Goal: Task Accomplishment & Management: Use online tool/utility

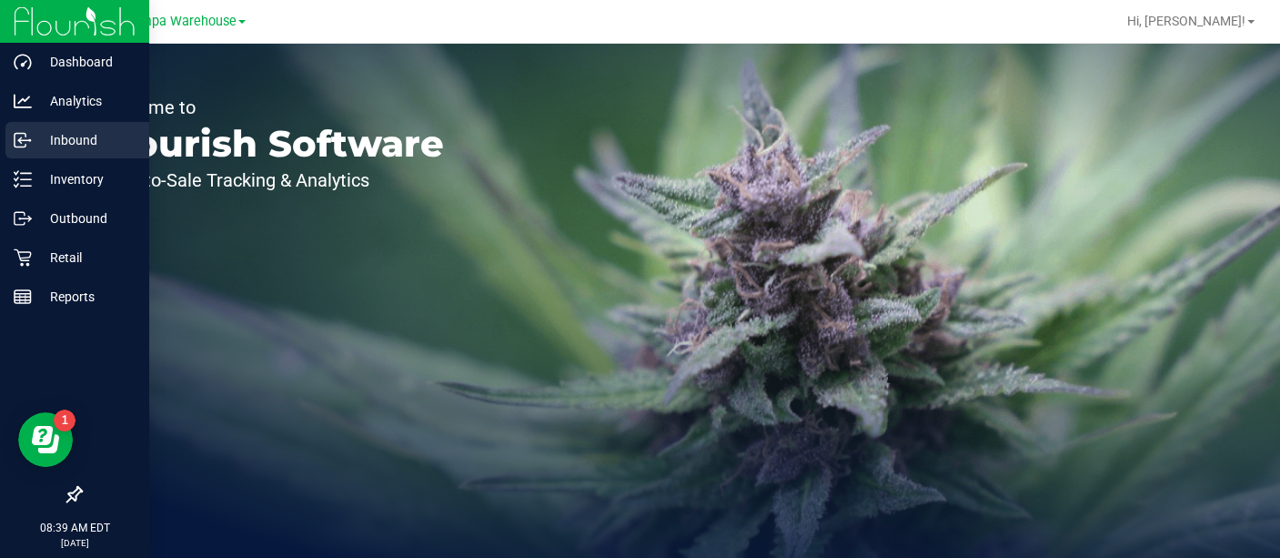
click at [62, 144] on p "Inbound" at bounding box center [86, 140] width 109 height 22
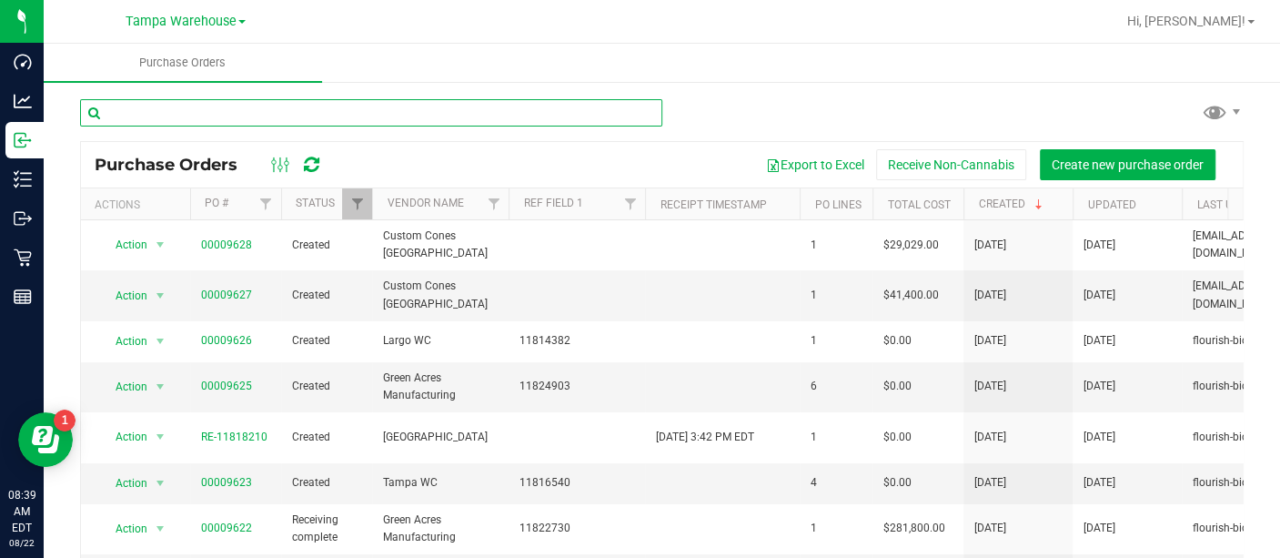
click at [340, 118] on input "text" at bounding box center [371, 112] width 582 height 27
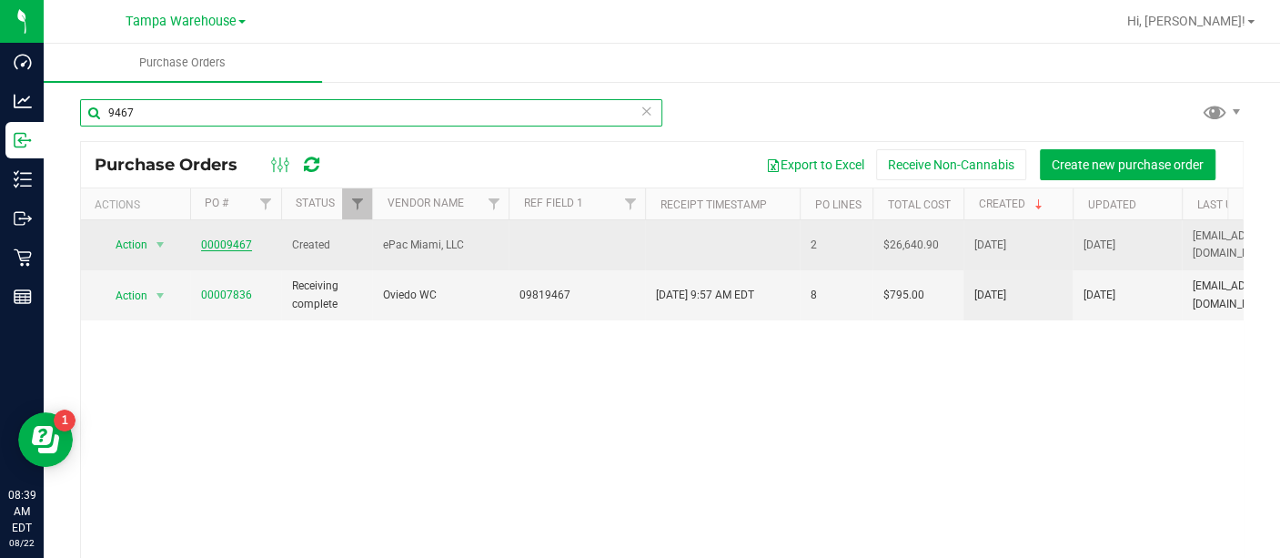
type input "9467"
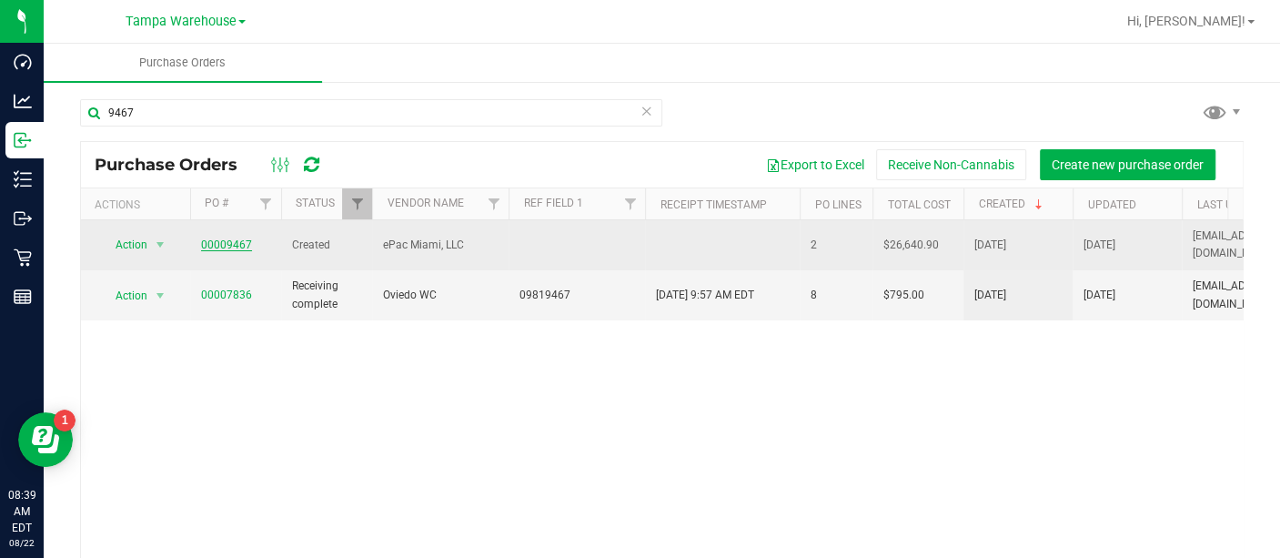
click at [225, 238] on link "00009467" at bounding box center [226, 244] width 51 height 13
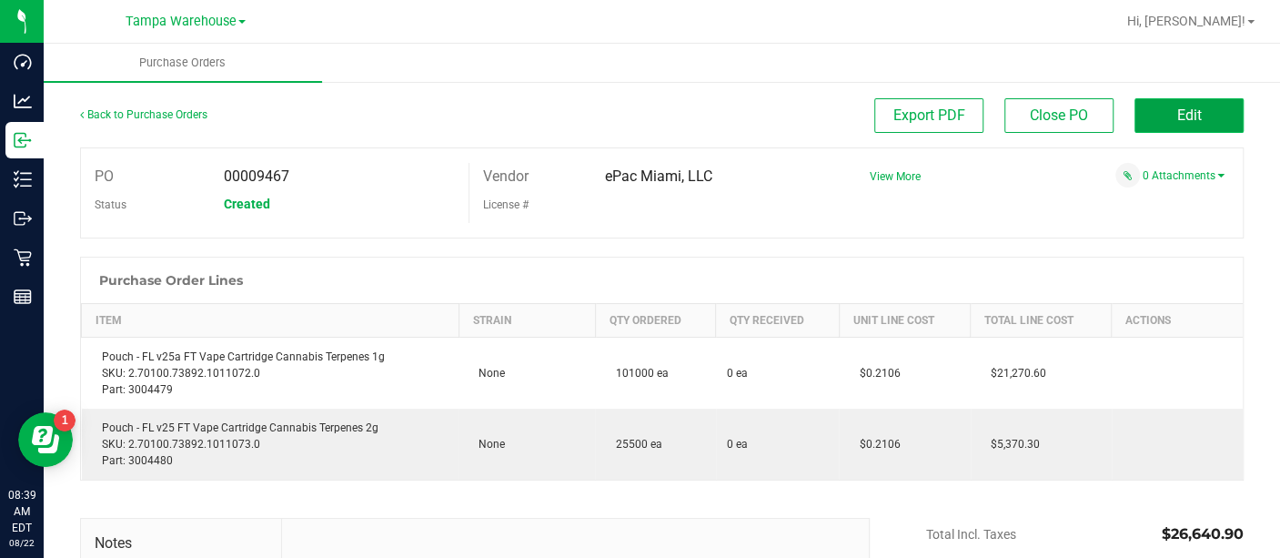
click at [1185, 118] on span "Edit" at bounding box center [1189, 114] width 25 height 17
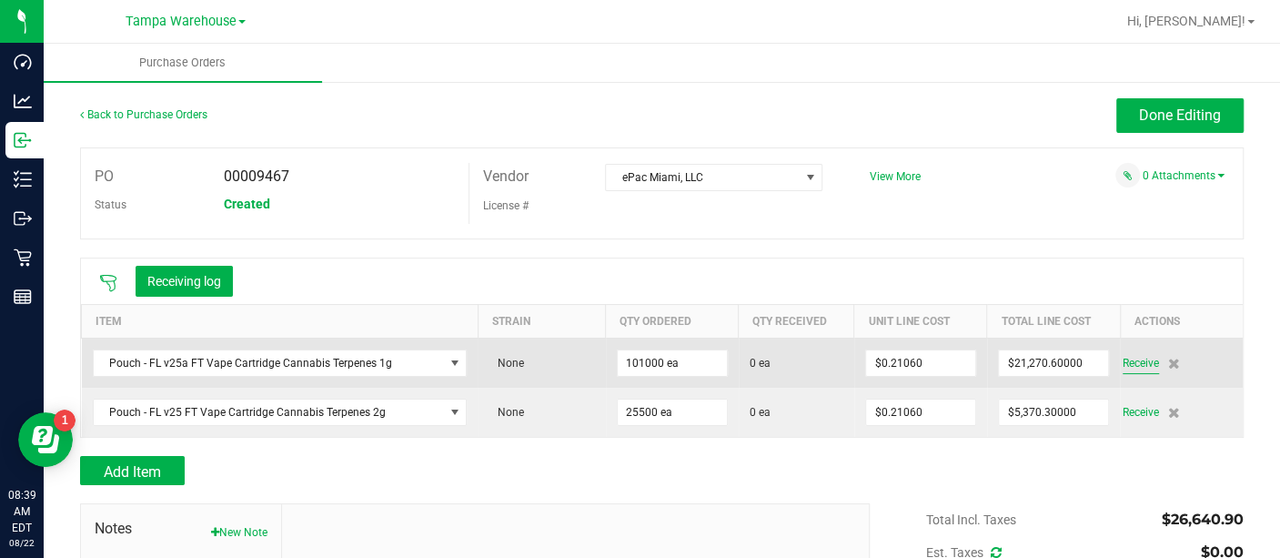
click at [1123, 364] on span "Receive" at bounding box center [1141, 363] width 36 height 22
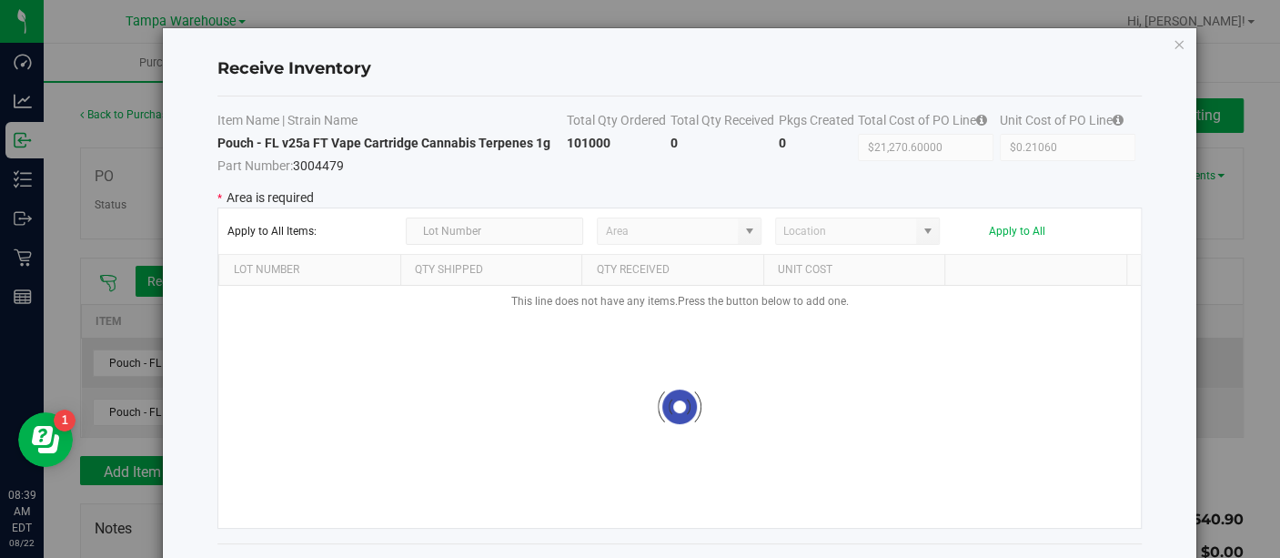
type input "State Pantry 1"
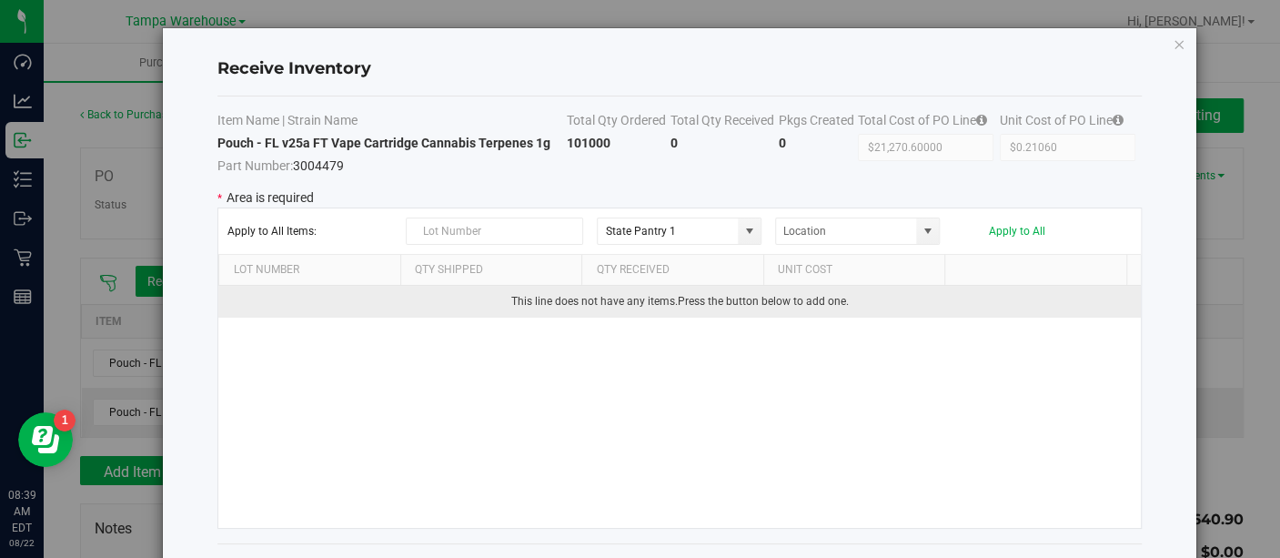
scroll to position [72, 0]
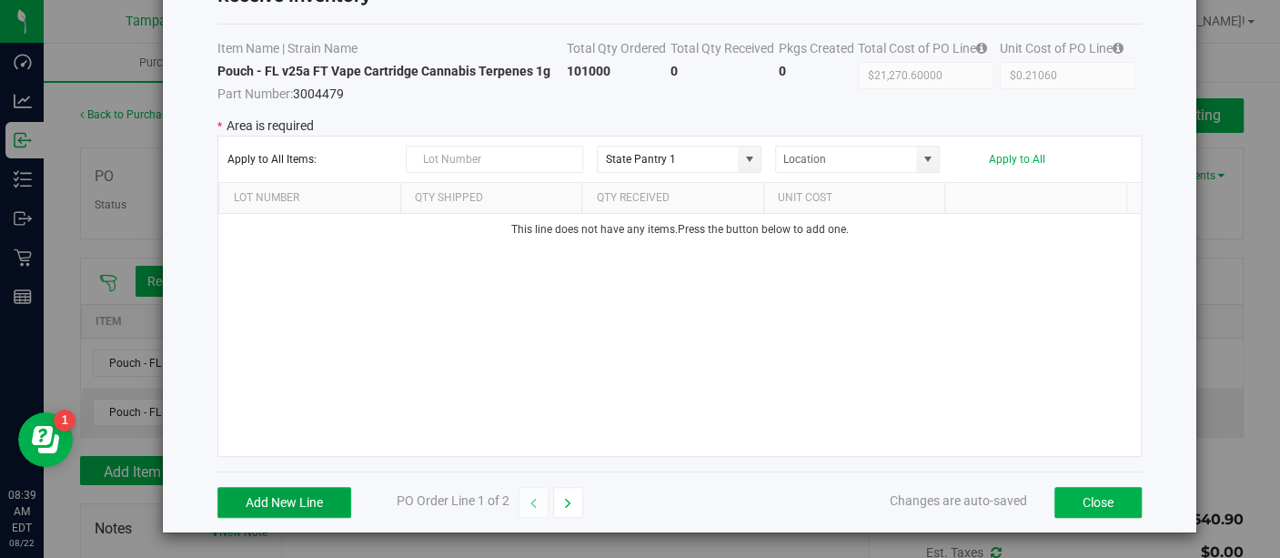
click at [308, 501] on button "Add New Line" at bounding box center [284, 502] width 134 height 31
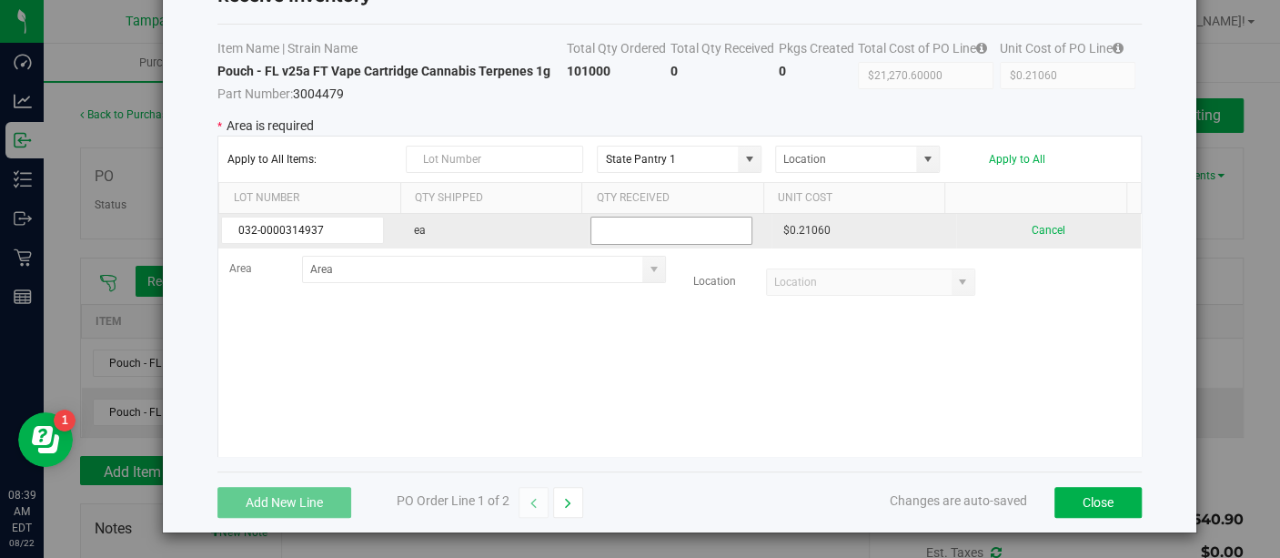
type input "032-0000314937"
click at [645, 229] on input "text" at bounding box center [672, 231] width 163 height 28
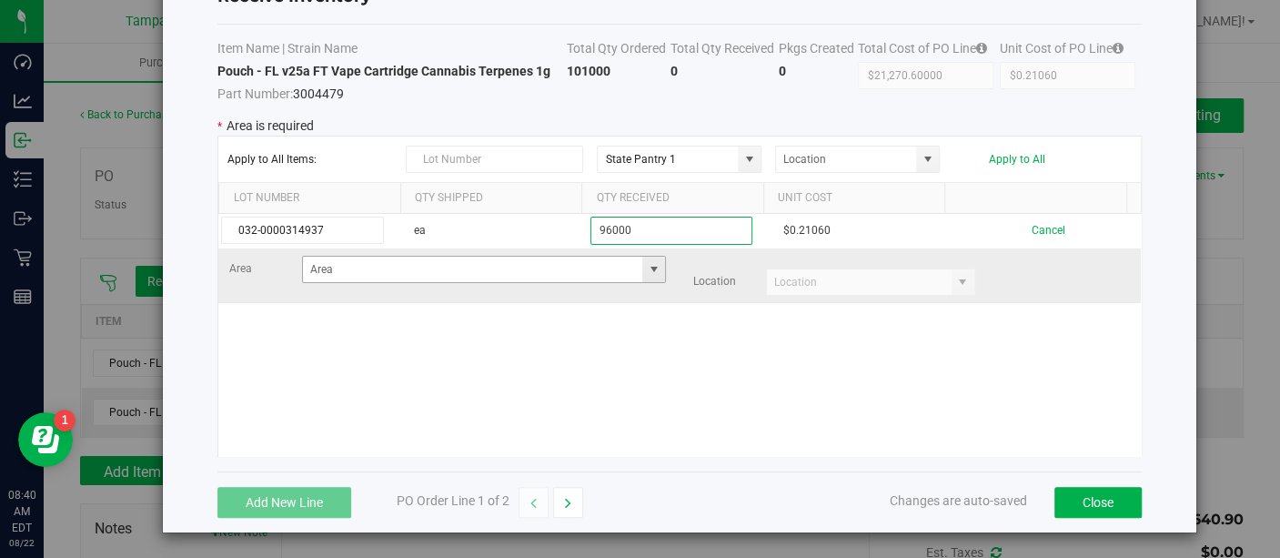
click at [646, 262] on span at bounding box center [653, 269] width 15 height 15
type input "96000"
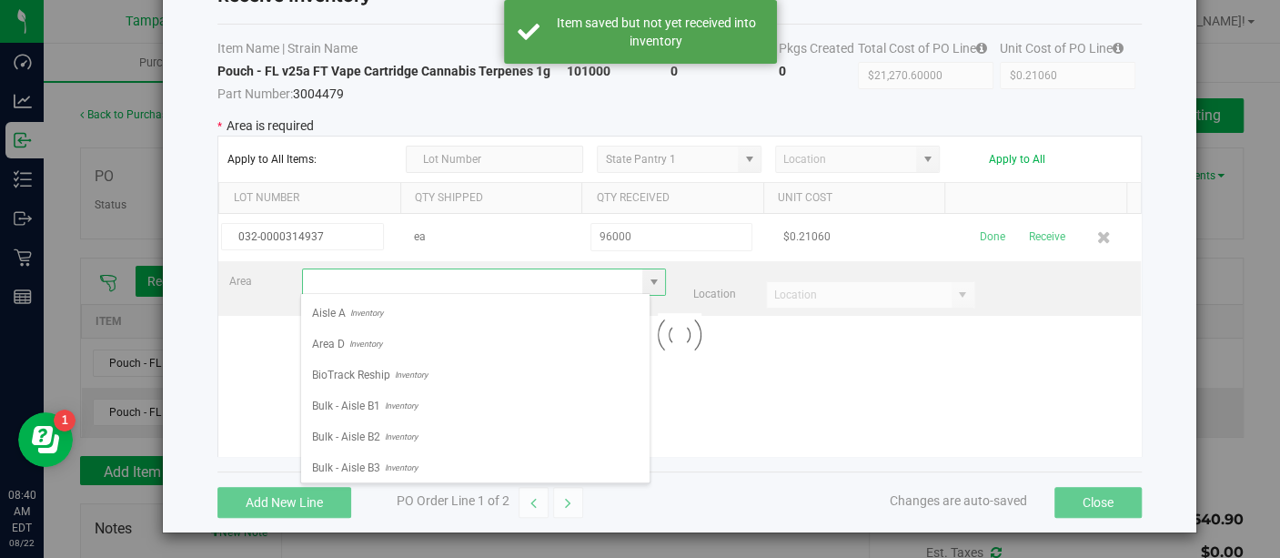
scroll to position [26, 349]
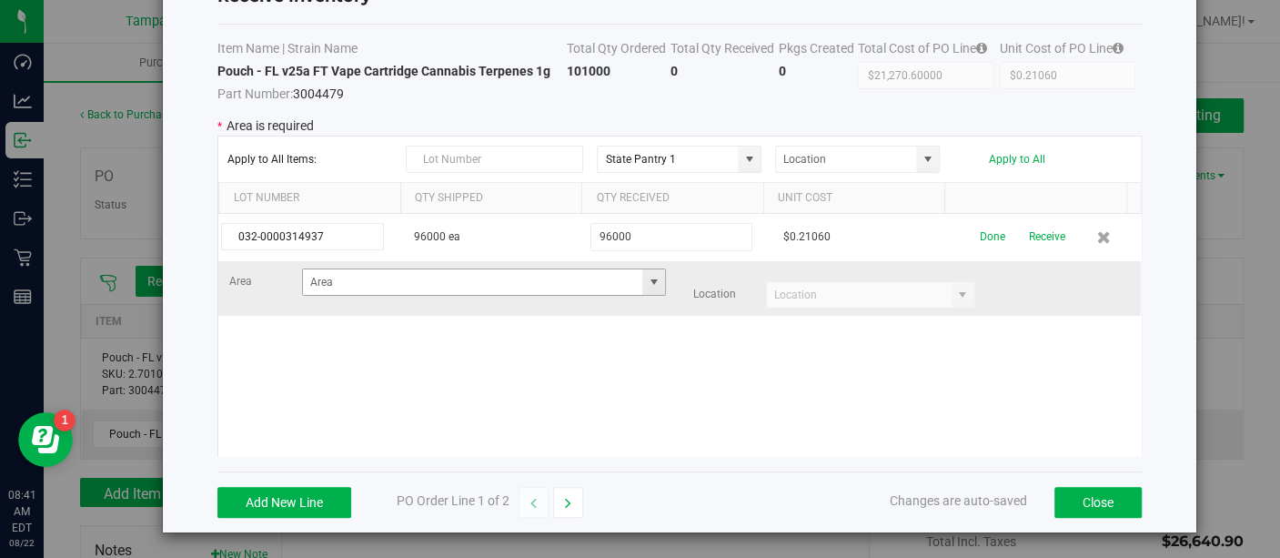
click at [646, 275] on span at bounding box center [653, 282] width 15 height 15
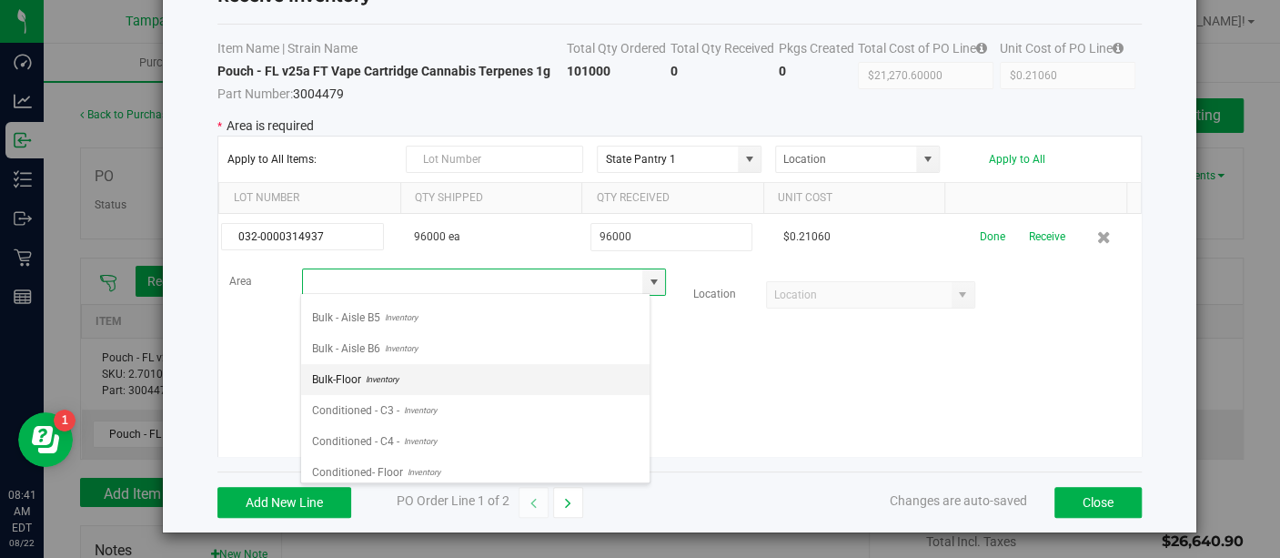
scroll to position [197, 0]
drag, startPoint x: 404, startPoint y: 383, endPoint x: 361, endPoint y: 388, distance: 43.0
click at [361, 388] on span "Inventory" at bounding box center [379, 393] width 37 height 27
type input "Bulk-Floor"
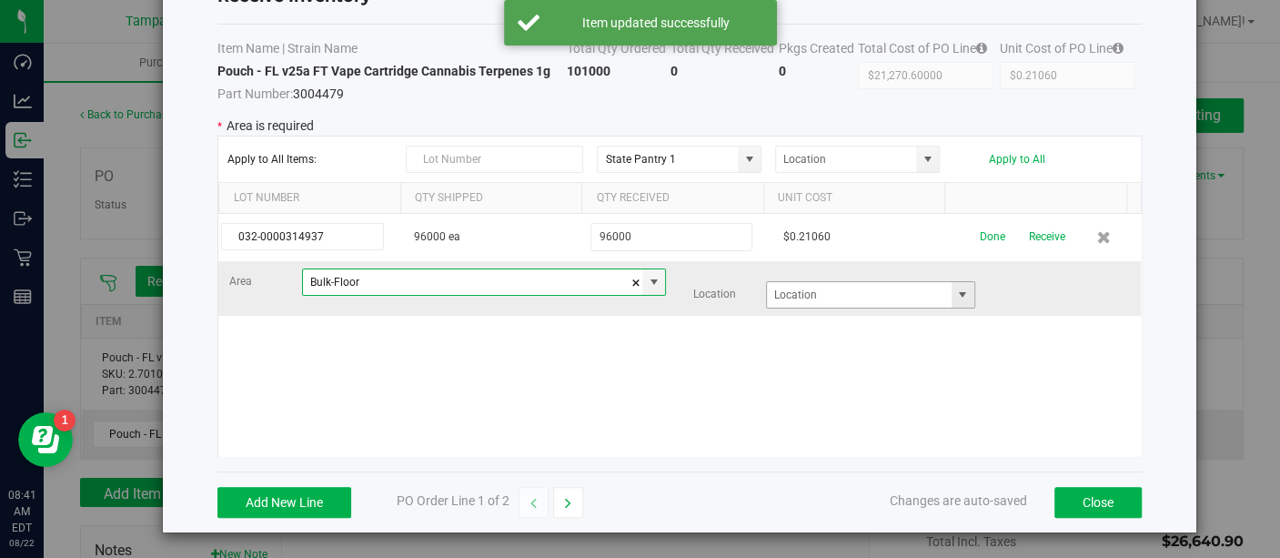
click at [955, 295] on span at bounding box center [962, 295] width 15 height 15
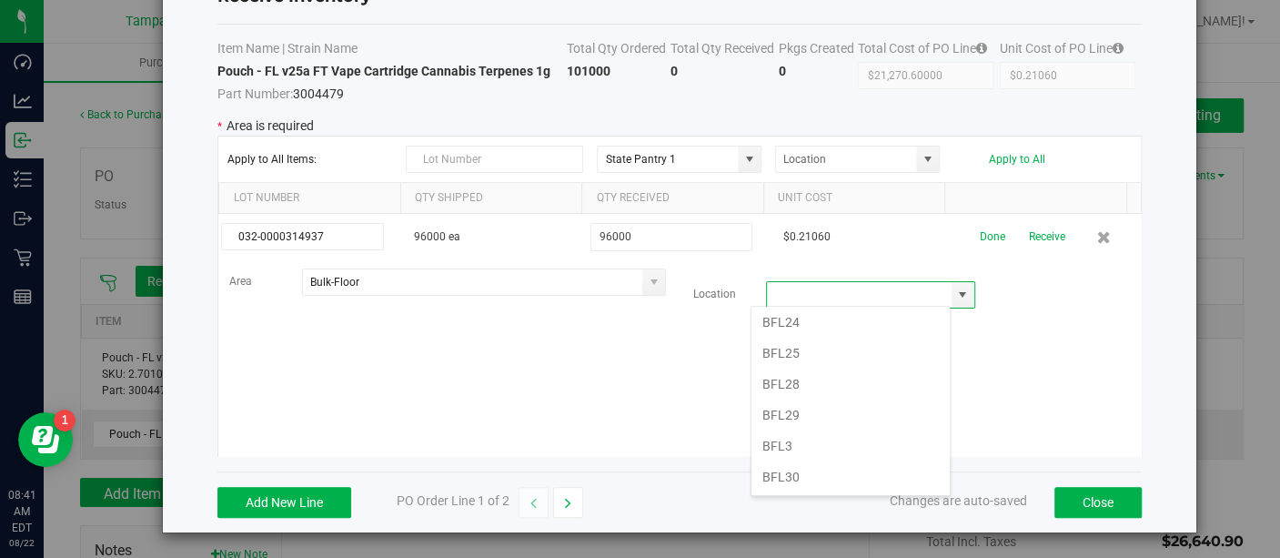
scroll to position [1499, 0]
click at [792, 419] on li "BFL311" at bounding box center [851, 434] width 198 height 31
type input "BFL311"
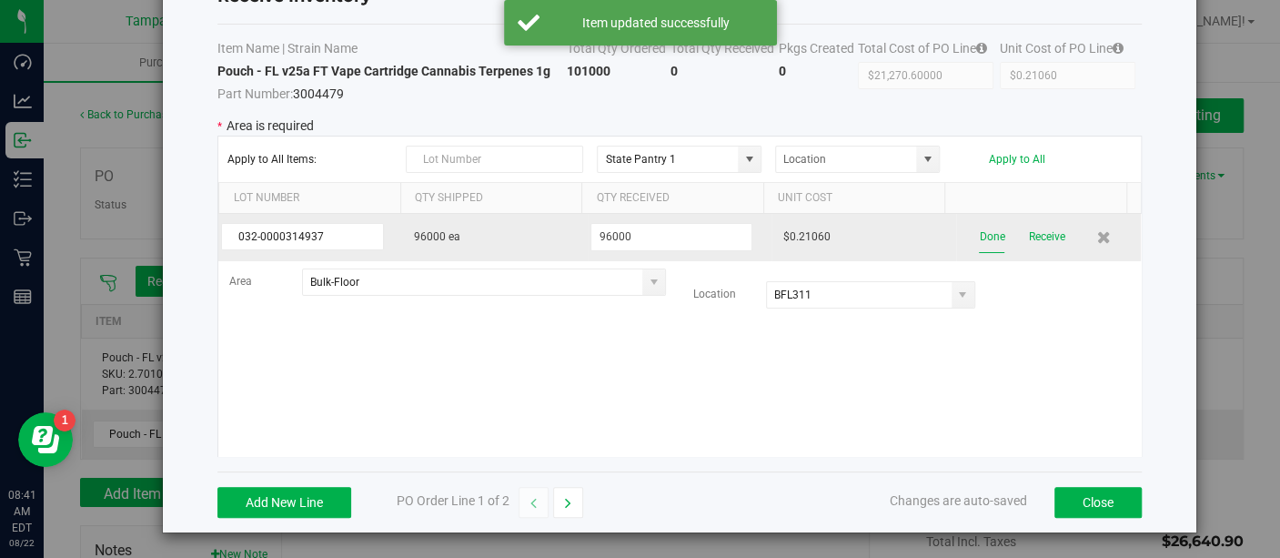
click at [979, 227] on button "Done" at bounding box center [991, 237] width 25 height 32
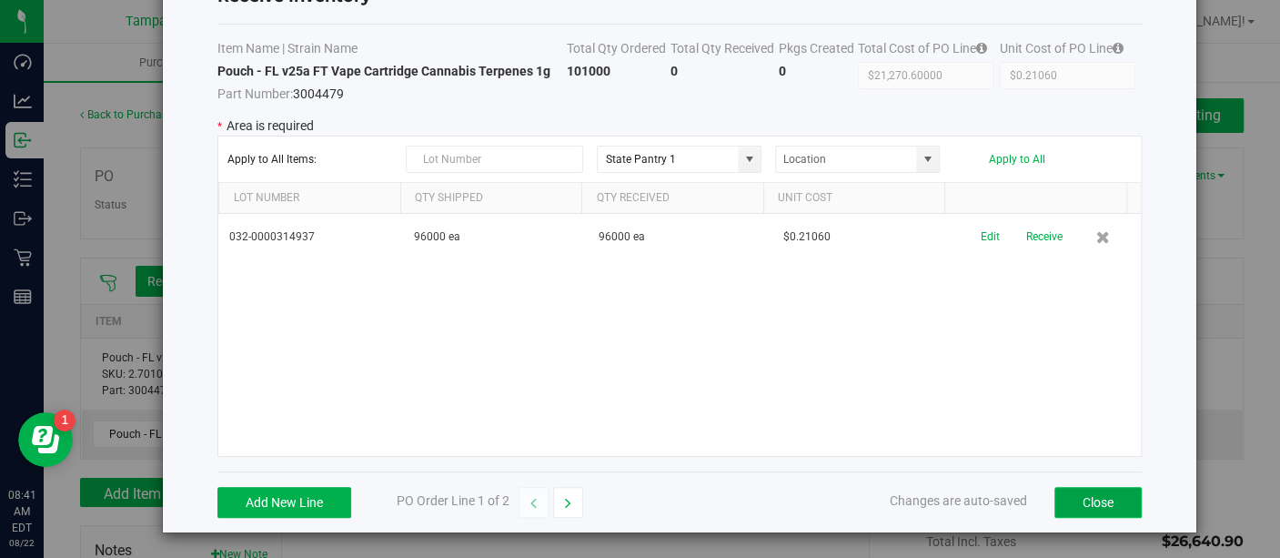
click at [1069, 492] on button "Close" at bounding box center [1098, 502] width 87 height 31
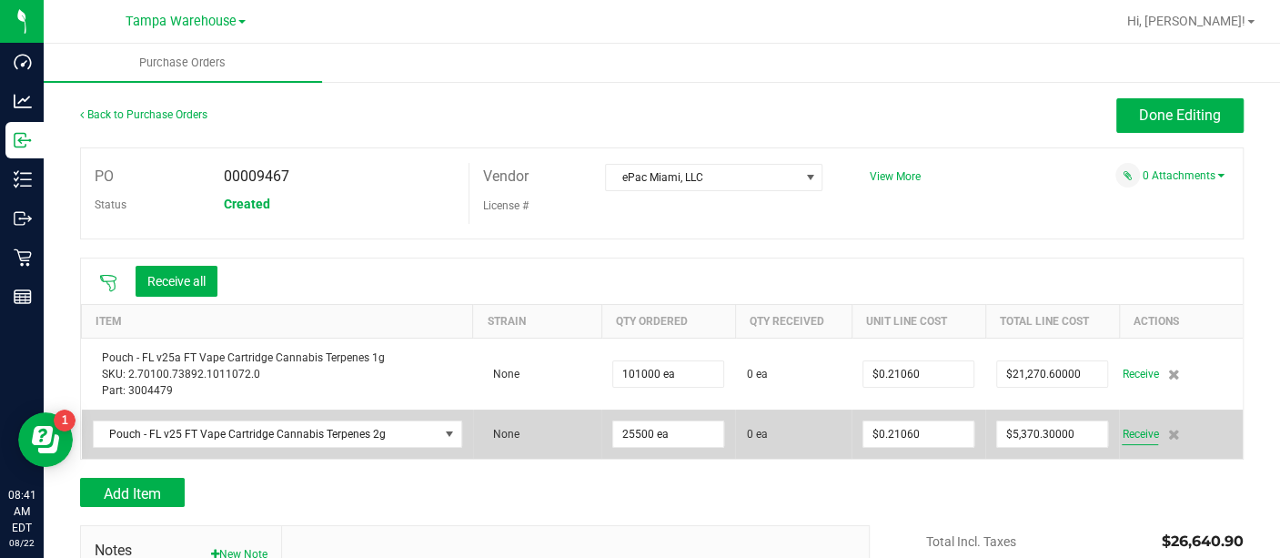
click at [1126, 429] on span "Receive" at bounding box center [1140, 434] width 36 height 22
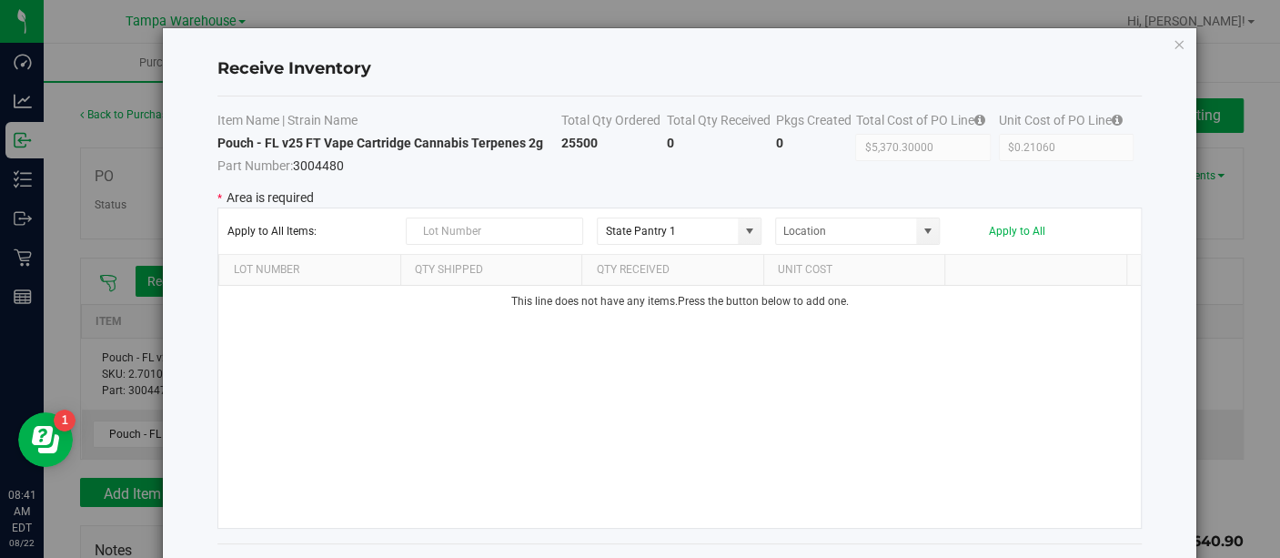
scroll to position [72, 0]
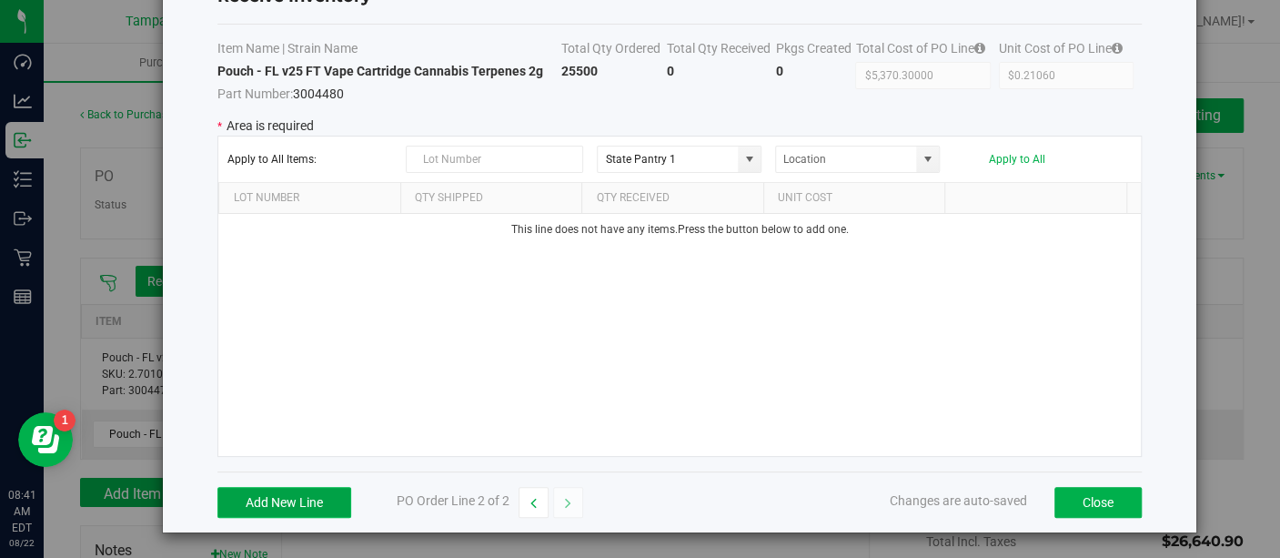
click at [298, 500] on button "Add New Line" at bounding box center [284, 502] width 134 height 31
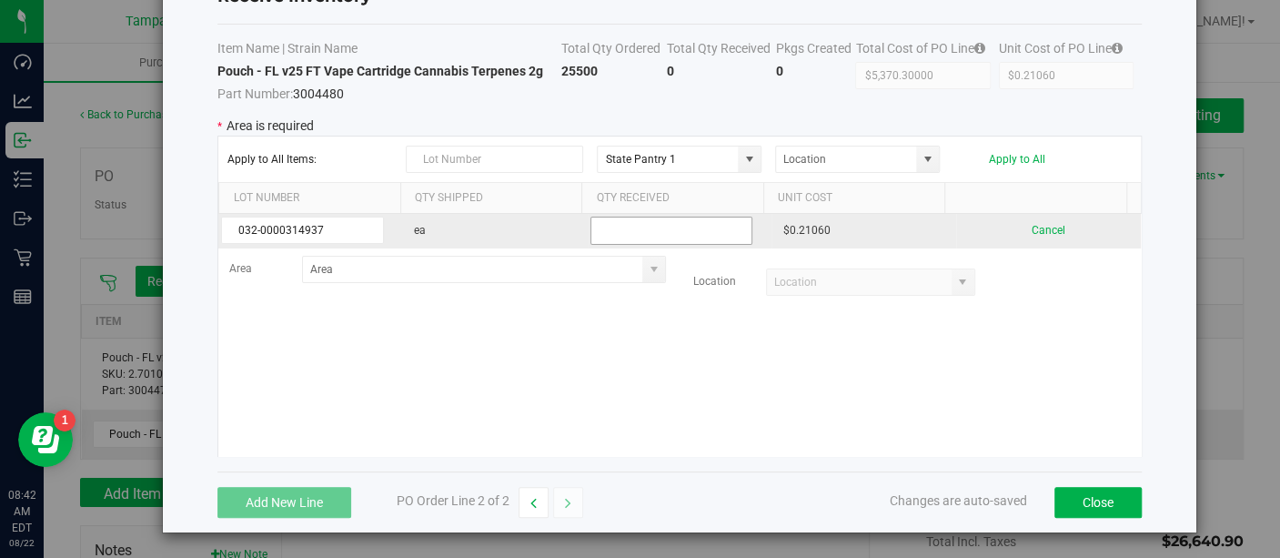
type input "032-0000314937"
click at [603, 219] on input "text" at bounding box center [672, 231] width 163 height 28
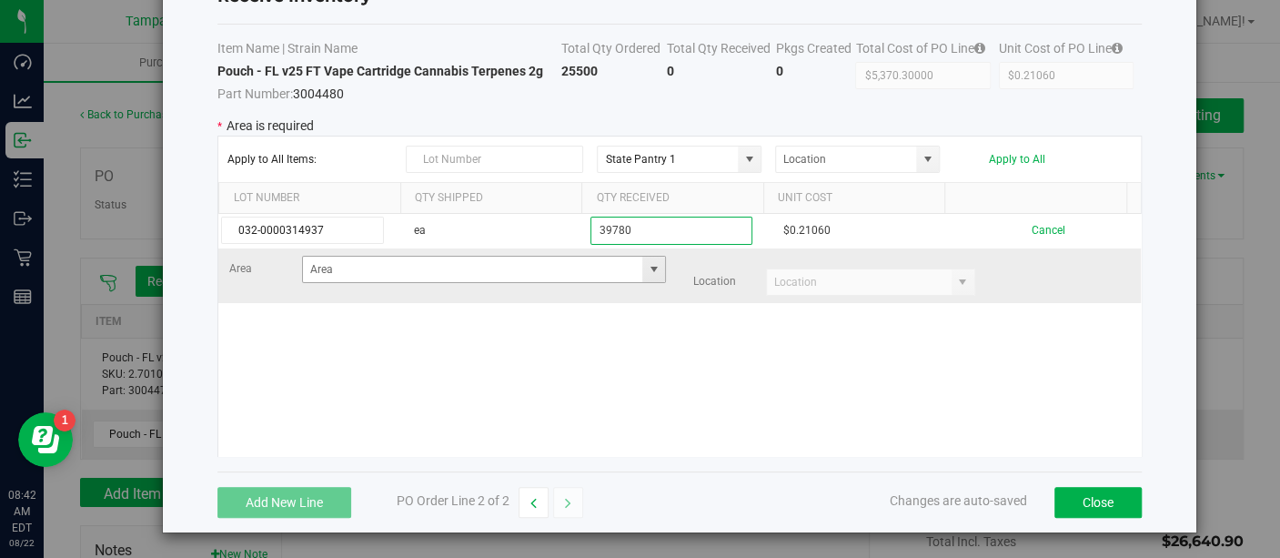
click at [646, 269] on span at bounding box center [653, 269] width 15 height 15
type input "39780"
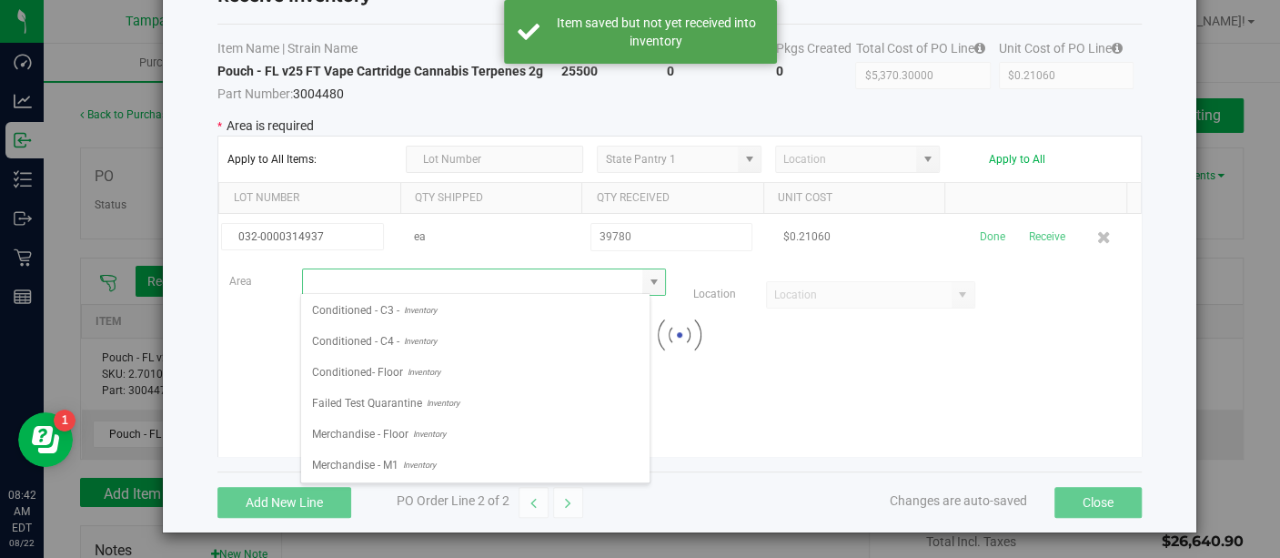
scroll to position [313, 0]
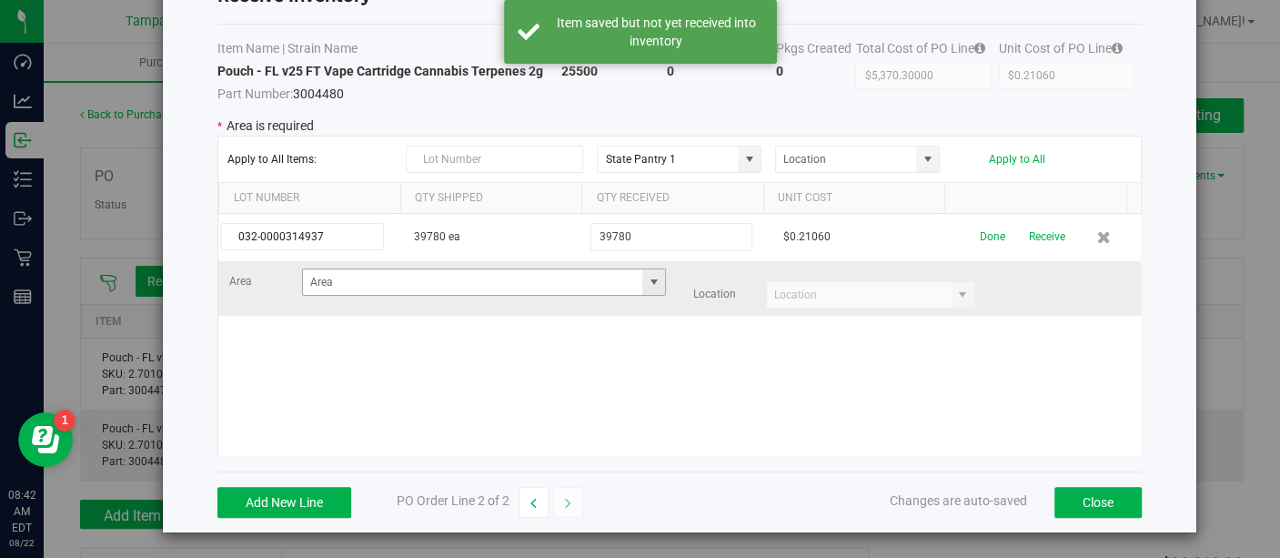
click at [646, 275] on span at bounding box center [653, 282] width 15 height 15
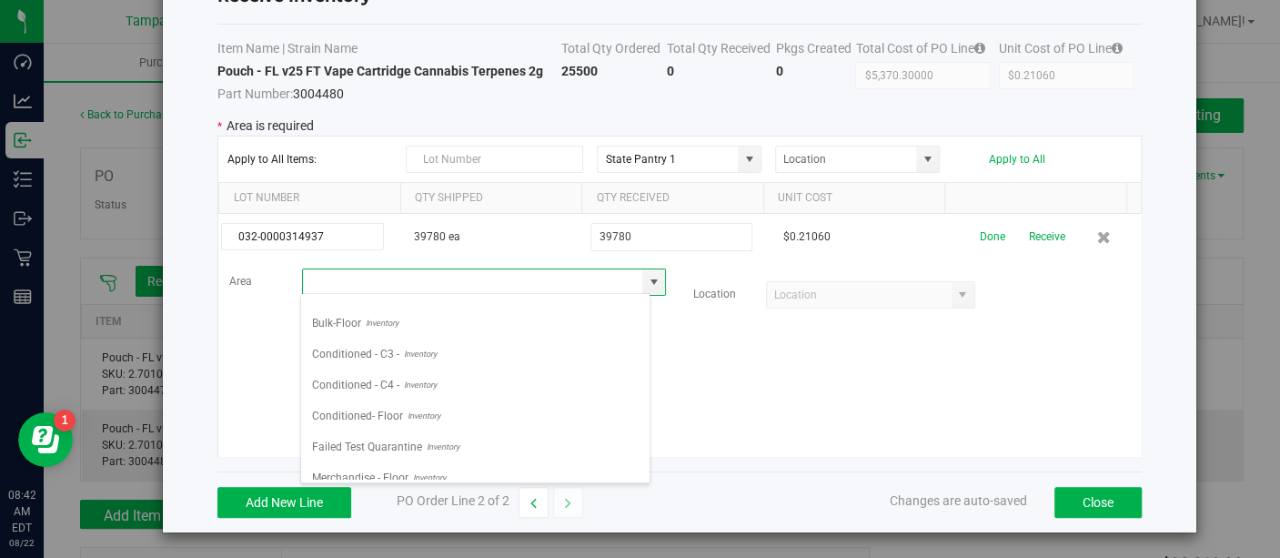
scroll to position [240, 0]
click at [382, 338] on span "Inventory" at bounding box center [379, 351] width 37 height 27
type input "Bulk-Floor"
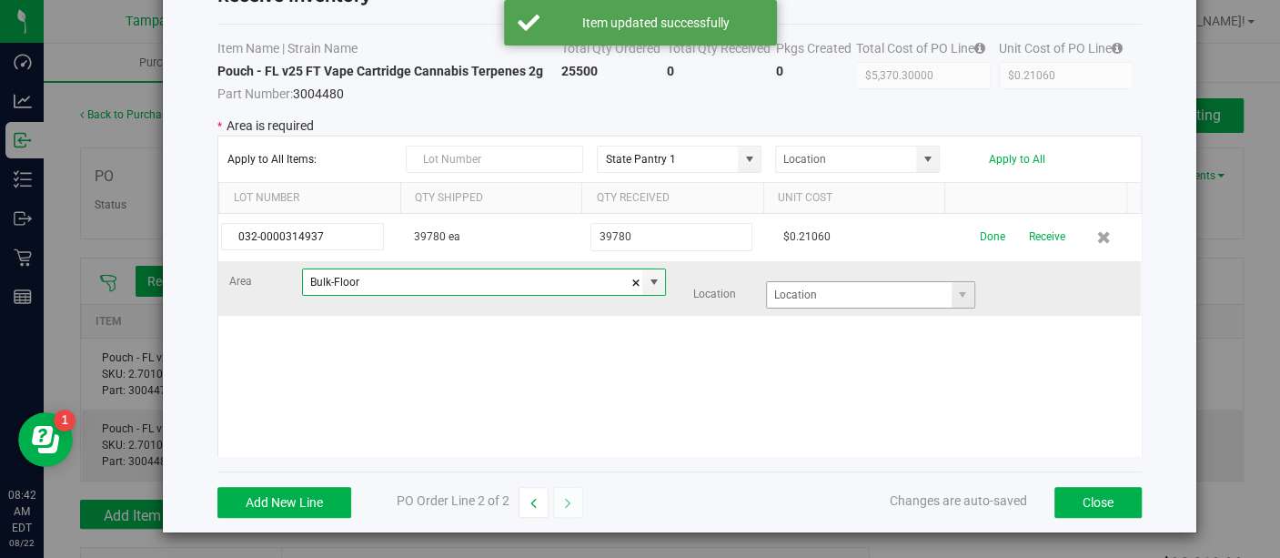
click at [952, 292] on span at bounding box center [963, 294] width 23 height 25
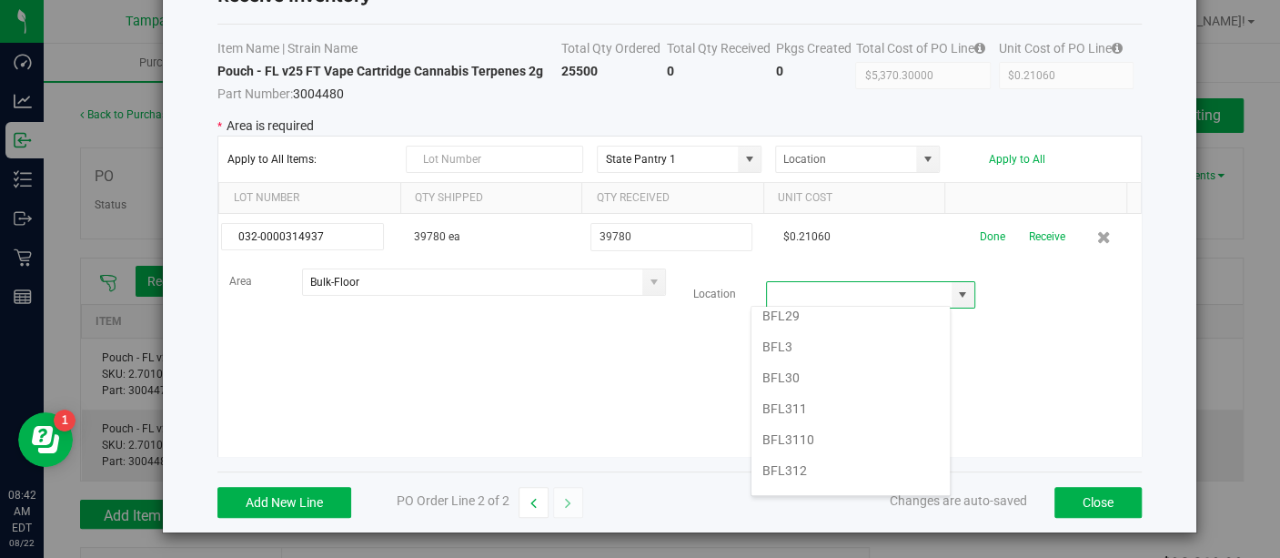
scroll to position [1530, 0]
click at [788, 450] on li "BFL312" at bounding box center [851, 465] width 198 height 31
type input "BFL312"
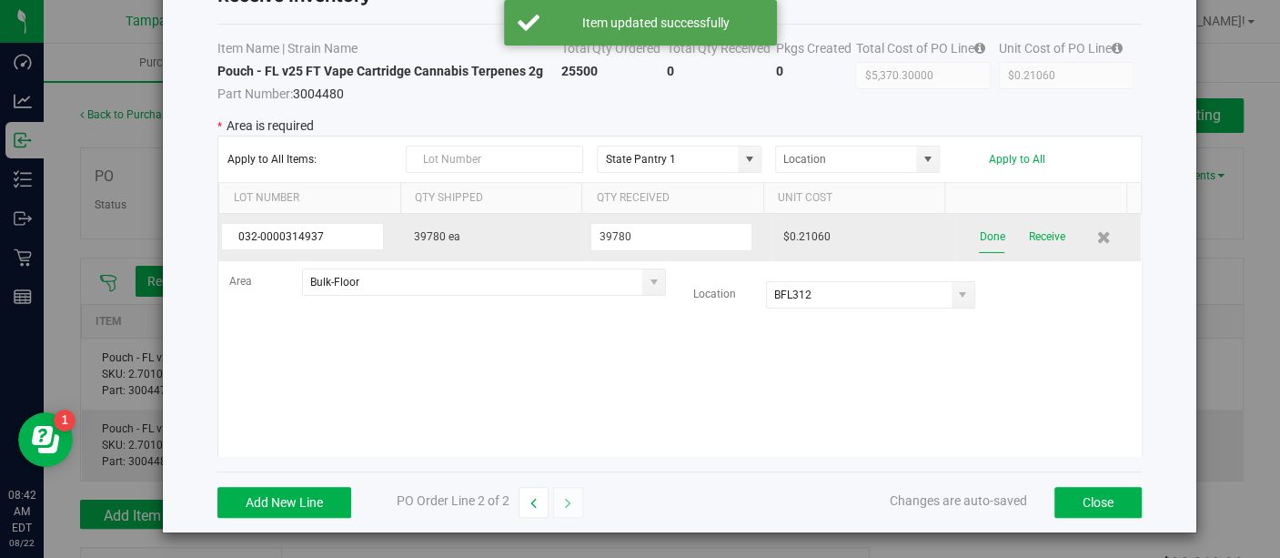
click at [979, 237] on button "Done" at bounding box center [991, 237] width 25 height 32
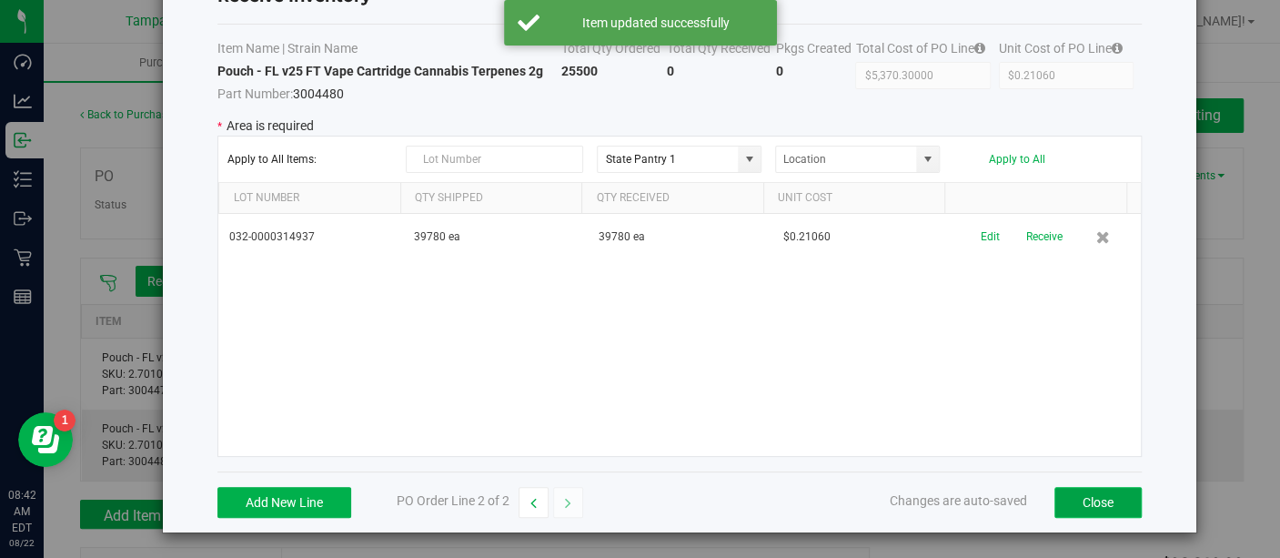
click at [1088, 490] on button "Close" at bounding box center [1098, 502] width 87 height 31
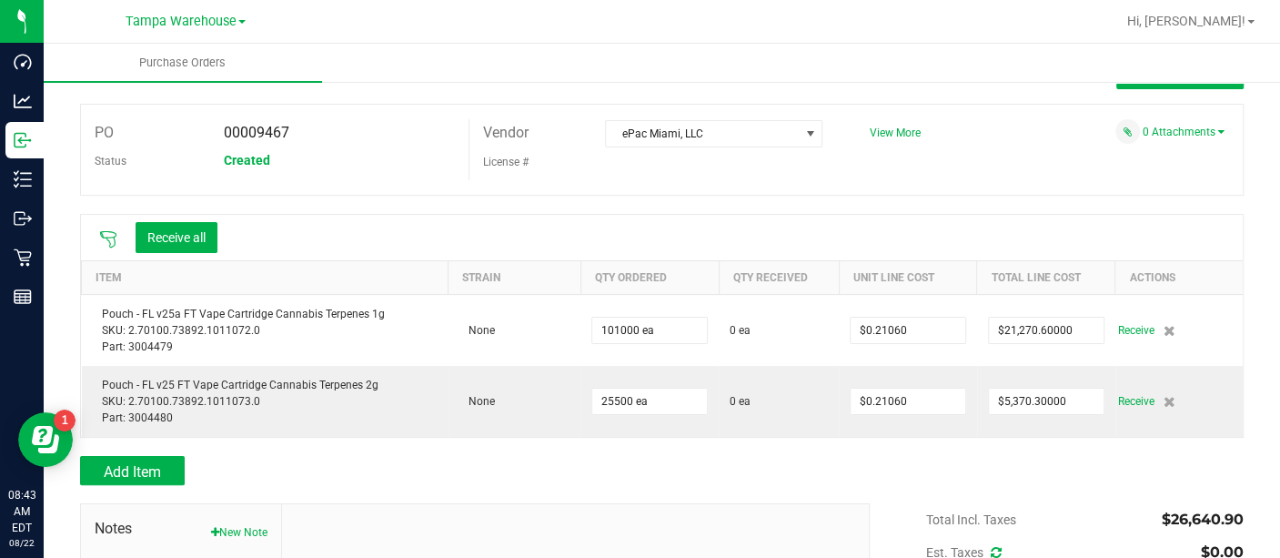
scroll to position [211, 0]
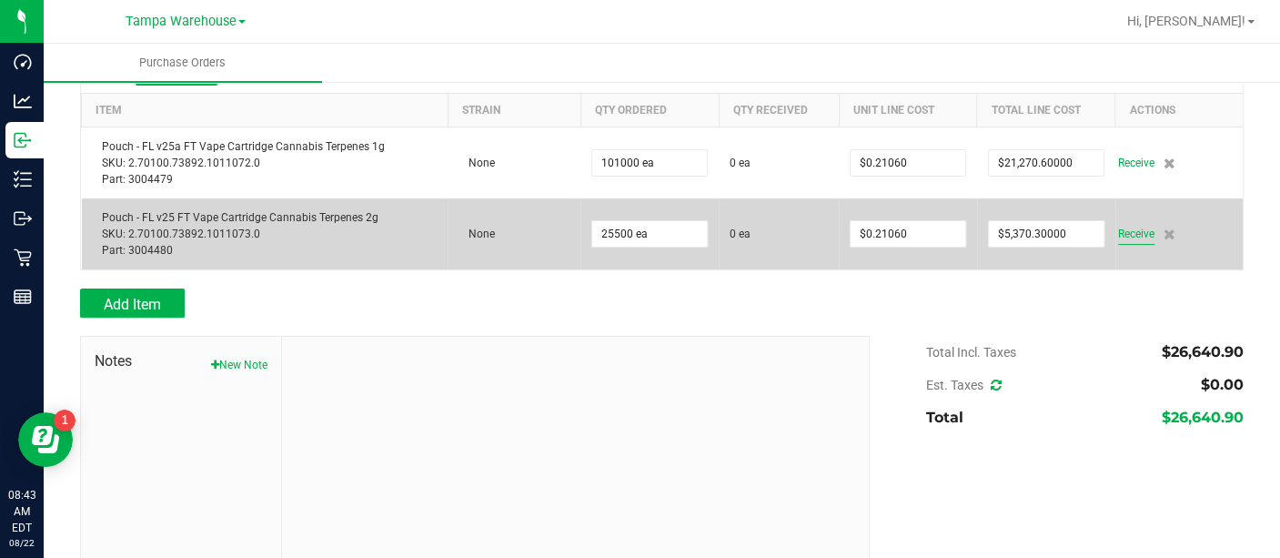
click at [1118, 235] on span "Receive" at bounding box center [1136, 234] width 36 height 22
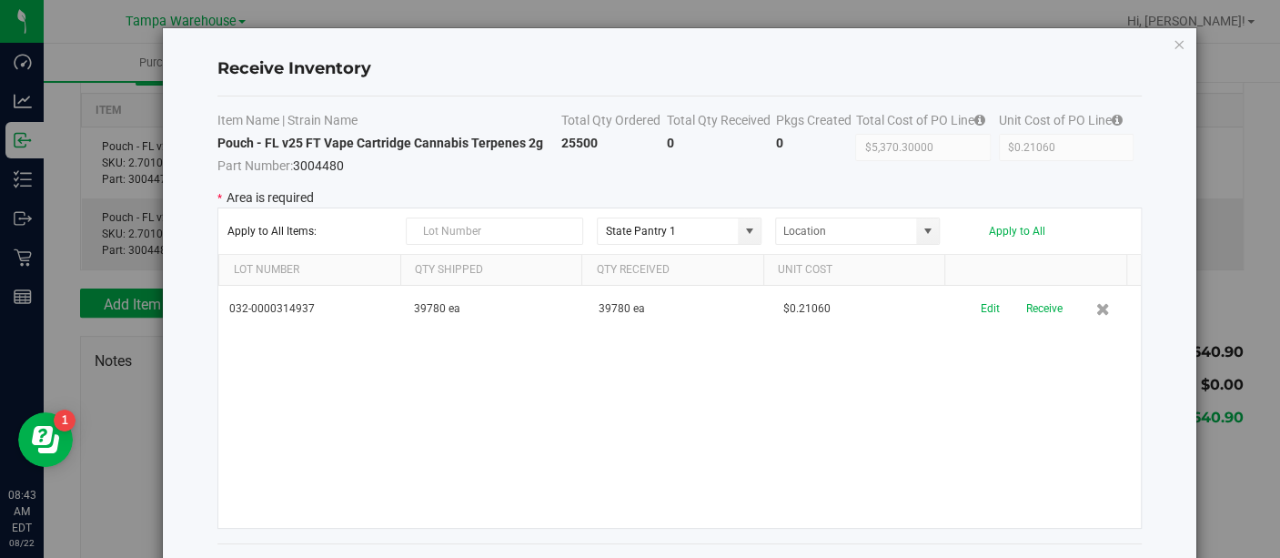
scroll to position [72, 0]
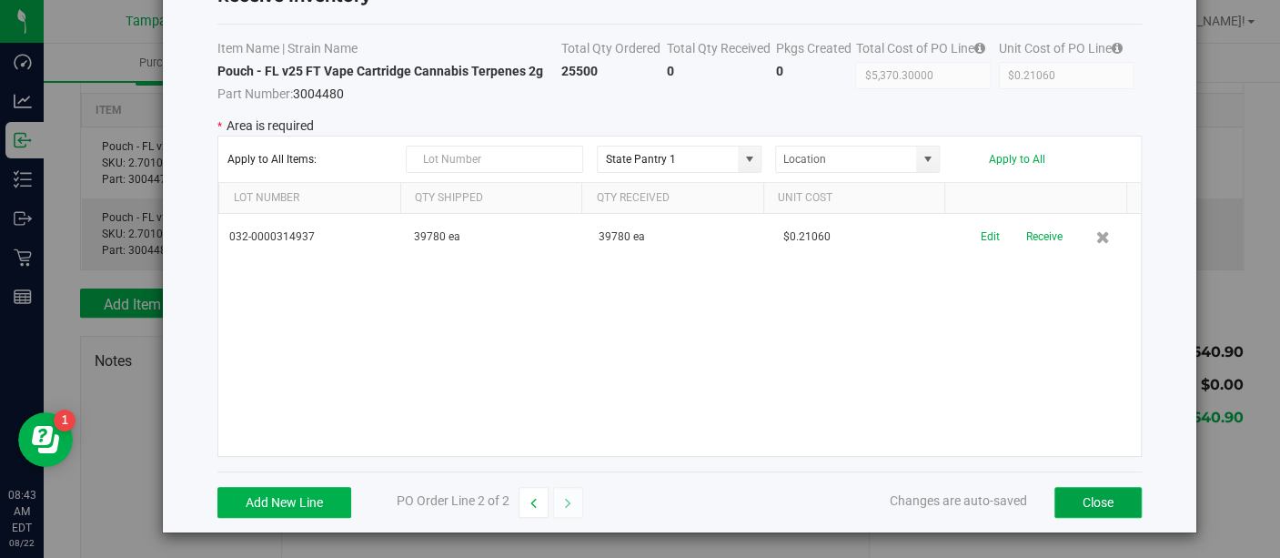
click at [1068, 492] on button "Close" at bounding box center [1098, 502] width 87 height 31
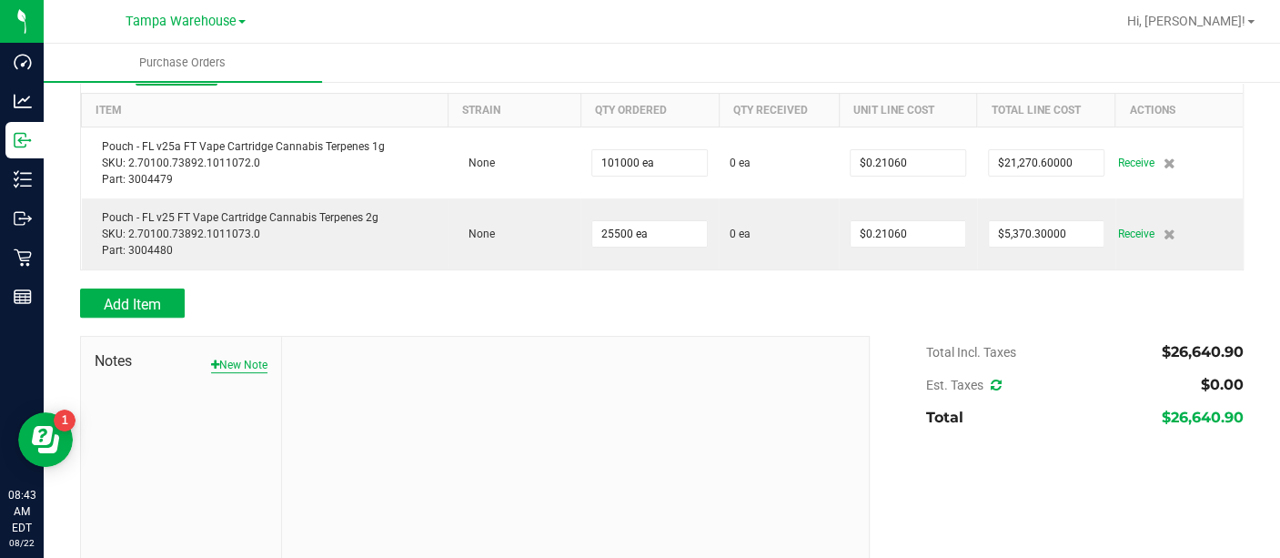
click at [225, 368] on button "New Note" at bounding box center [239, 365] width 56 height 16
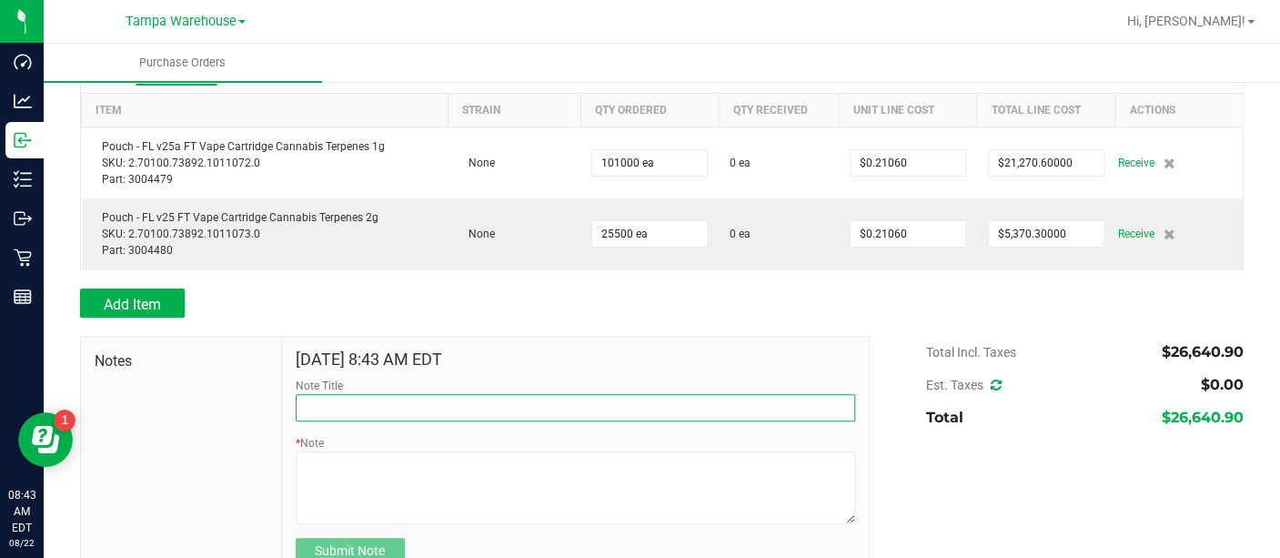
click at [343, 413] on input "Note Title" at bounding box center [576, 407] width 560 height 27
type input "r"
type input "RECEIVED #3004479"
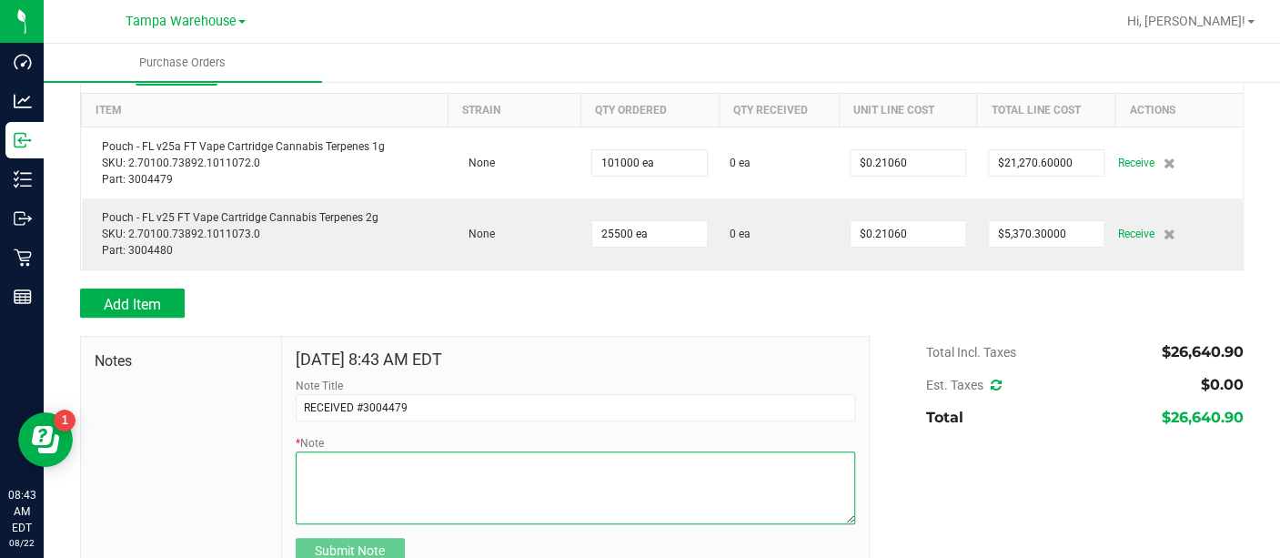
click at [346, 461] on textarea "* Note" at bounding box center [576, 487] width 560 height 73
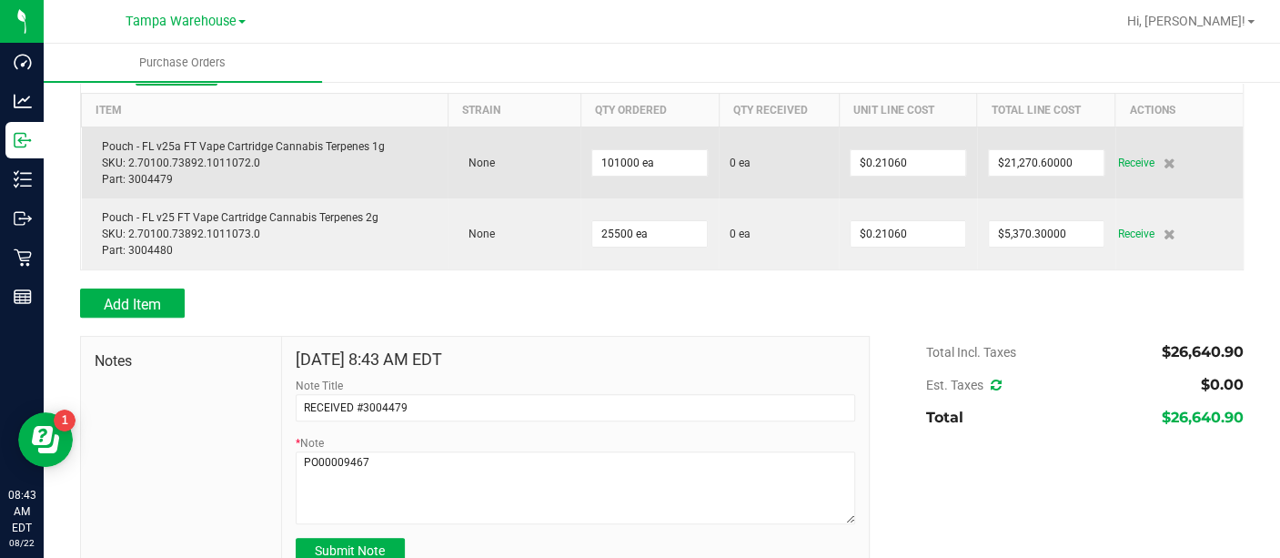
click at [167, 174] on div "Pouch - FL v25a FT Vape Cartridge Cannabis Terpenes 1g SKU: 2.70100.73892.10110…" at bounding box center [265, 162] width 345 height 49
drag, startPoint x: 187, startPoint y: 162, endPoint x: 114, endPoint y: 156, distance: 73.0
click at [114, 156] on div "Pouch - FL v25a FT Vape Cartridge Cannabis Terpenes 1g SKU: 2.70100.73892.10110…" at bounding box center [265, 162] width 345 height 49
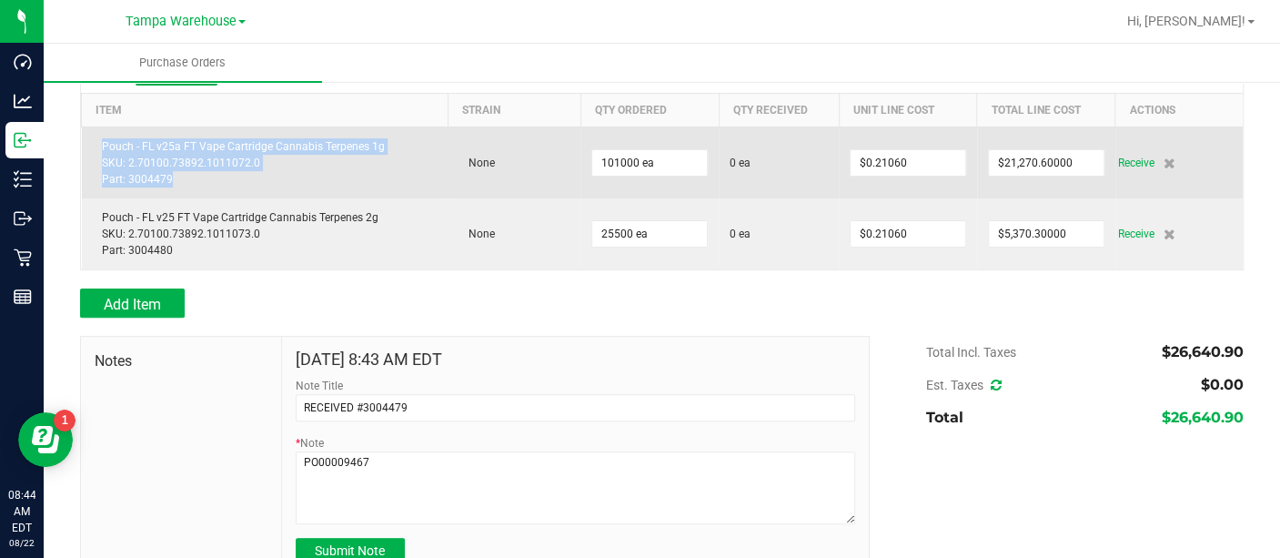
drag, startPoint x: 169, startPoint y: 176, endPoint x: 90, endPoint y: 149, distance: 83.4
click at [90, 149] on td "Pouch - FL v25a FT Vape Cartridge Cannabis Terpenes 1g SKU: 2.70100.73892.10110…" at bounding box center [265, 162] width 367 height 72
copy div "Pouch - FL v25a FT Vape Cartridge Cannabis Terpenes 1g SKU: 2.70100.73892.10110…"
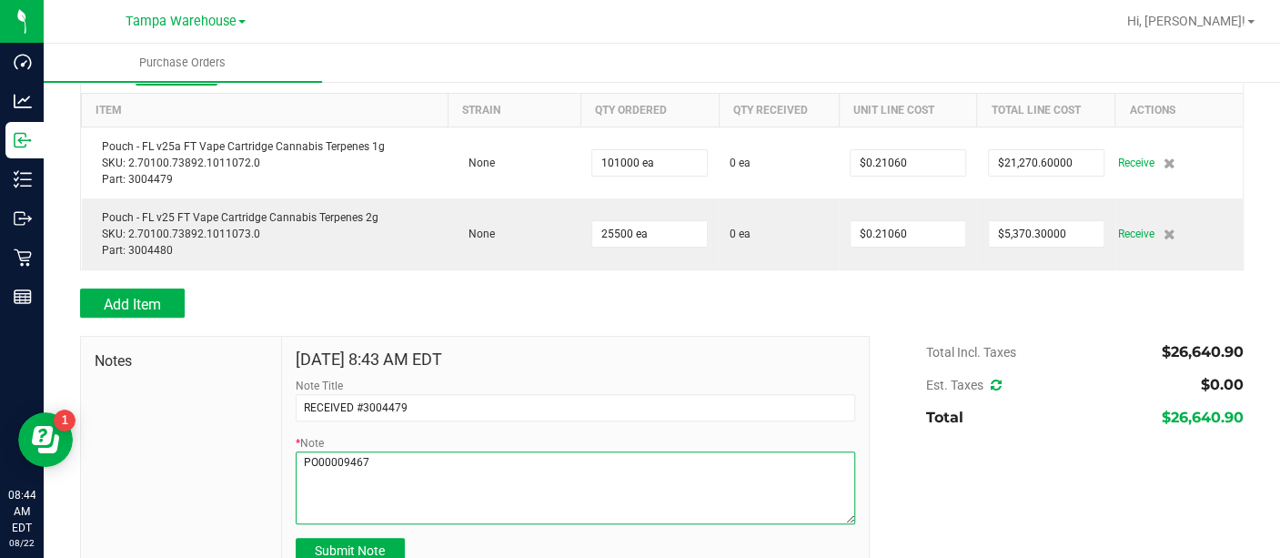
click at [313, 469] on textarea "* Note" at bounding box center [576, 487] width 560 height 73
paste textarea "Pouch - FL v25a FT Vape Cartridge Cannabis Terpenes 1g SKU: 2.70100.73892.10110…"
type textarea "PO00009467 Pouch - FL v25a FT Vape Cartridge Cannabis Terpenes 1g SKU: 2.70100.…"
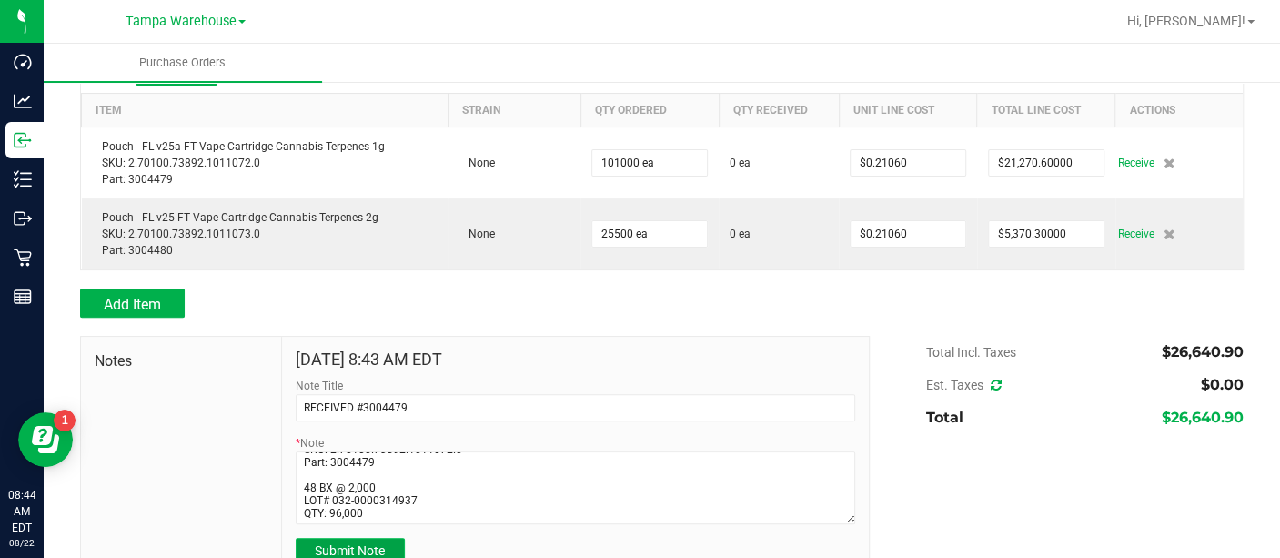
click at [364, 540] on button "Submit Note" at bounding box center [350, 551] width 109 height 27
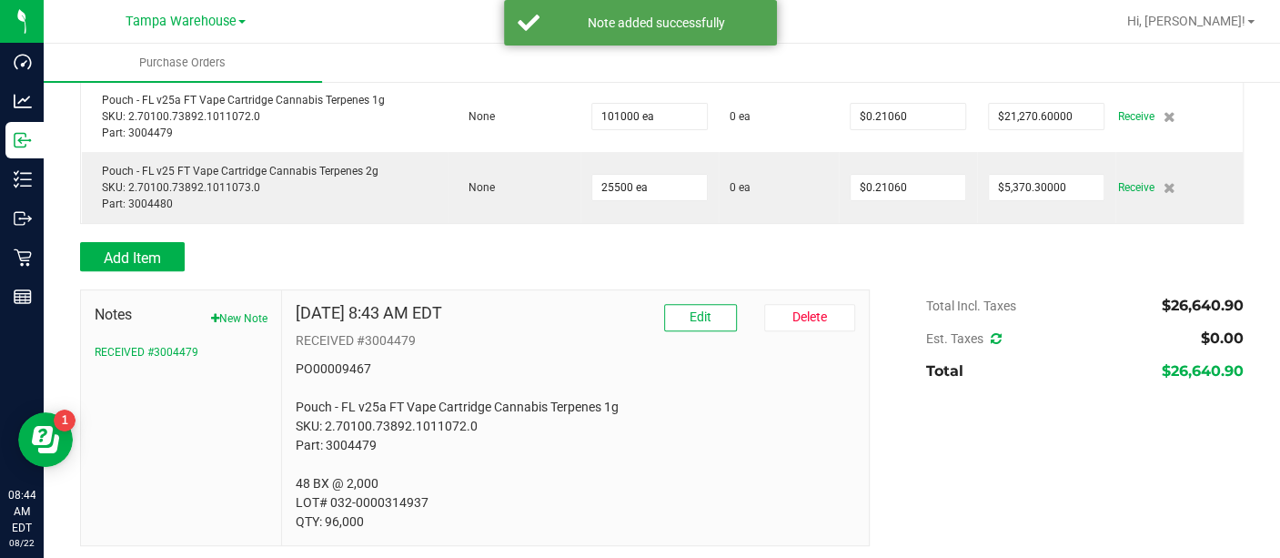
scroll to position [262, 0]
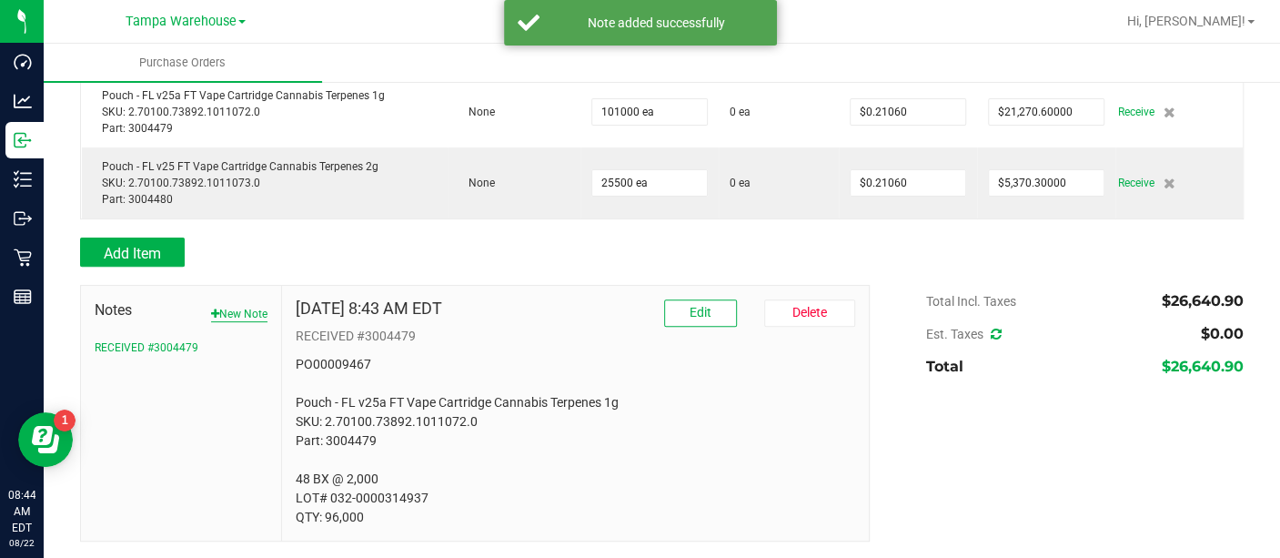
click at [253, 312] on button "New Note" at bounding box center [239, 314] width 56 height 16
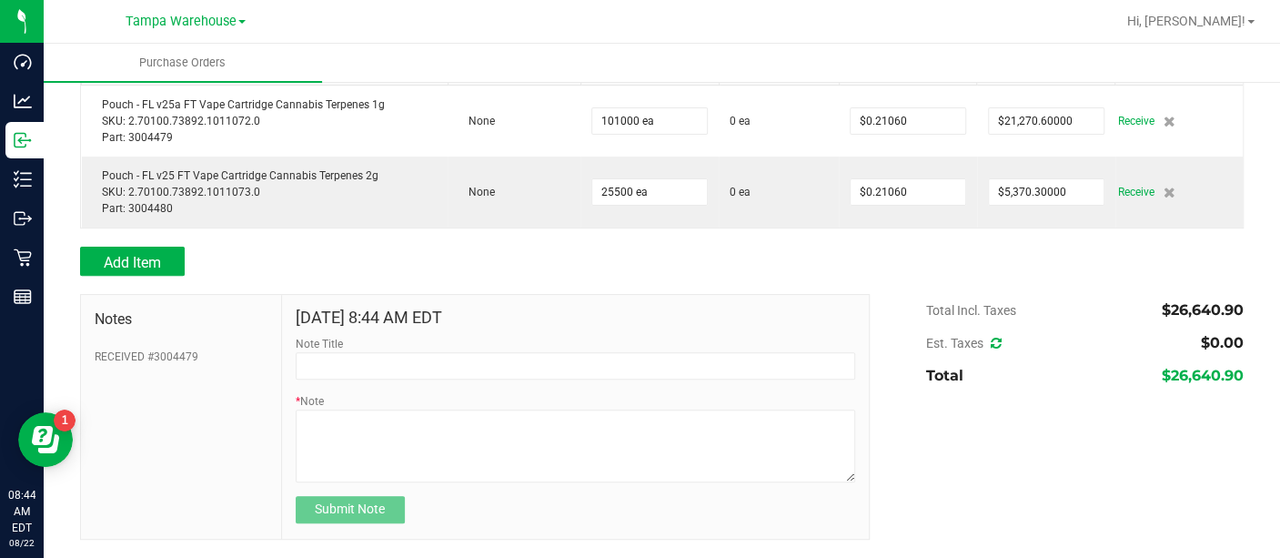
scroll to position [252, 0]
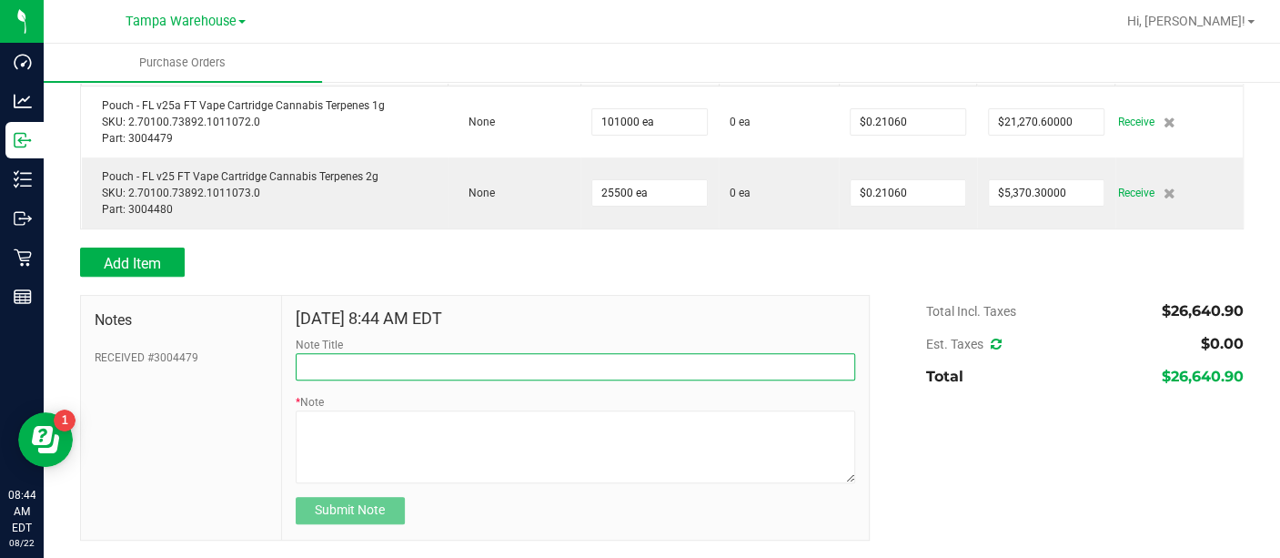
click at [328, 357] on input "Note Title" at bounding box center [576, 366] width 560 height 27
type input "RECEIVED #3004480"
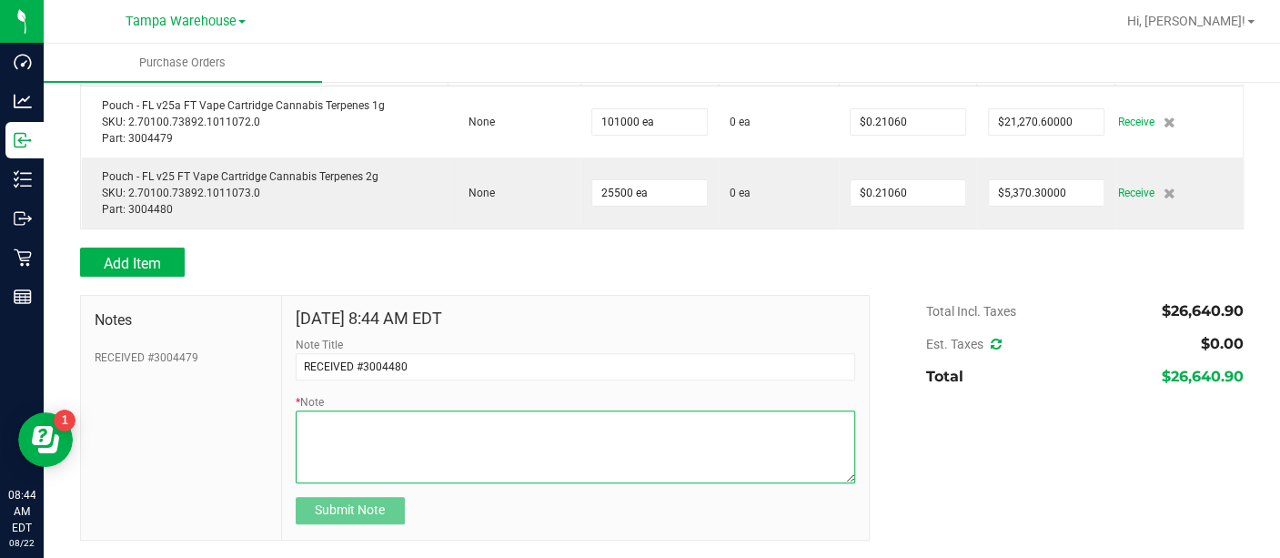
click at [321, 418] on textarea "* Note" at bounding box center [576, 446] width 560 height 73
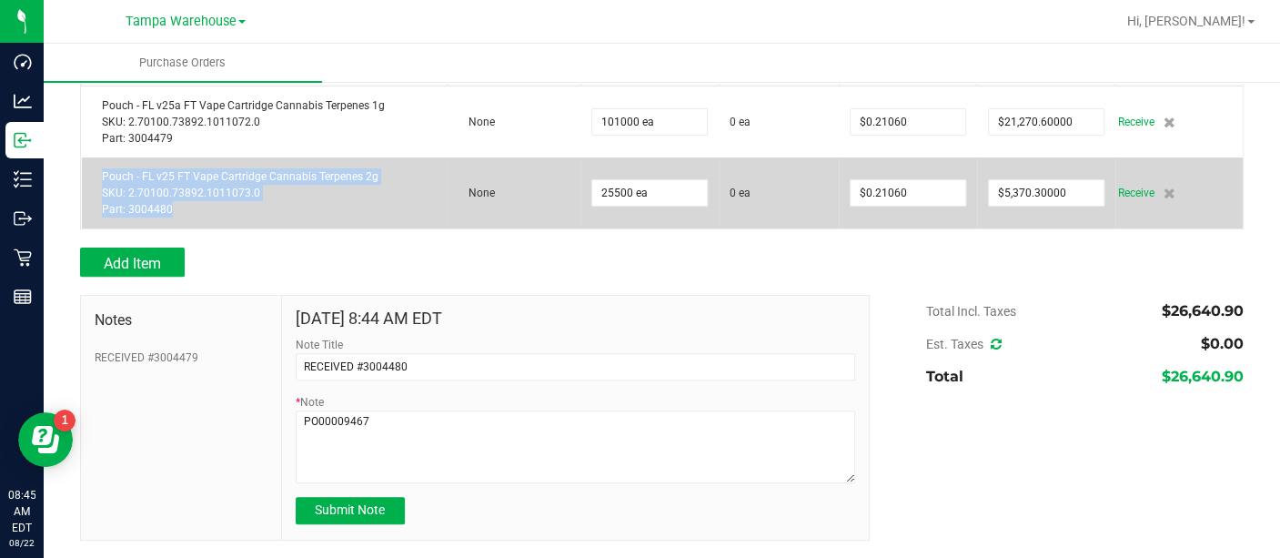
drag, startPoint x: 168, startPoint y: 207, endPoint x: 104, endPoint y: 182, distance: 69.1
click at [104, 182] on div "Pouch - FL v25 FT Vape Cartridge Cannabis Terpenes 2g SKU: 2.70100.73892.101107…" at bounding box center [265, 192] width 345 height 49
copy div "Pouch - FL v25 FT Vape Cartridge Cannabis Terpenes 2g SKU: 2.70100.73892.101107…"
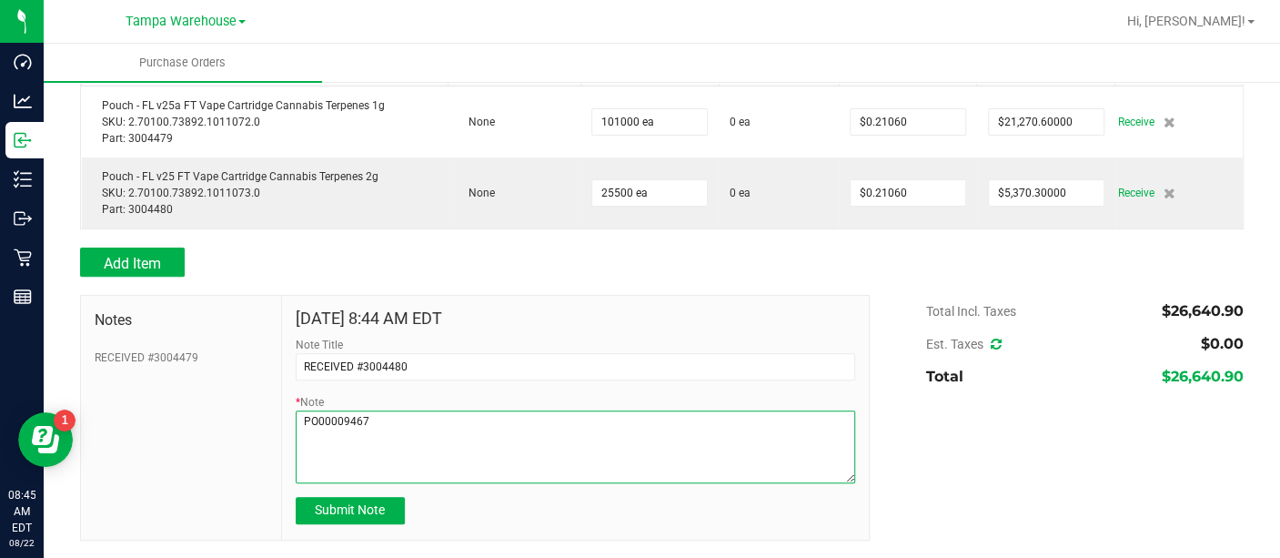
click at [311, 450] on textarea "* Note" at bounding box center [576, 446] width 560 height 73
paste textarea "Pouch - FL v25 FT Vape Cartridge Cannabis Terpenes 2g SKU: 2.70100.73892.101107…"
type textarea "PO00009467 Pouch - FL v25 FT Vape Cartridge Cannabis Terpenes 2g SKU: 2.70100.7…"
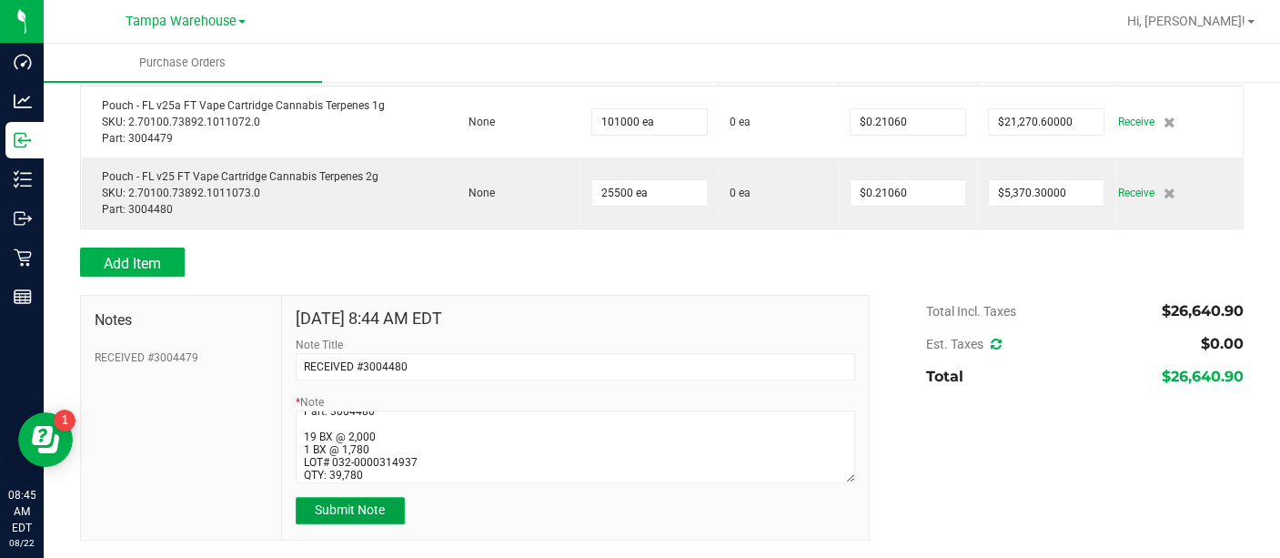
click at [330, 502] on span "Submit Note" at bounding box center [350, 509] width 70 height 15
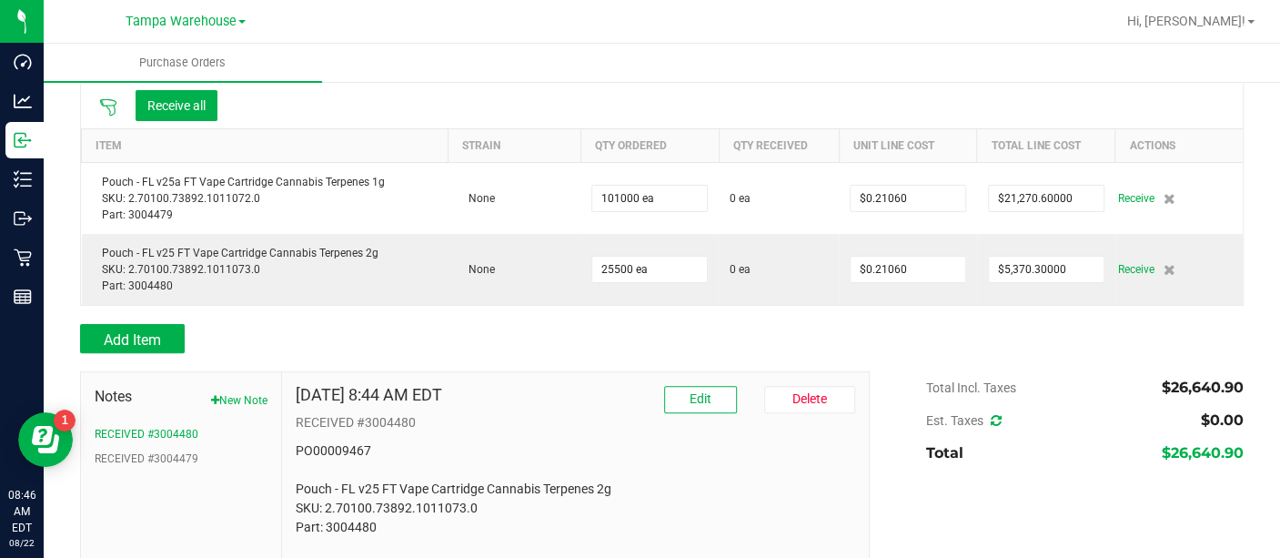
scroll to position [0, 0]
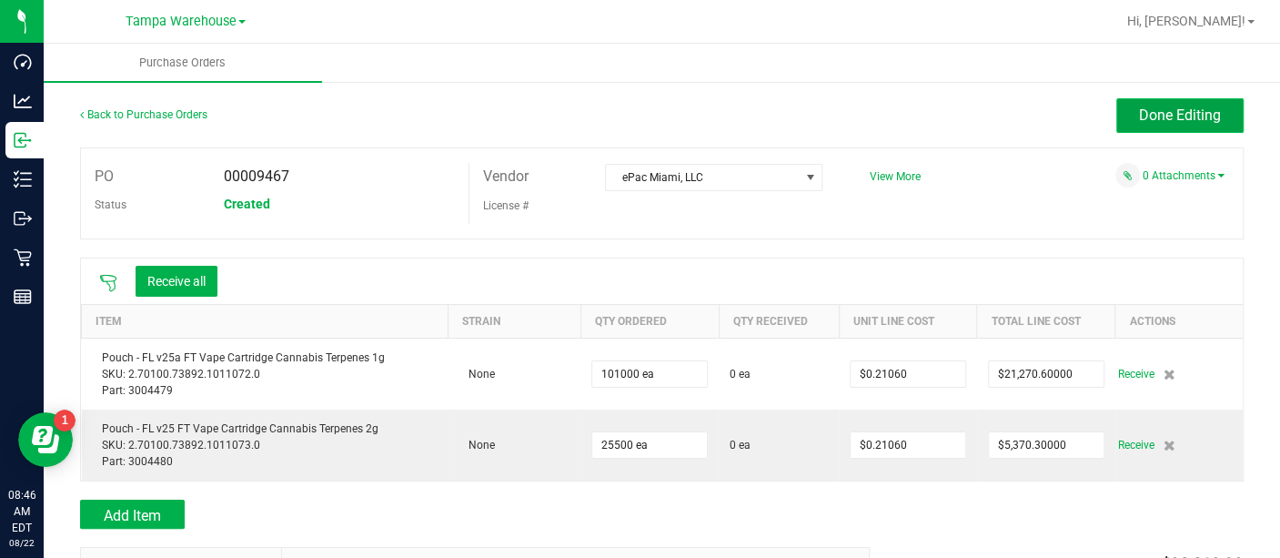
click at [1139, 108] on span "Done Editing" at bounding box center [1180, 114] width 82 height 17
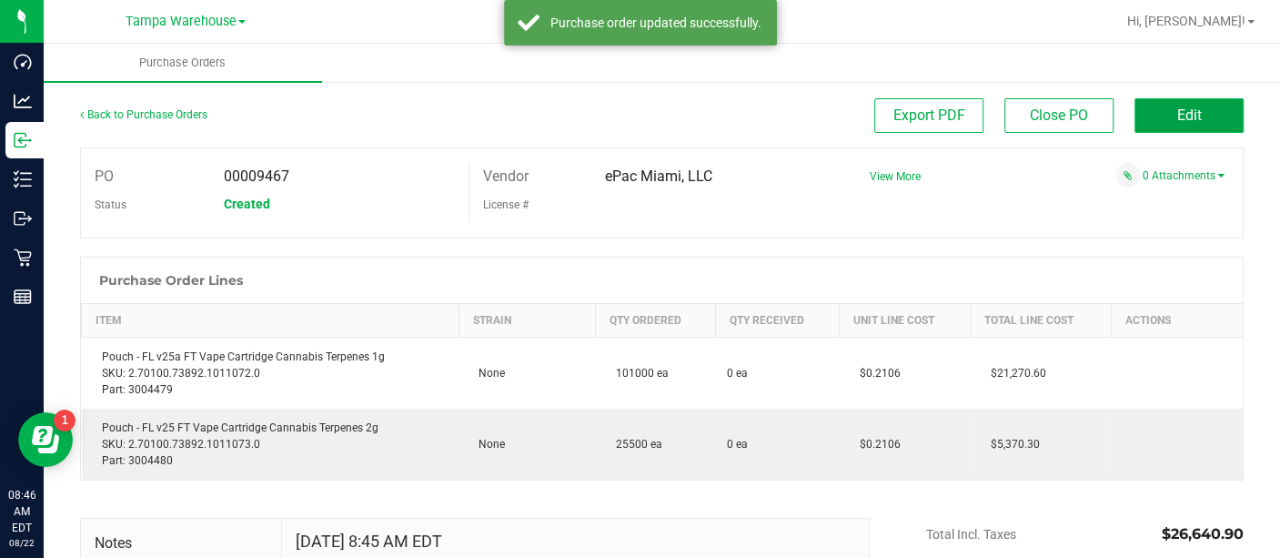
click at [1158, 113] on button "Edit" at bounding box center [1189, 115] width 109 height 35
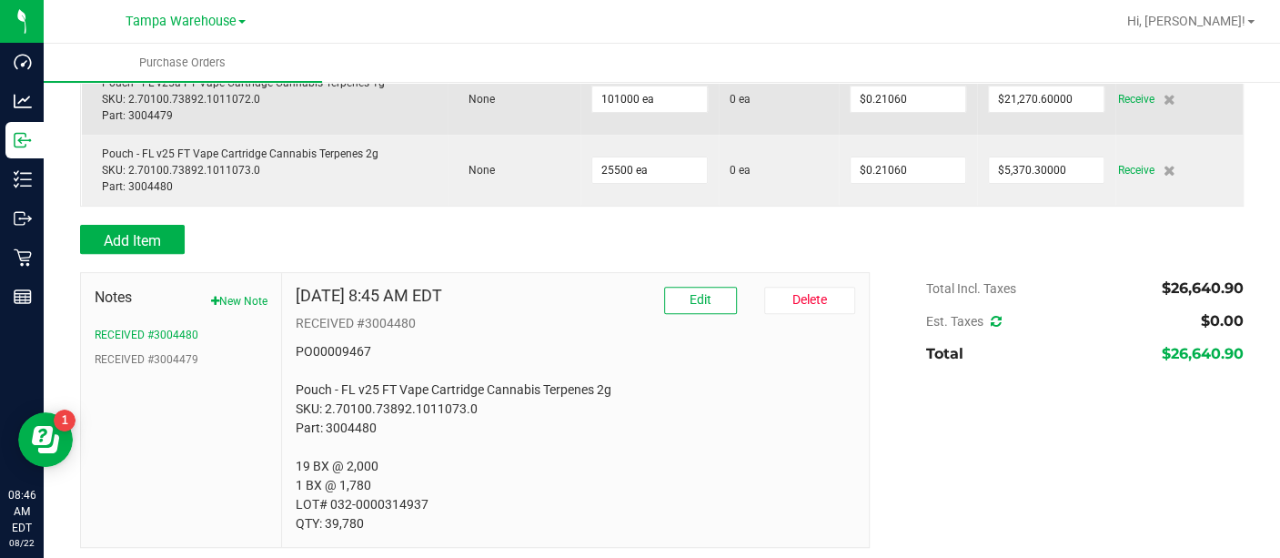
scroll to position [281, 0]
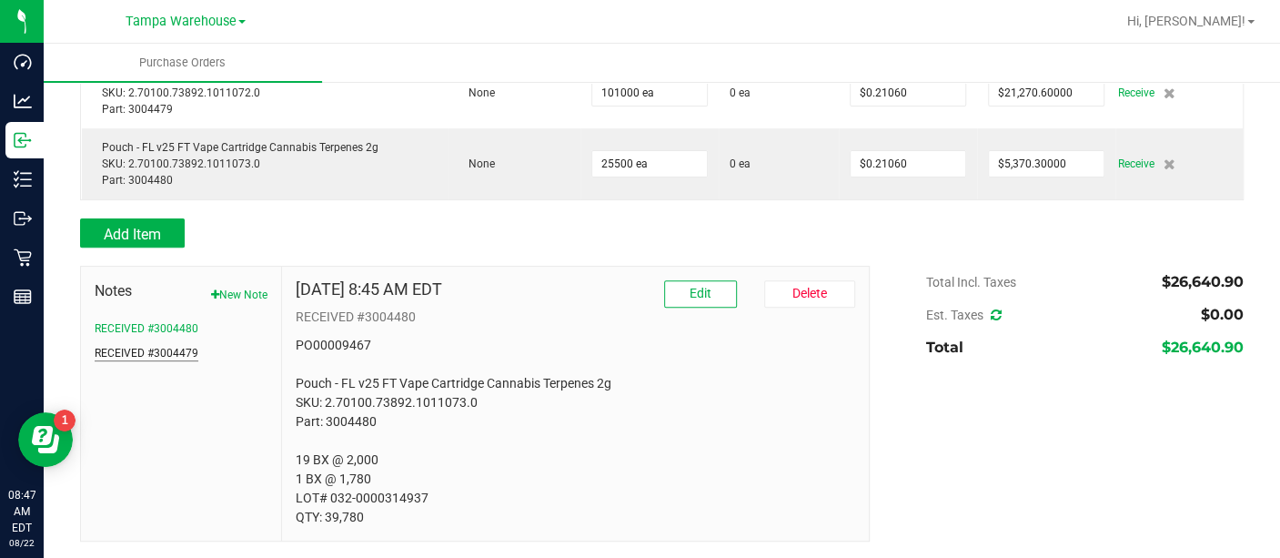
click at [189, 352] on button "RECEIVED #3004479" at bounding box center [147, 353] width 104 height 16
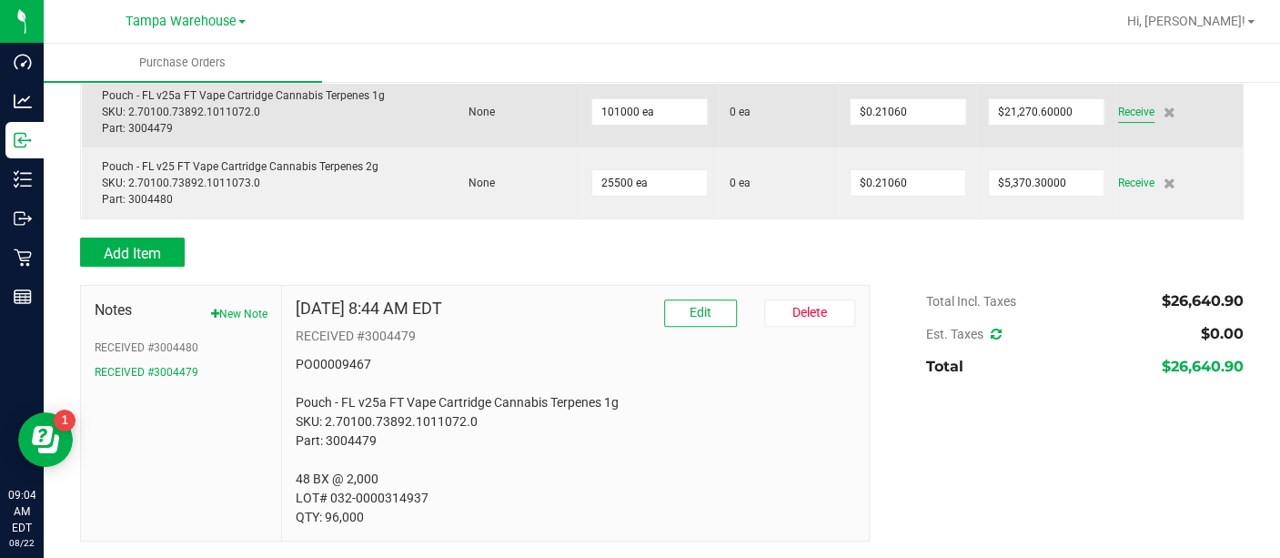
click at [1118, 115] on span "Receive" at bounding box center [1136, 112] width 36 height 22
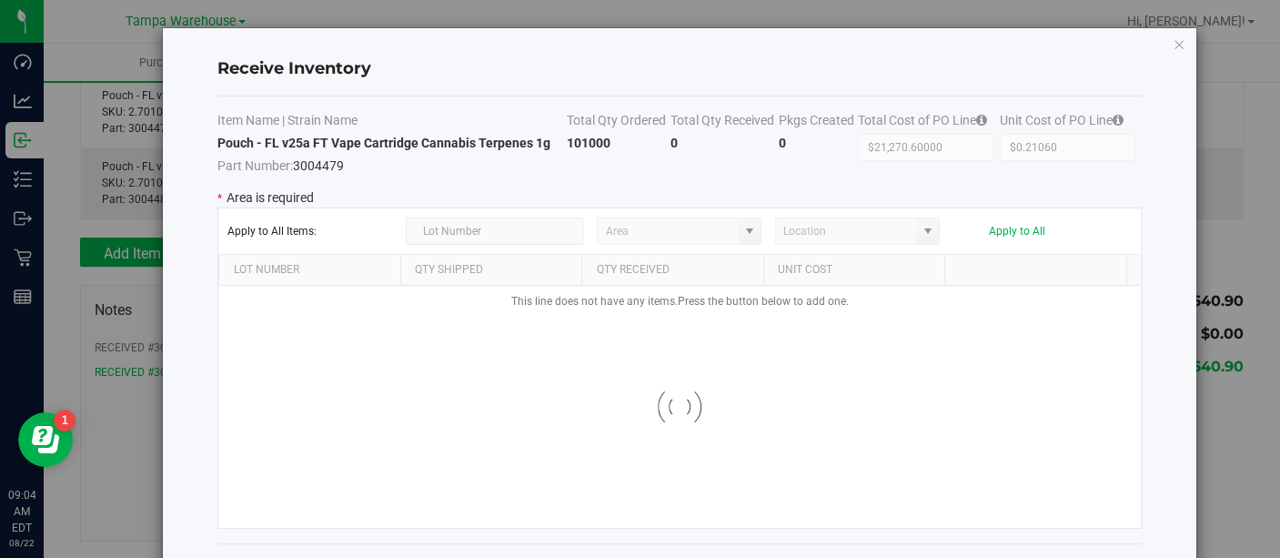
type input "State Pantry 1"
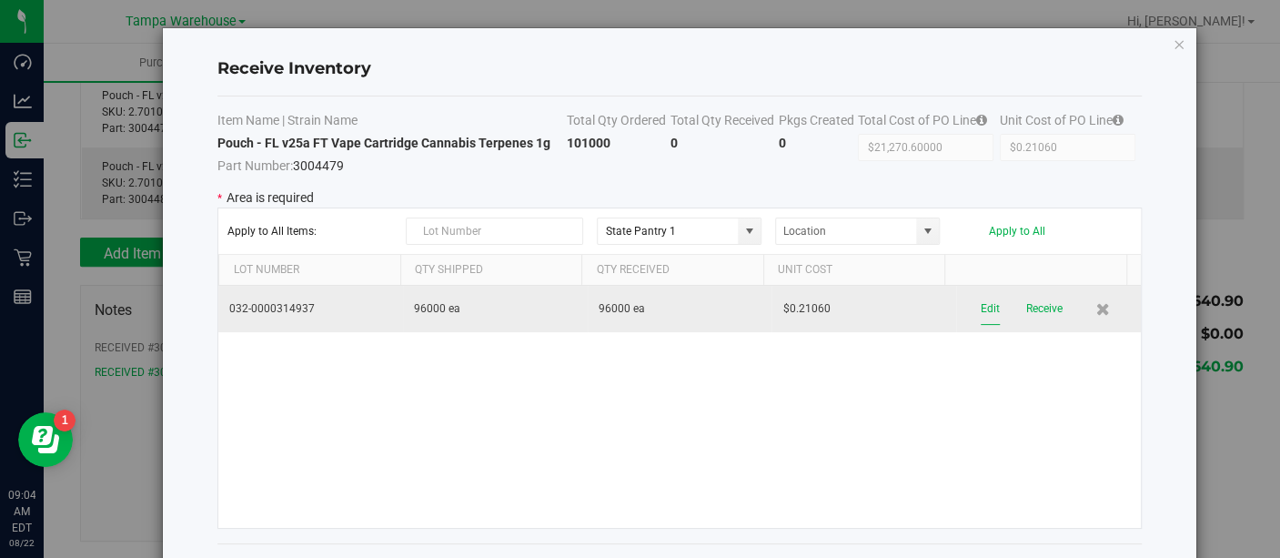
click at [981, 308] on button "Edit" at bounding box center [990, 309] width 19 height 32
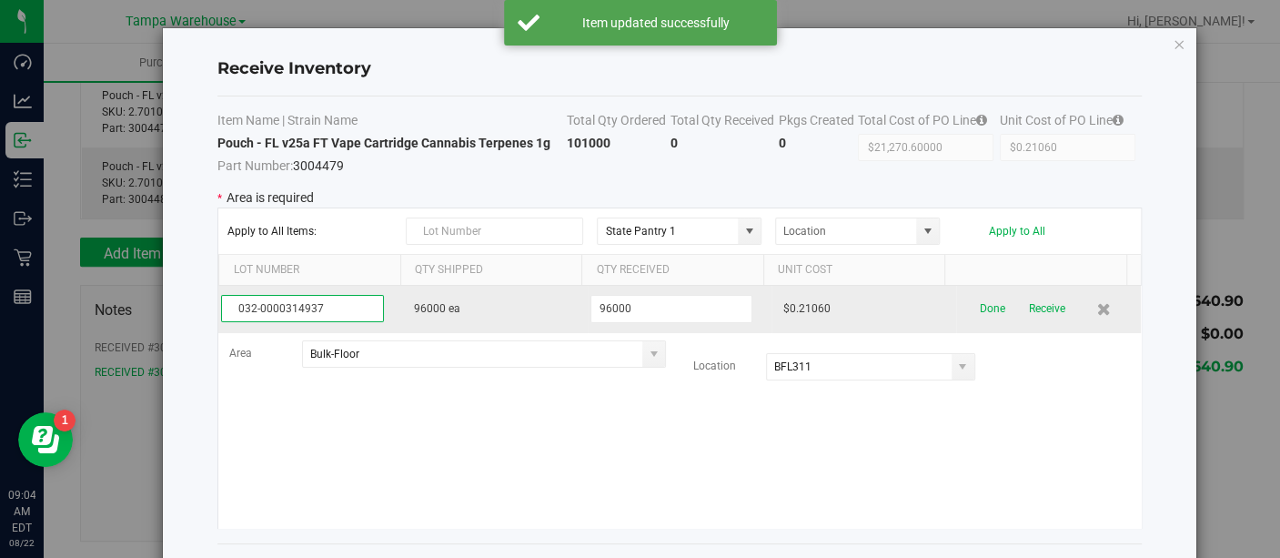
click at [354, 308] on input "032-0000314937" at bounding box center [302, 308] width 163 height 27
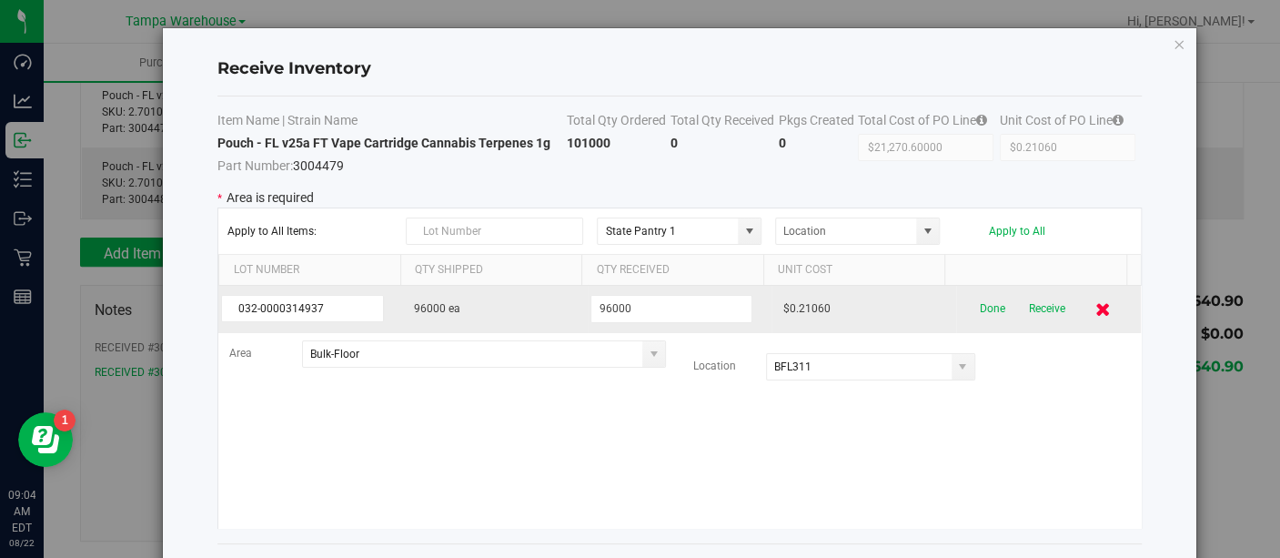
click at [1096, 305] on icon at bounding box center [1103, 309] width 15 height 14
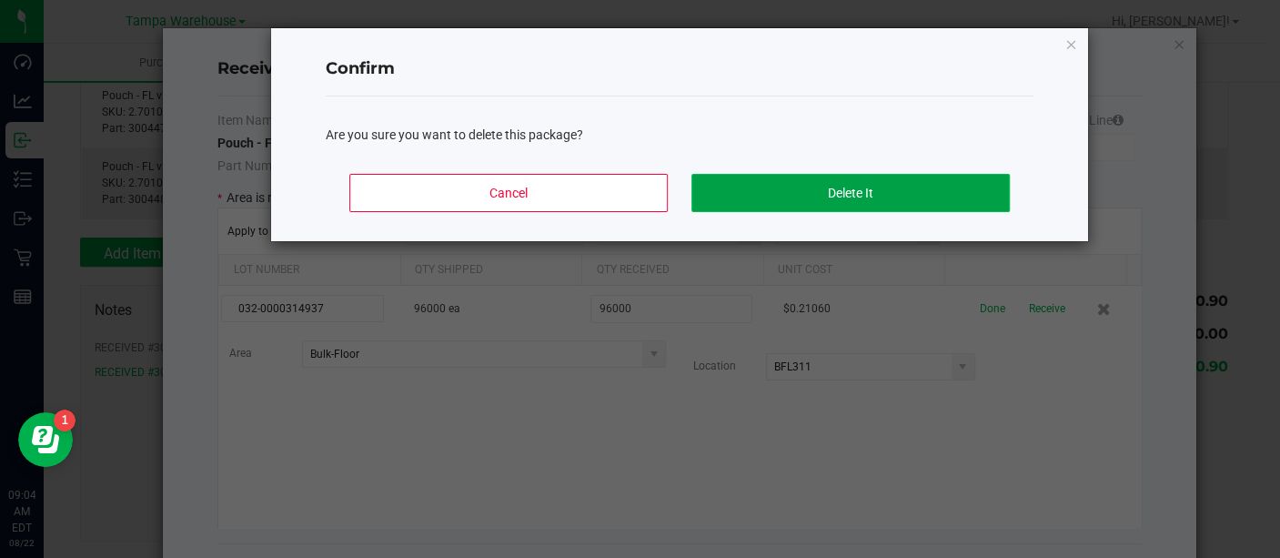
click at [768, 186] on button "Delete It" at bounding box center [851, 193] width 318 height 38
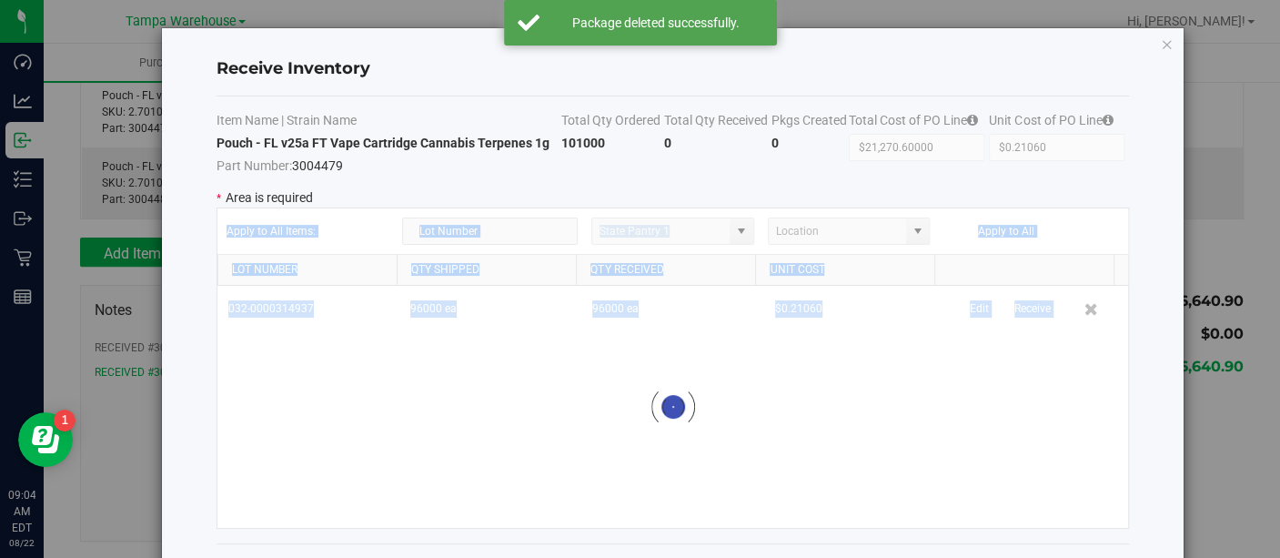
drag, startPoint x: 768, startPoint y: 186, endPoint x: 362, endPoint y: 334, distance: 432.1
click at [362, 334] on div "Item Name | Strain Name Total Qty Ordered Total Qty Received Pkgs Created Total…" at bounding box center [674, 319] width 914 height 447
click at [288, 443] on div at bounding box center [673, 407] width 912 height 242
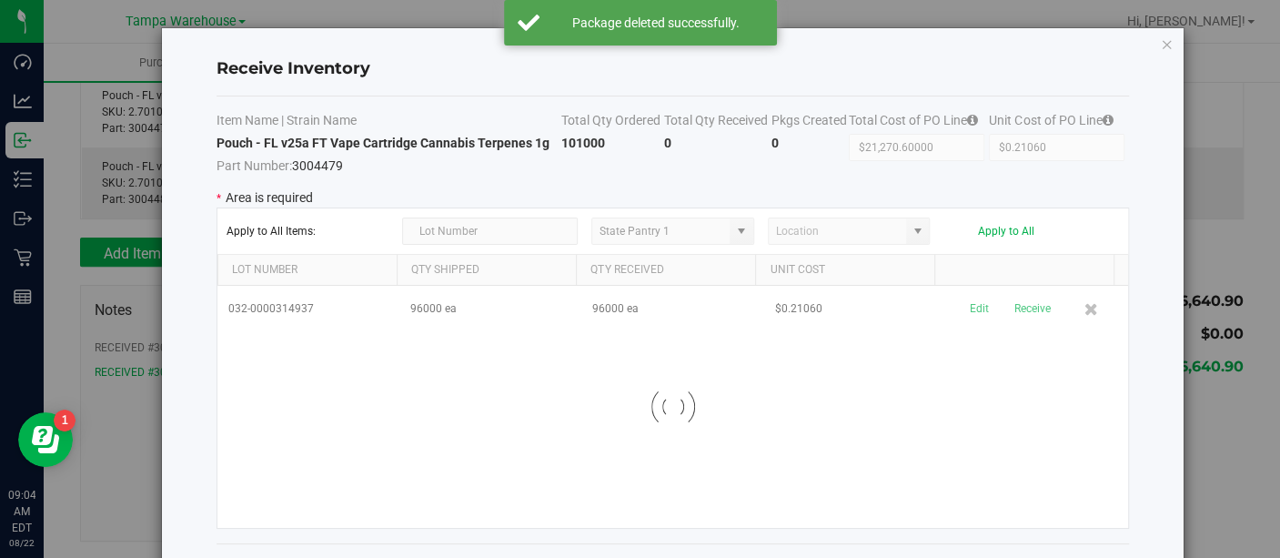
scroll to position [240, 0]
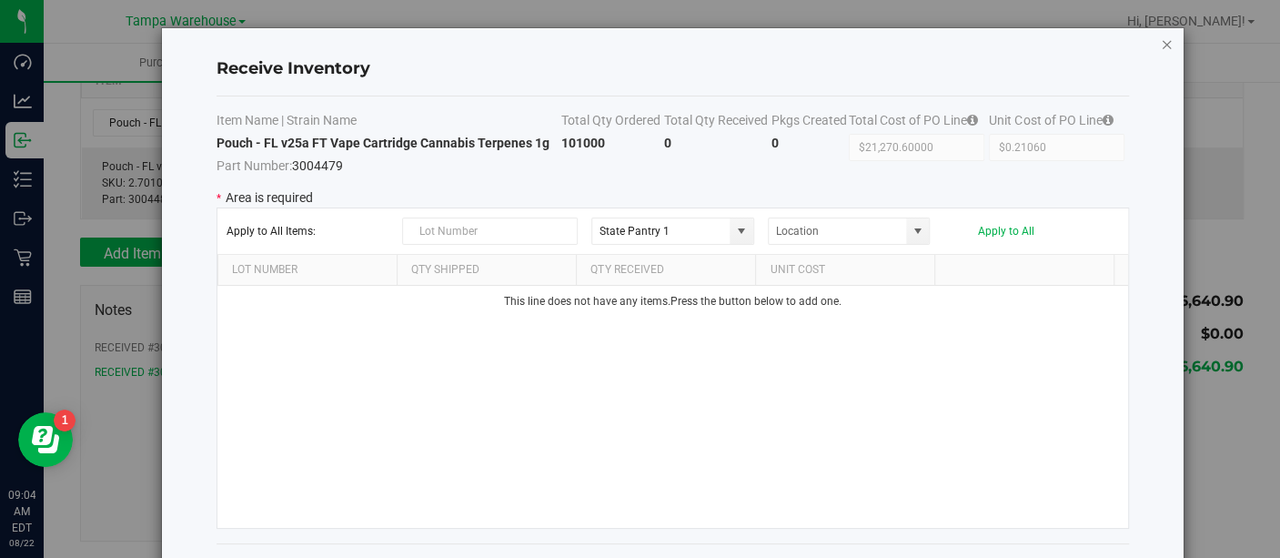
click at [1170, 41] on icon "Close modal" at bounding box center [1167, 44] width 13 height 22
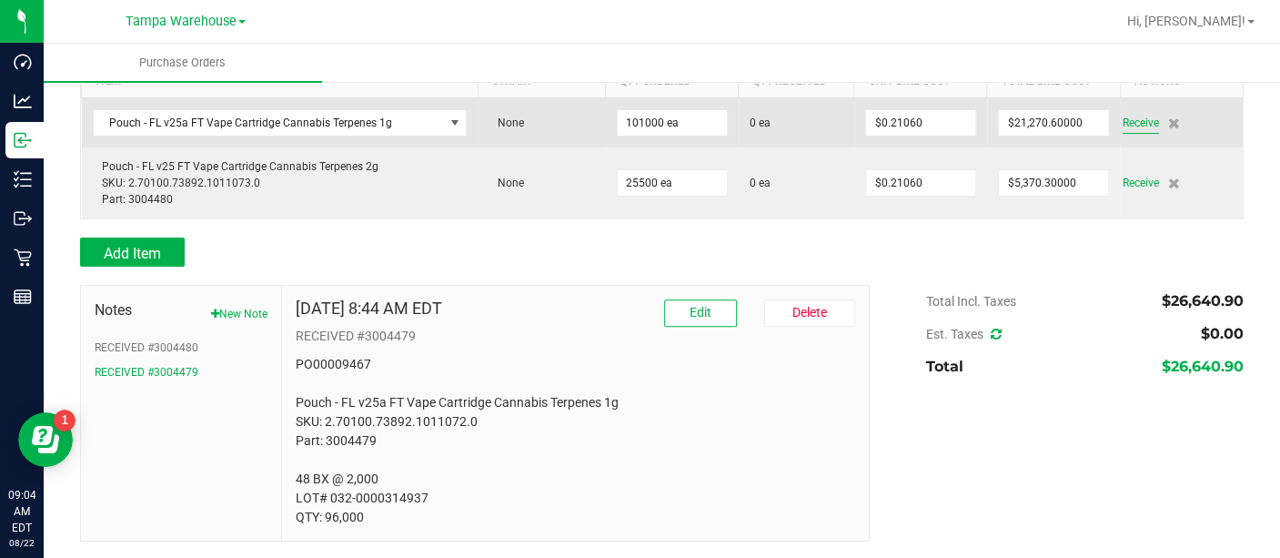
click at [1128, 122] on span "Receive" at bounding box center [1141, 123] width 36 height 22
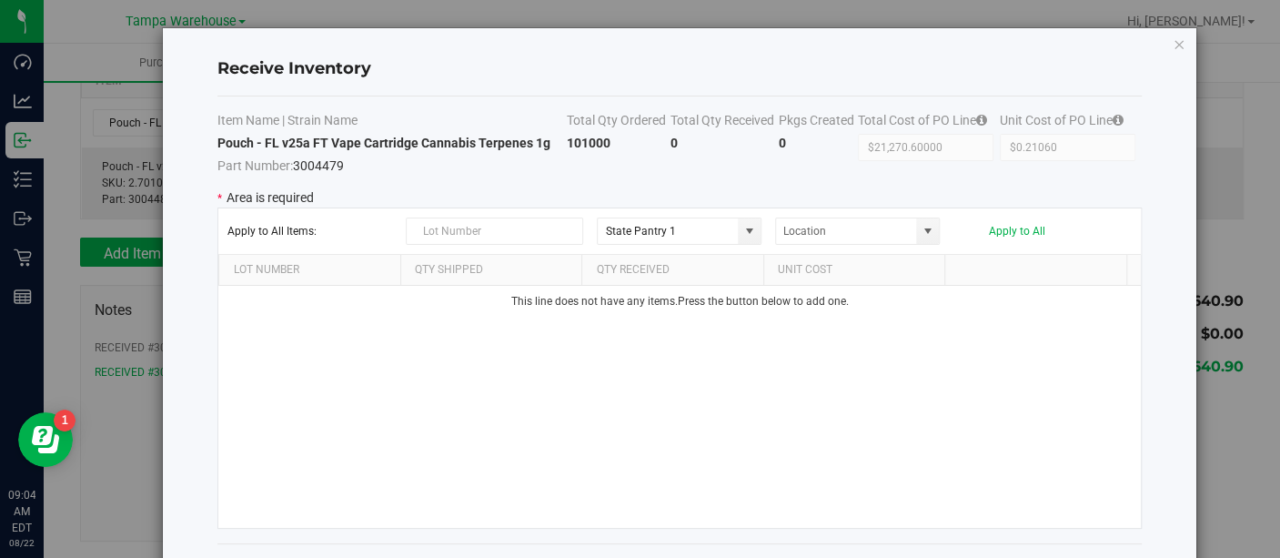
scroll to position [72, 0]
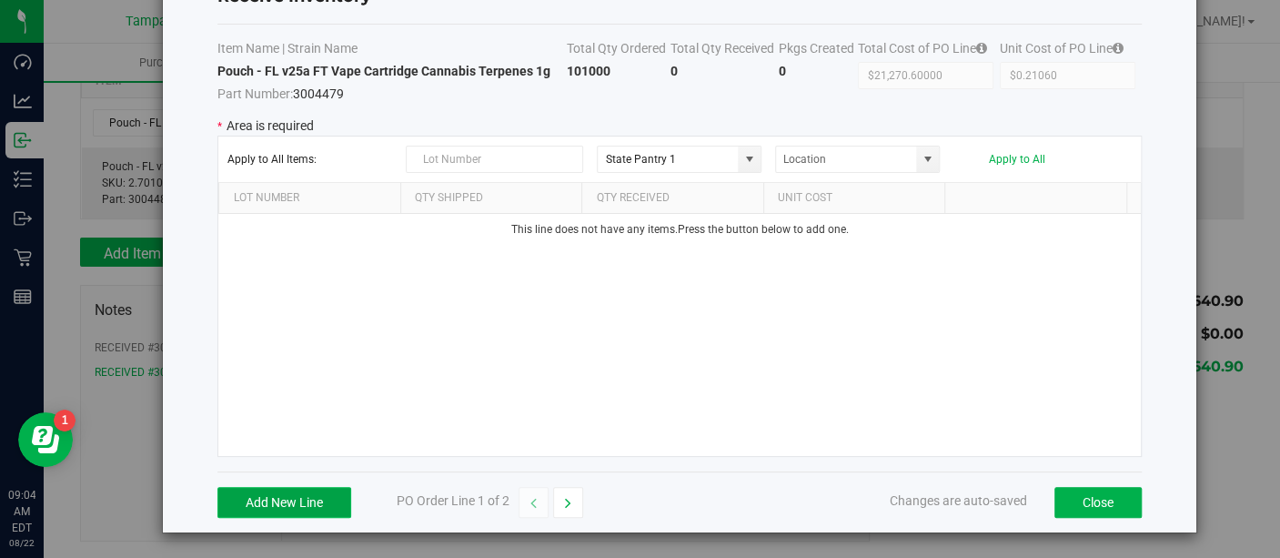
click at [288, 505] on button "Add New Line" at bounding box center [284, 502] width 134 height 31
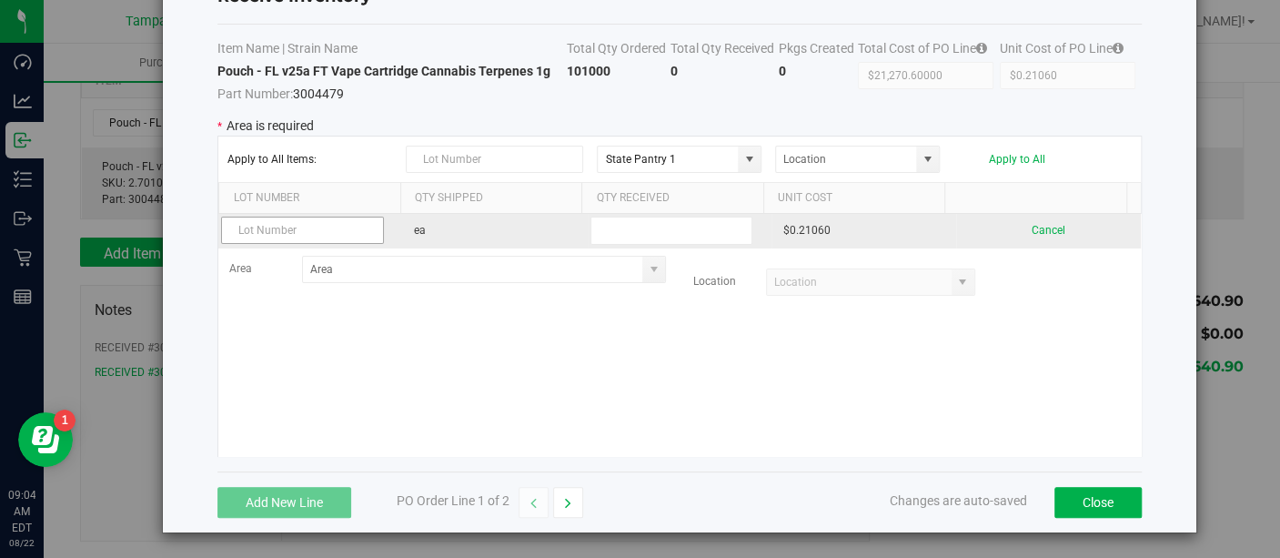
click at [288, 230] on input "text" at bounding box center [302, 230] width 163 height 27
type input "032-0000314937"
click at [692, 225] on input "text" at bounding box center [672, 231] width 163 height 28
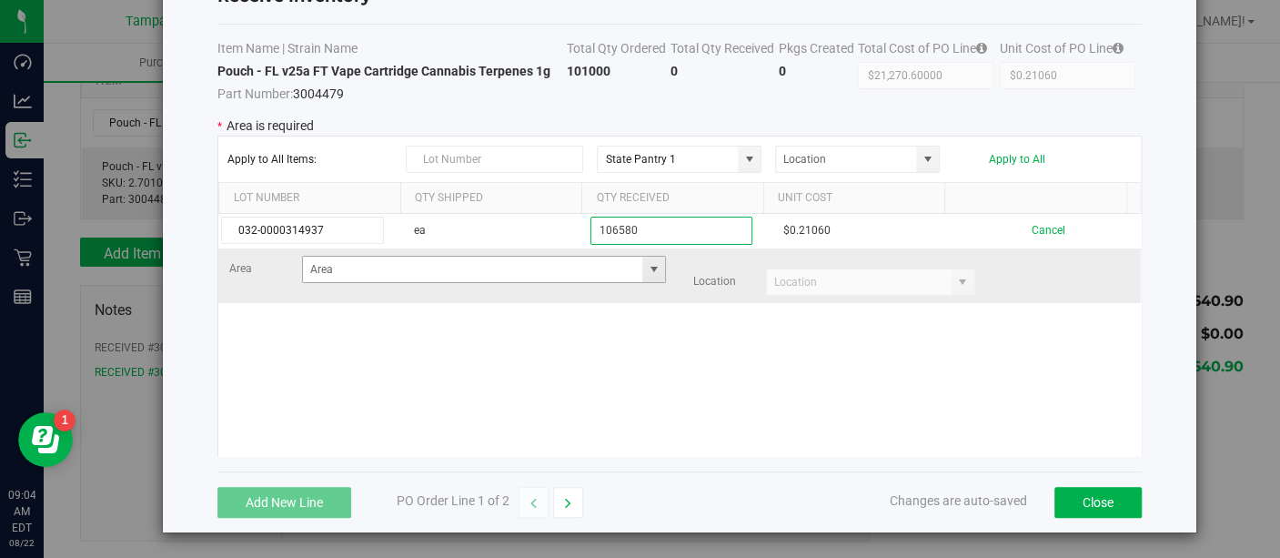
click at [646, 272] on span at bounding box center [653, 269] width 15 height 15
type input "106580"
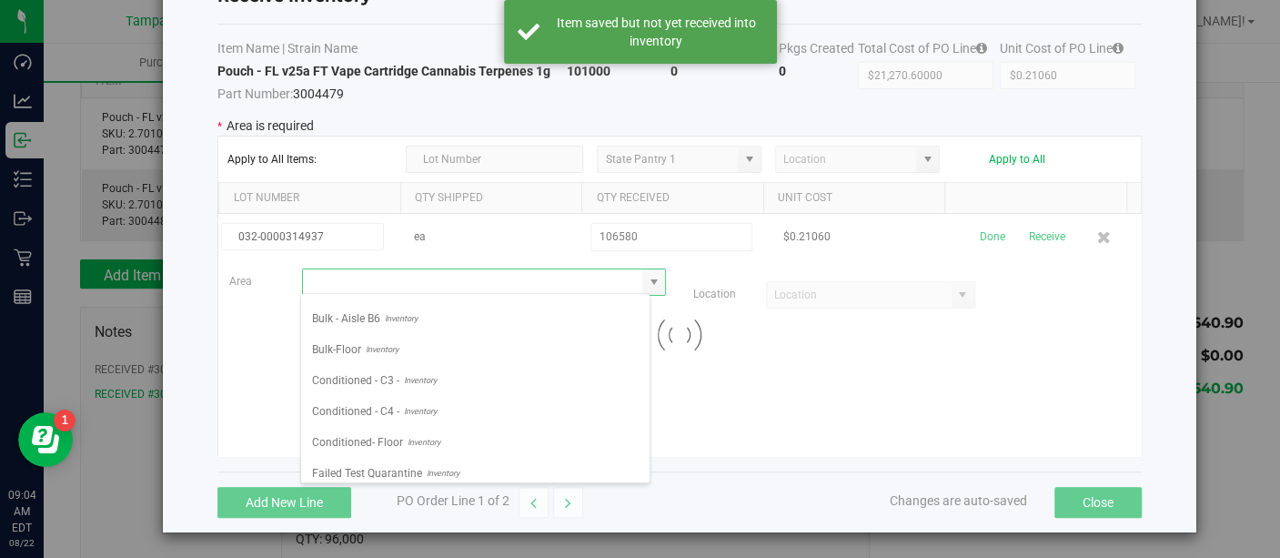
scroll to position [262, 0]
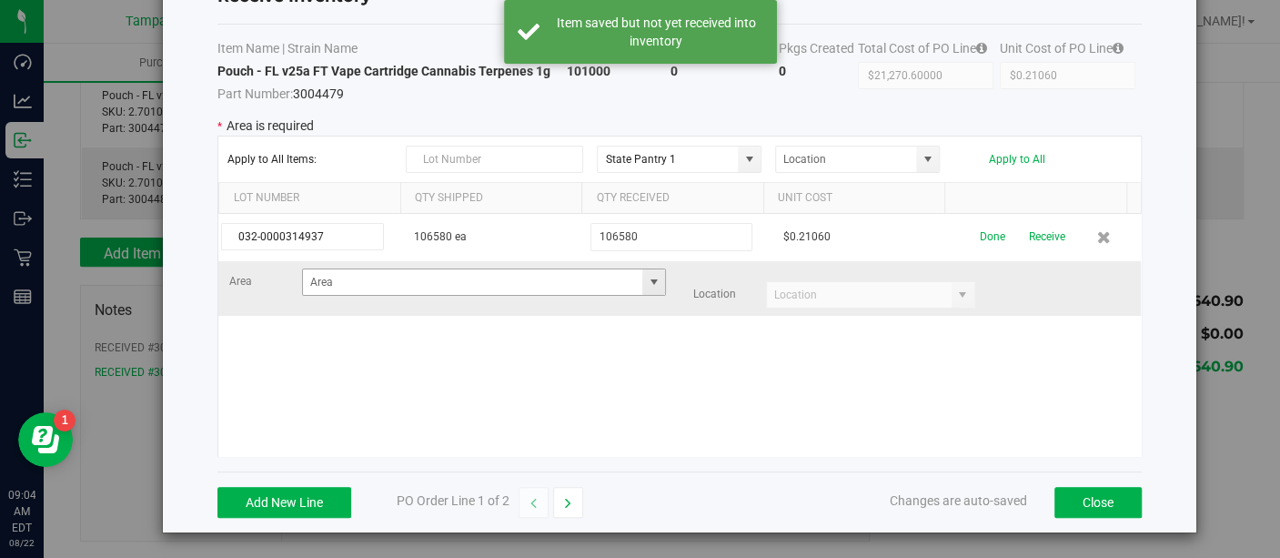
click at [646, 279] on span at bounding box center [653, 282] width 15 height 15
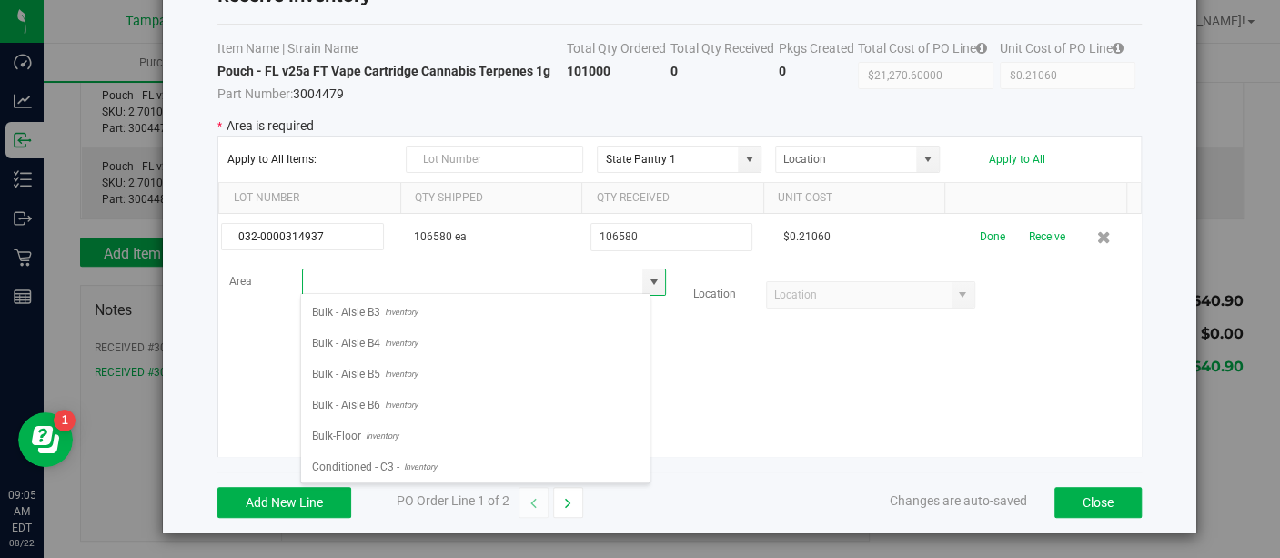
scroll to position [156, 0]
click at [399, 425] on li "Bulk-Floor Inventory" at bounding box center [475, 434] width 348 height 31
type input "Bulk-Floor"
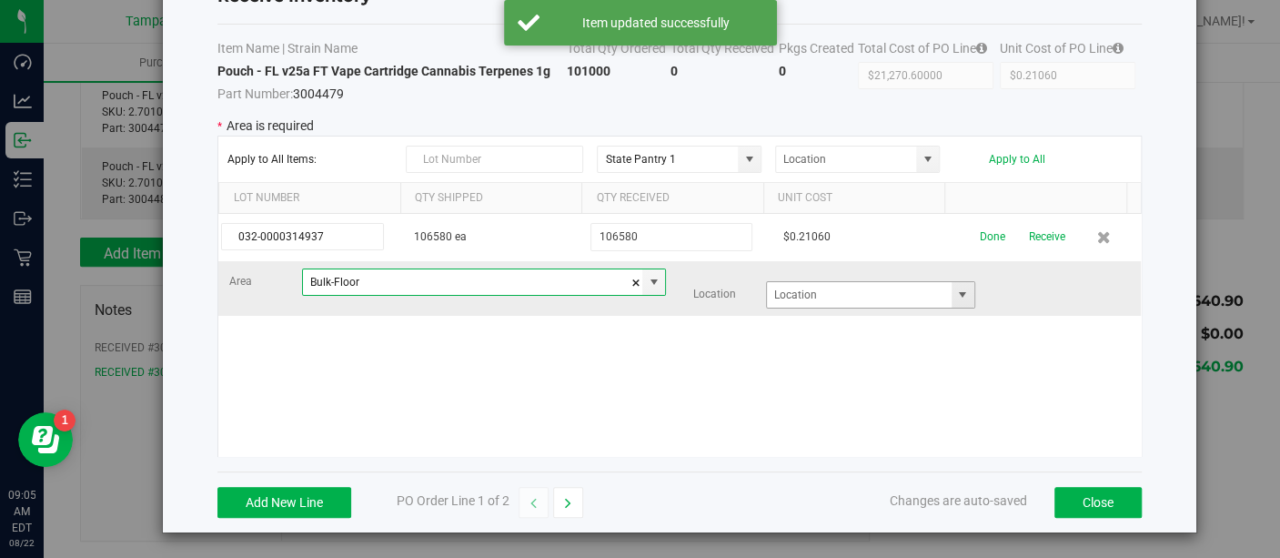
click at [955, 295] on span at bounding box center [962, 295] width 15 height 15
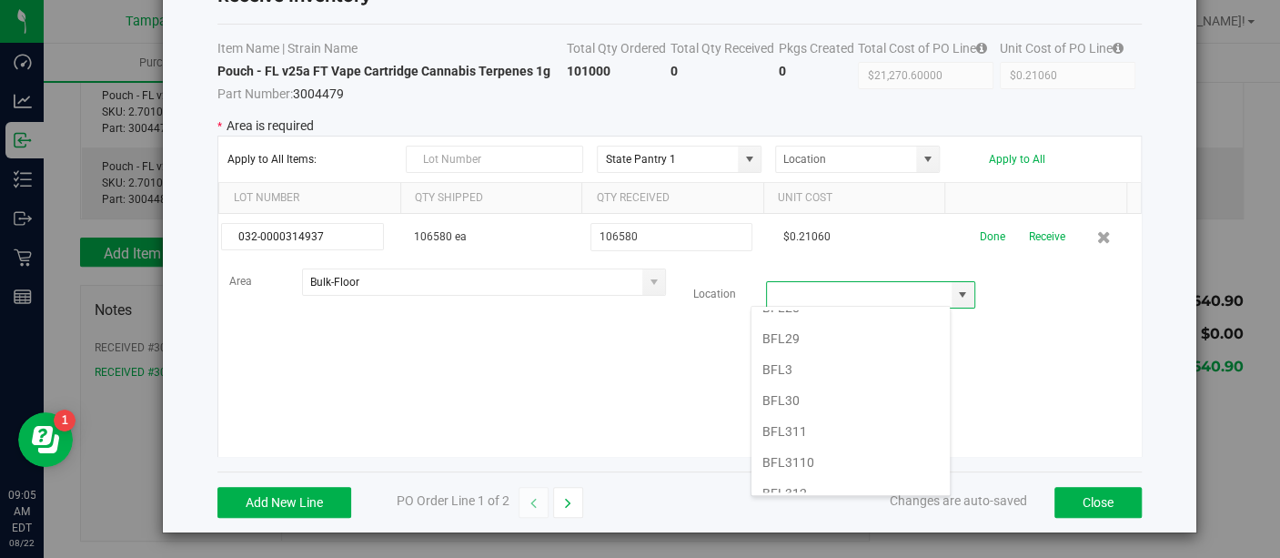
scroll to position [1504, 0]
click at [801, 415] on li "BFL311" at bounding box center [851, 430] width 198 height 31
type input "BFL311"
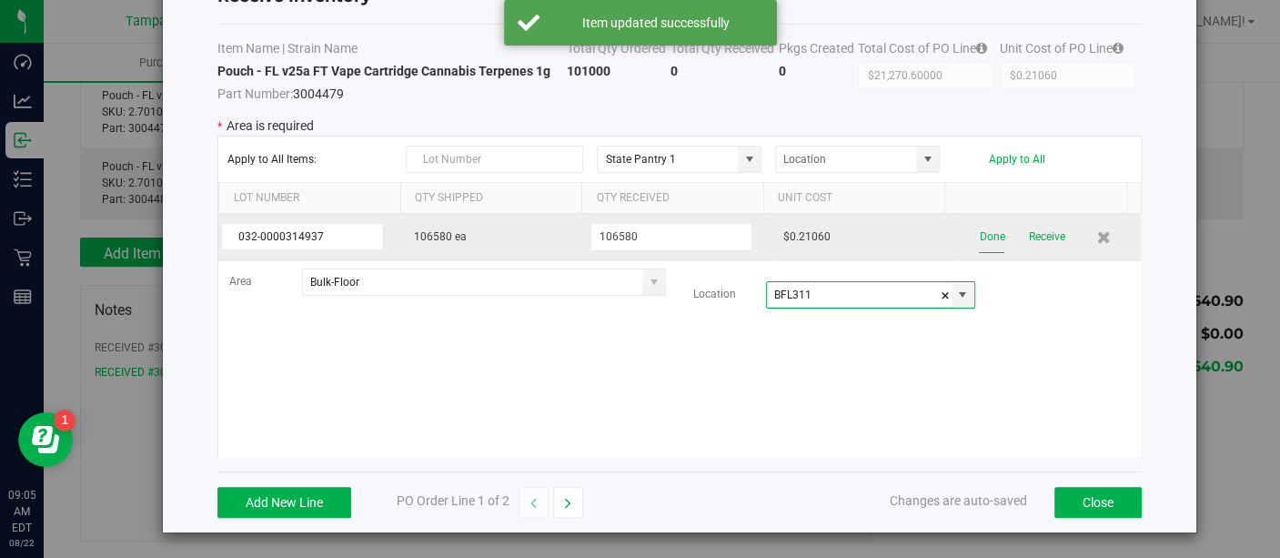
click at [979, 228] on button "Done" at bounding box center [991, 237] width 25 height 32
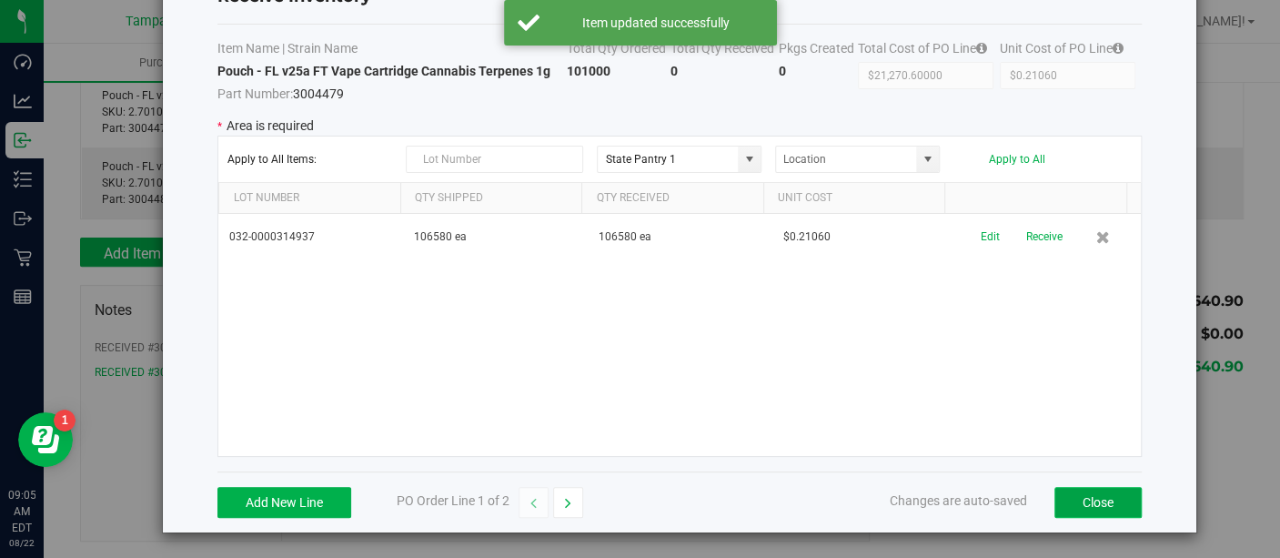
click at [1074, 505] on button "Close" at bounding box center [1098, 502] width 87 height 31
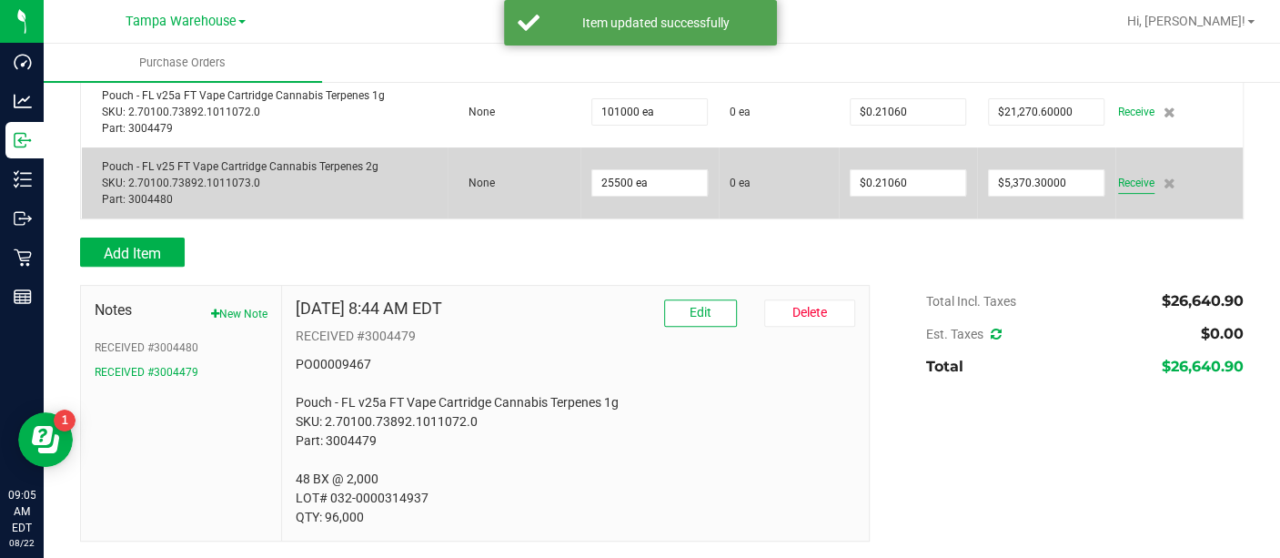
click at [1118, 183] on span "Receive" at bounding box center [1136, 183] width 36 height 22
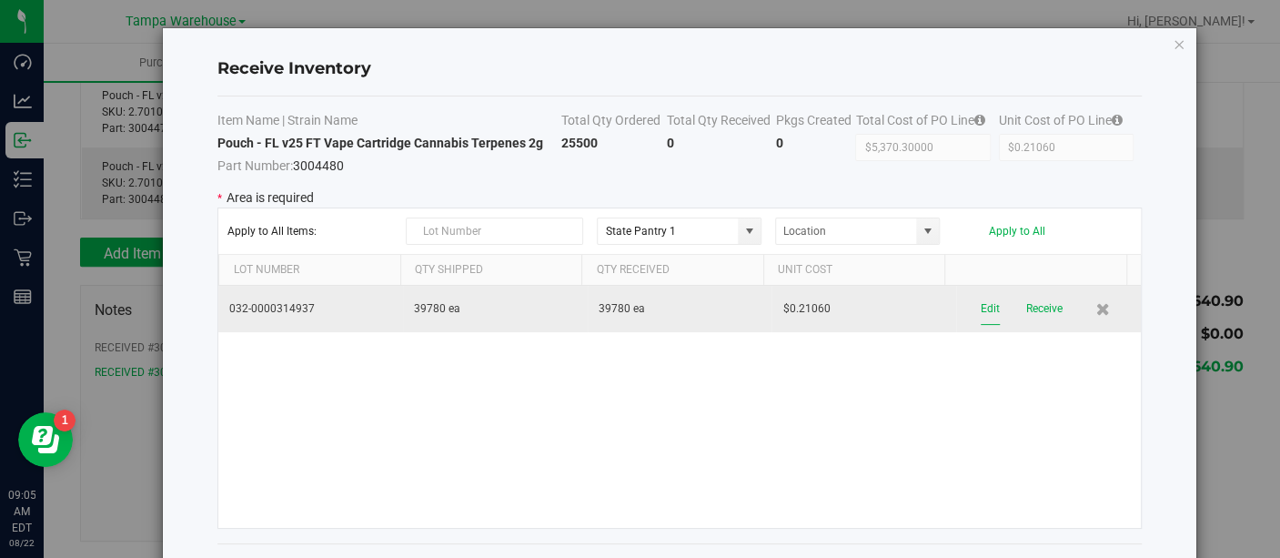
click at [981, 304] on button "Edit" at bounding box center [990, 309] width 19 height 32
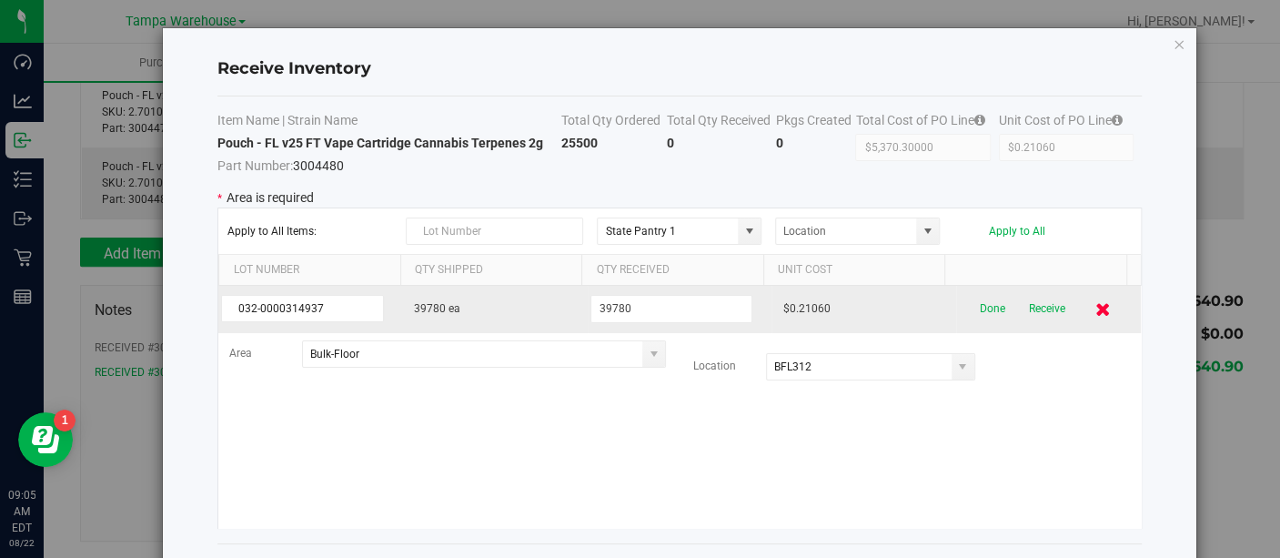
click at [1096, 307] on icon at bounding box center [1103, 309] width 15 height 14
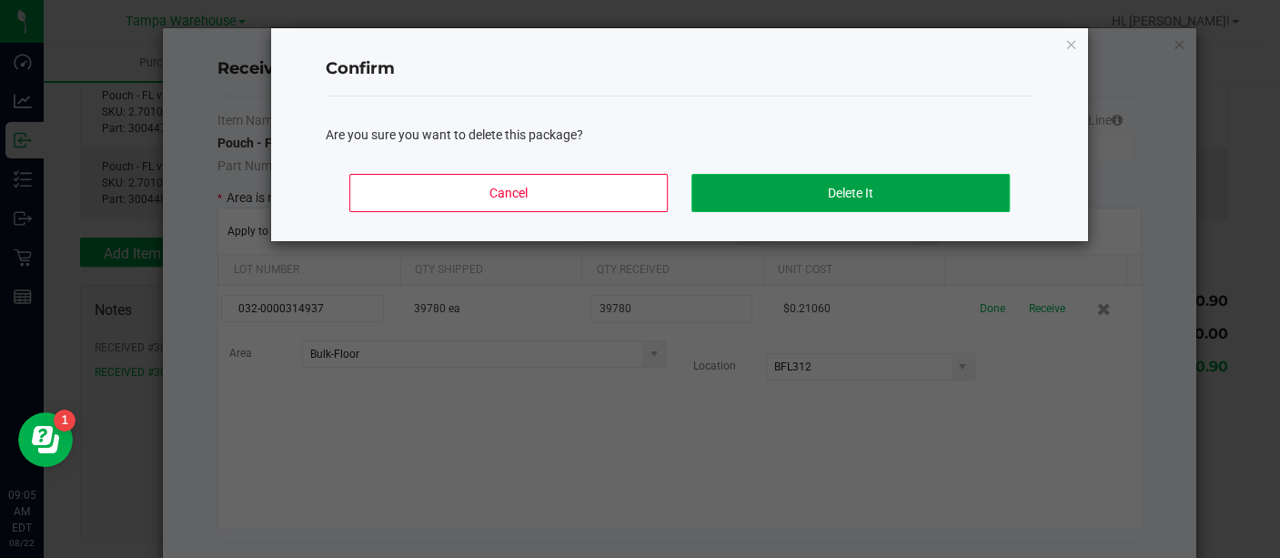
click at [872, 183] on button "Delete It" at bounding box center [851, 193] width 318 height 38
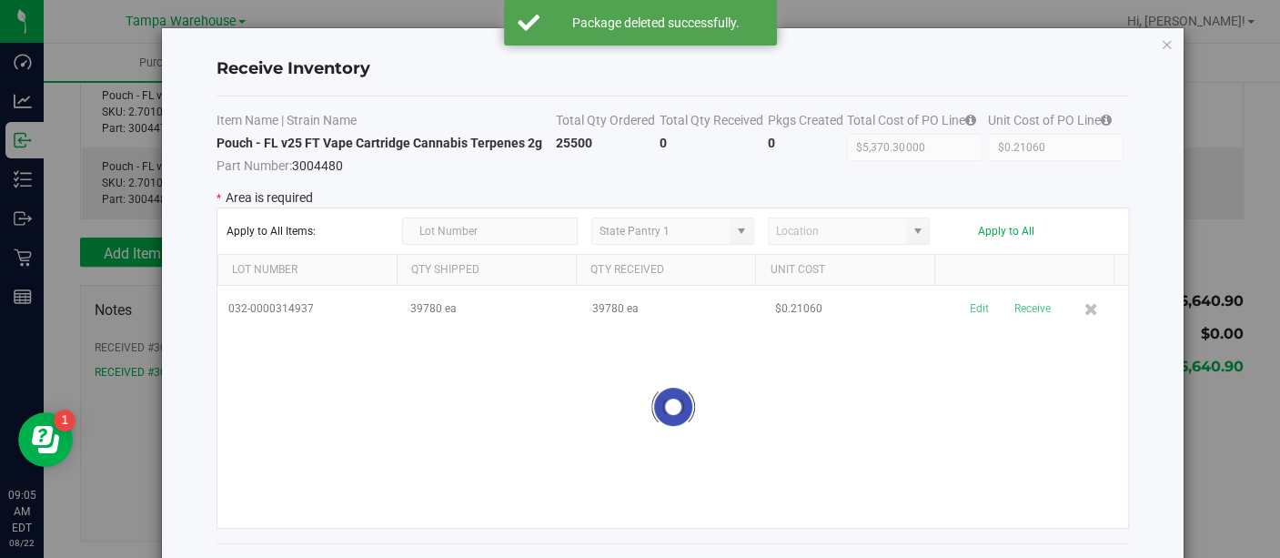
scroll to position [240, 0]
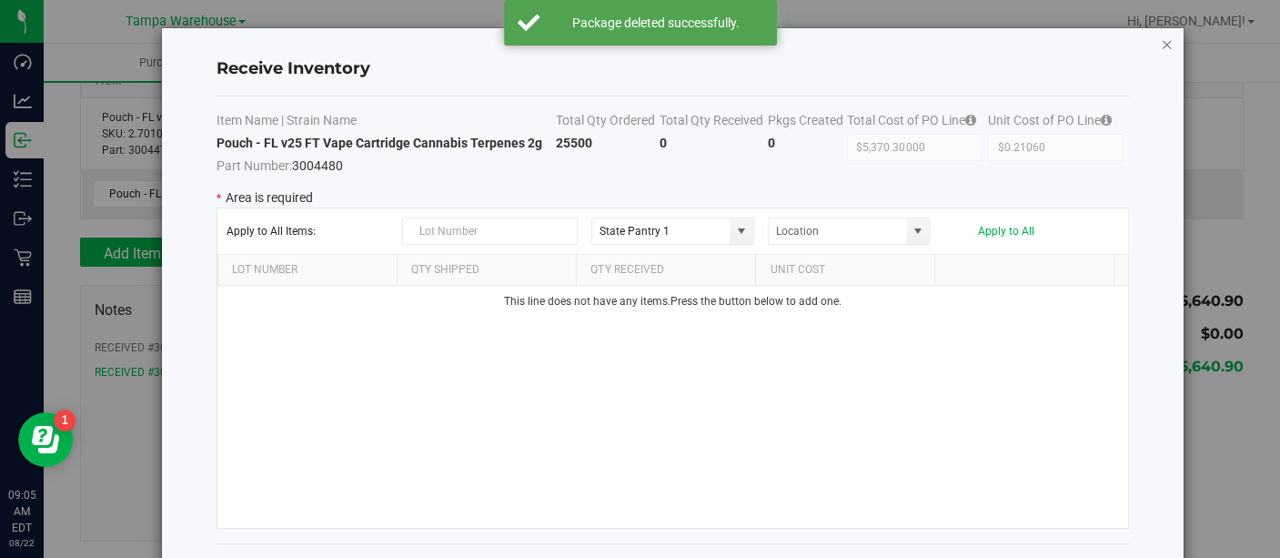
click at [1169, 37] on icon "Close modal" at bounding box center [1167, 44] width 13 height 22
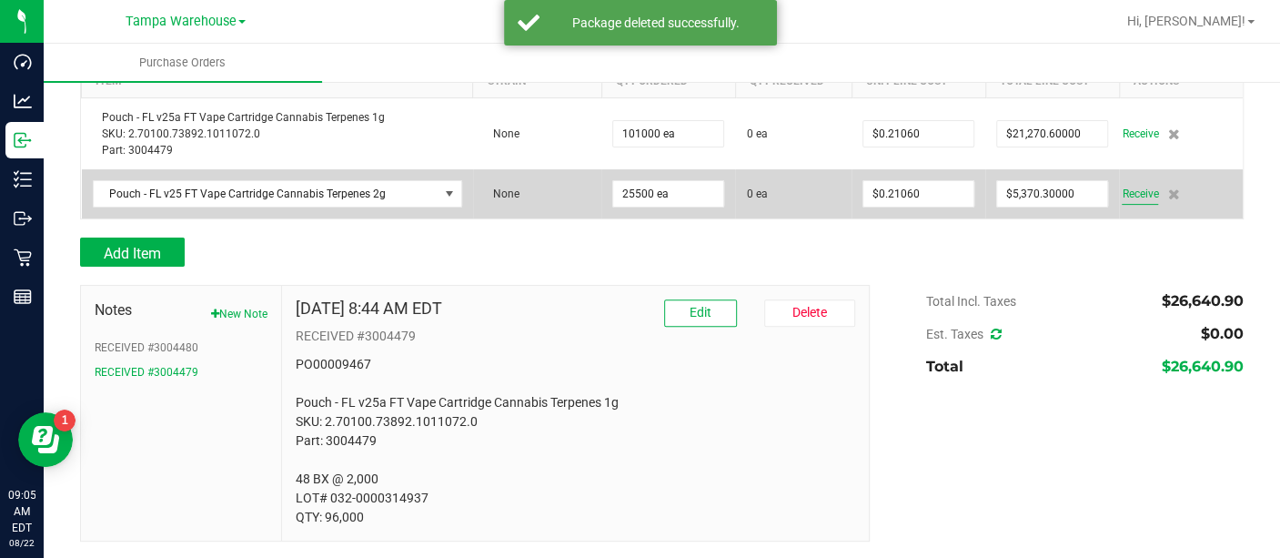
click at [1122, 189] on span "Receive" at bounding box center [1140, 194] width 36 height 22
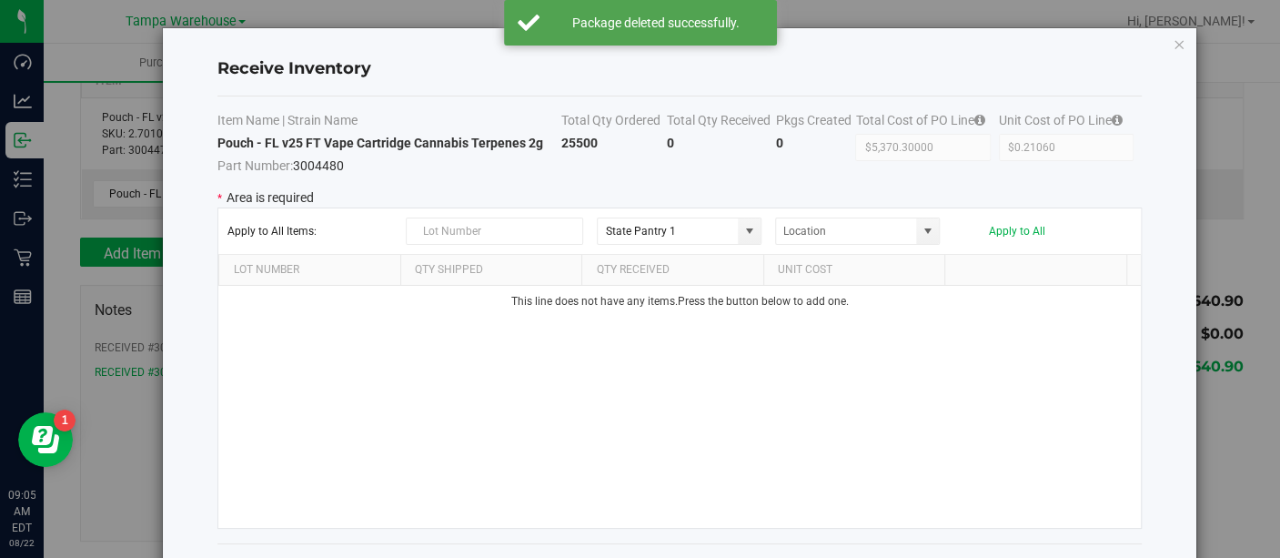
scroll to position [72, 0]
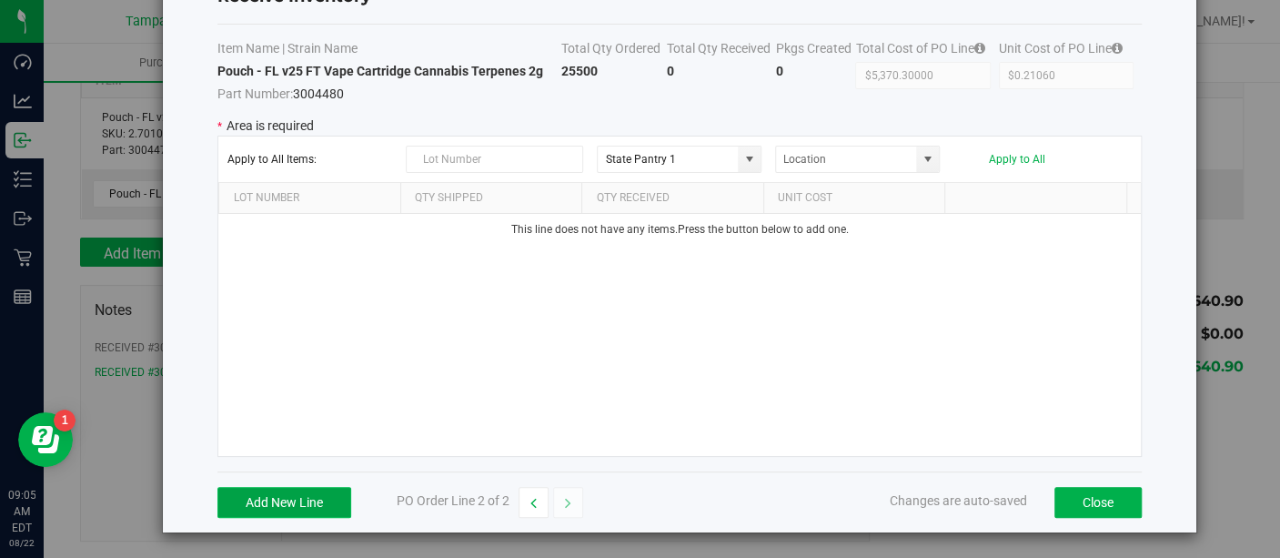
click at [296, 494] on button "Add New Line" at bounding box center [284, 502] width 134 height 31
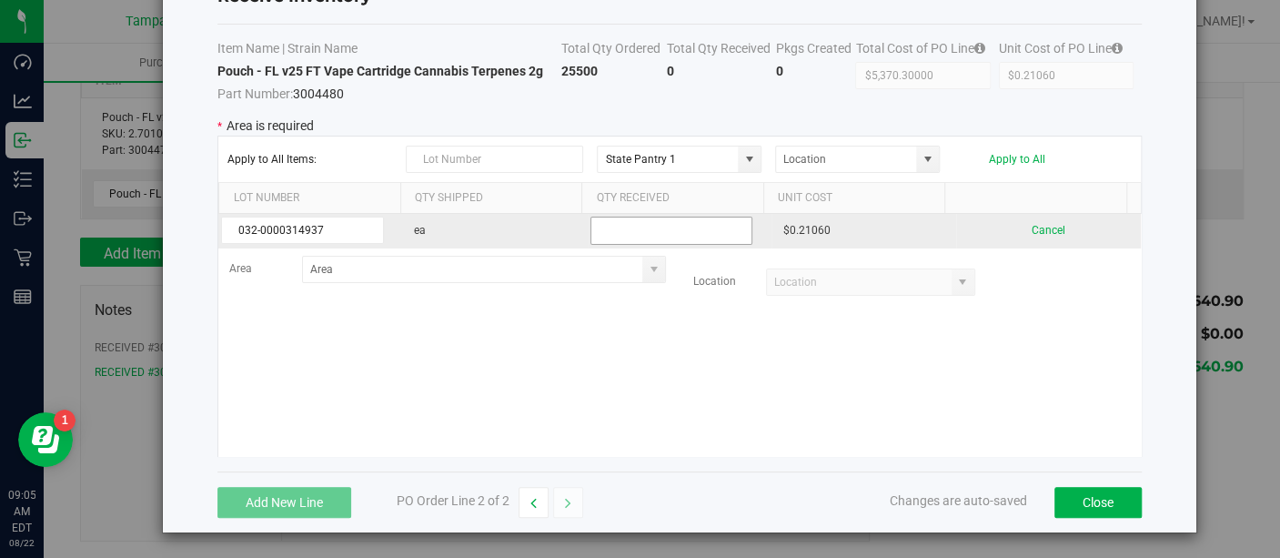
type input "032-0000314937"
click at [658, 219] on input "text" at bounding box center [672, 231] width 163 height 28
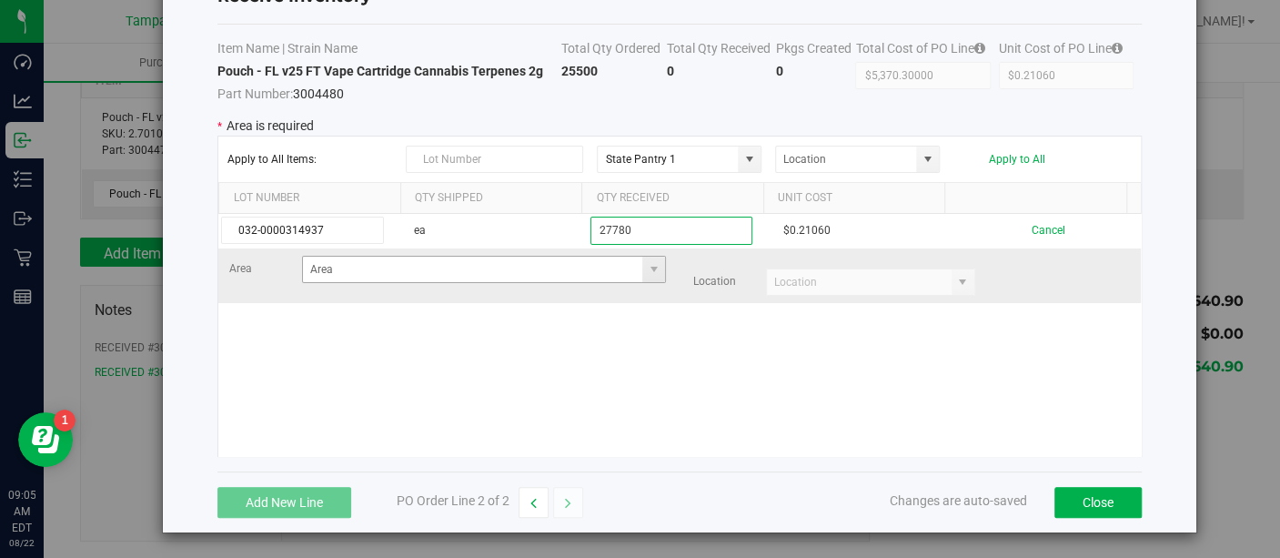
click at [642, 278] on span at bounding box center [653, 269] width 23 height 25
type input "27780"
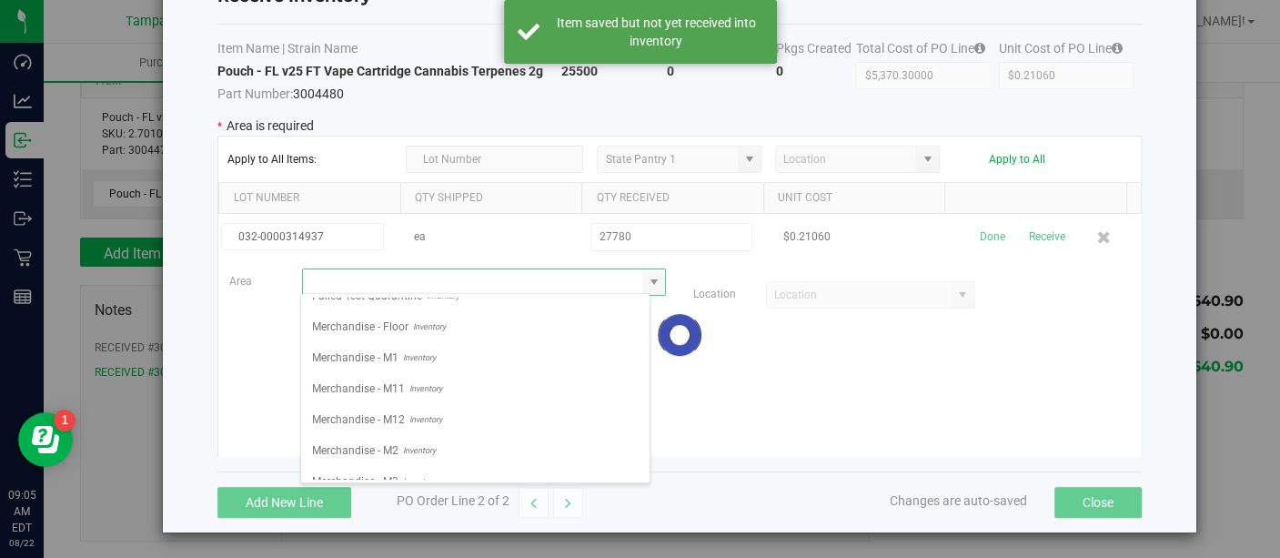
scroll to position [262, 0]
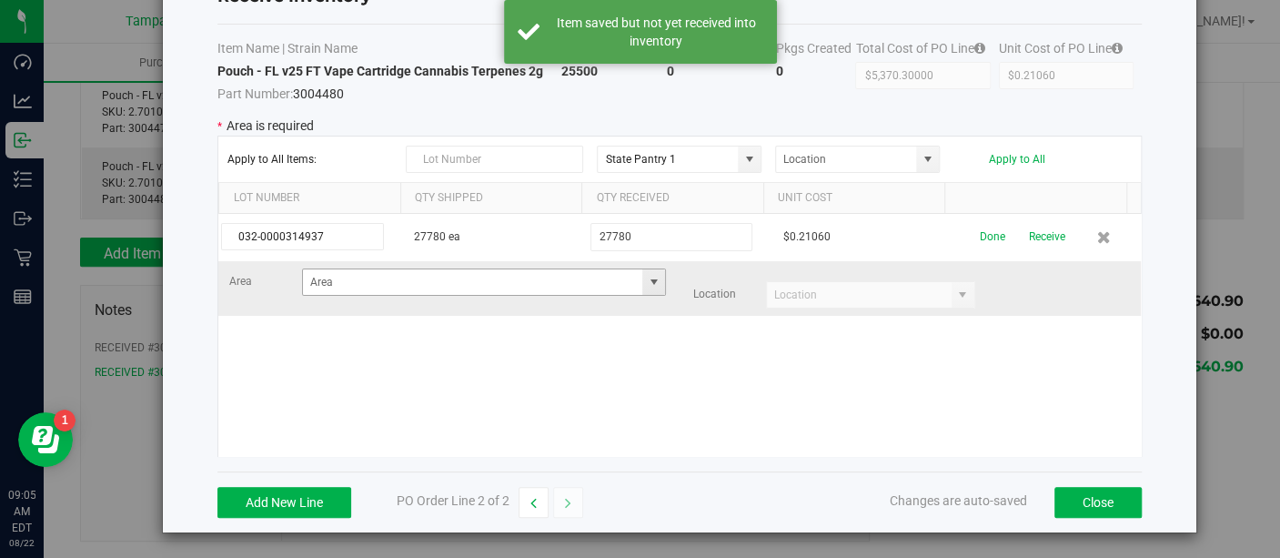
click at [646, 285] on span at bounding box center [653, 282] width 15 height 15
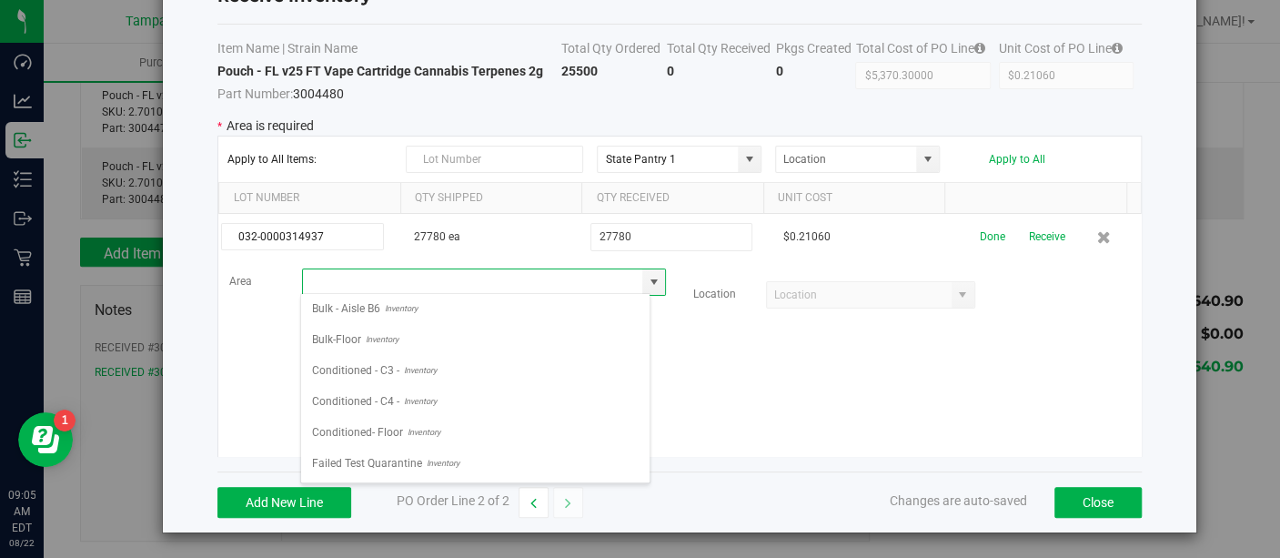
scroll to position [237, 0]
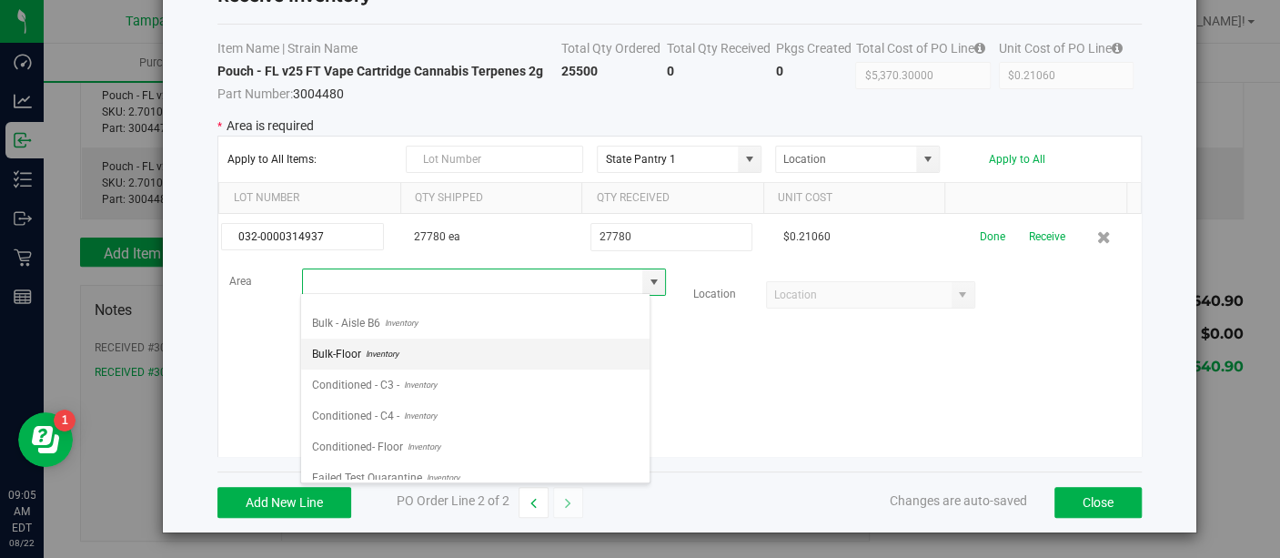
click at [364, 340] on span "Inventory" at bounding box center [379, 353] width 37 height 27
type input "Bulk-Floor"
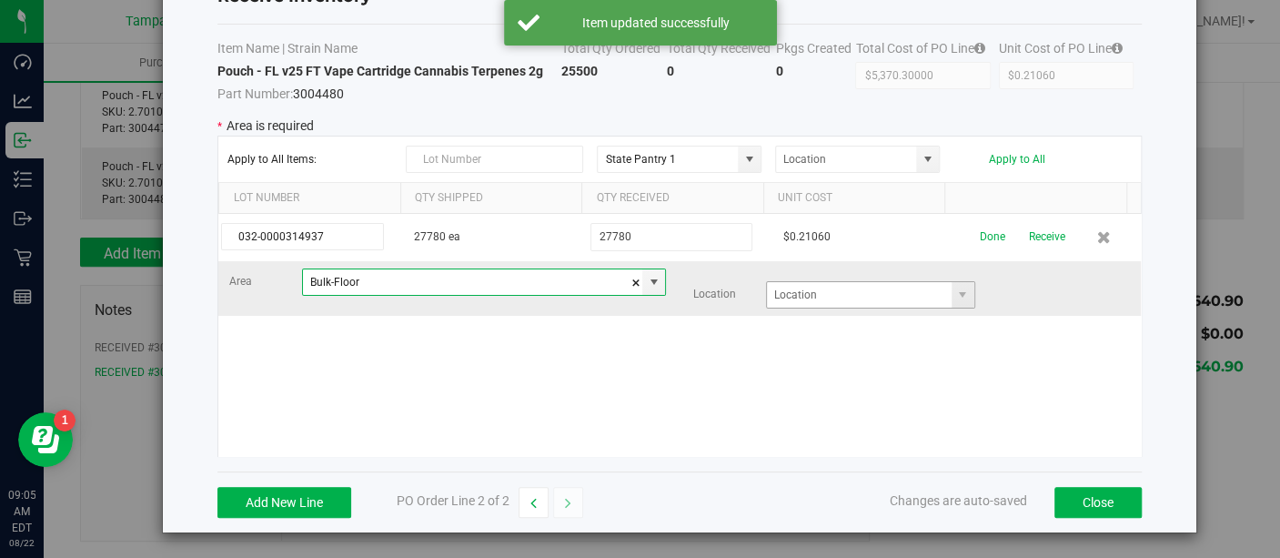
click at [952, 300] on span at bounding box center [963, 294] width 23 height 25
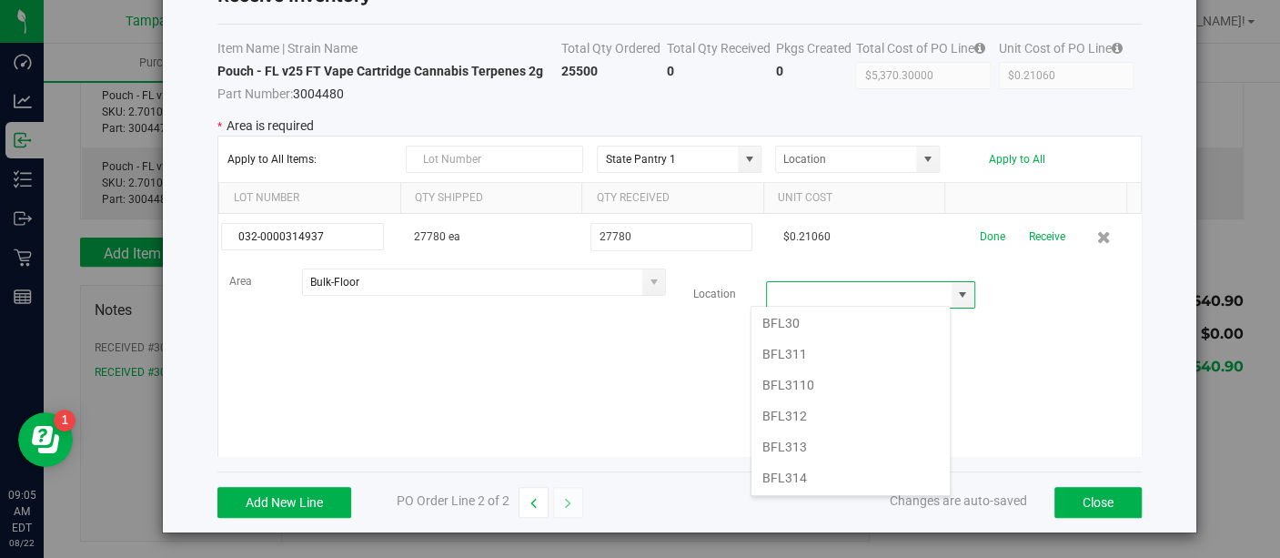
scroll to position [1580, 0]
click at [799, 400] on li "BFL312" at bounding box center [851, 415] width 198 height 31
type input "BFL312"
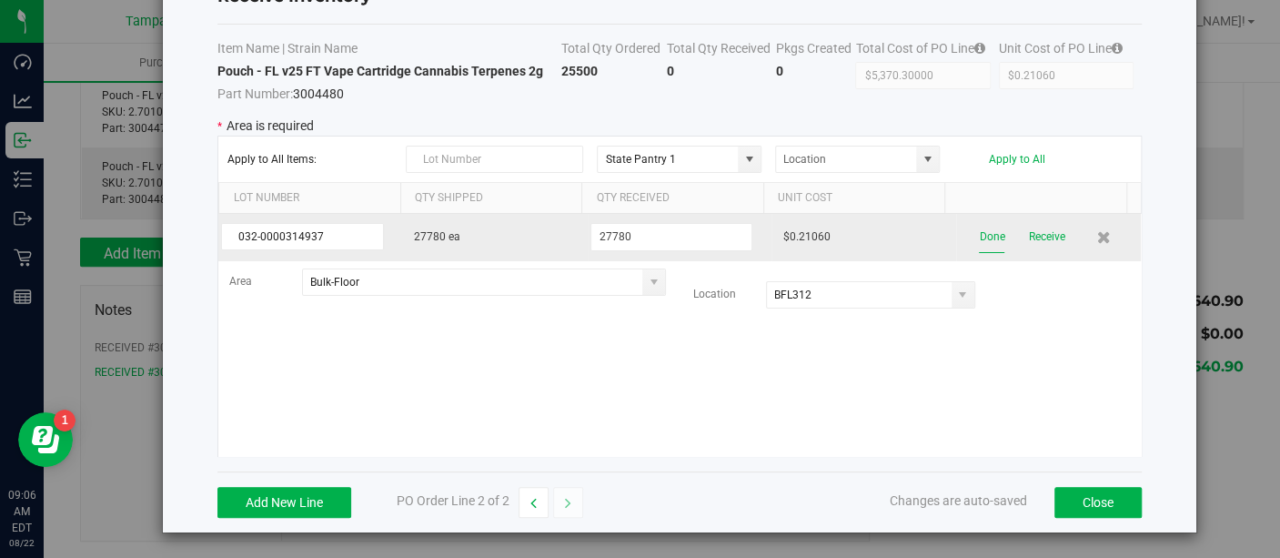
click at [979, 234] on button "Done" at bounding box center [991, 237] width 25 height 32
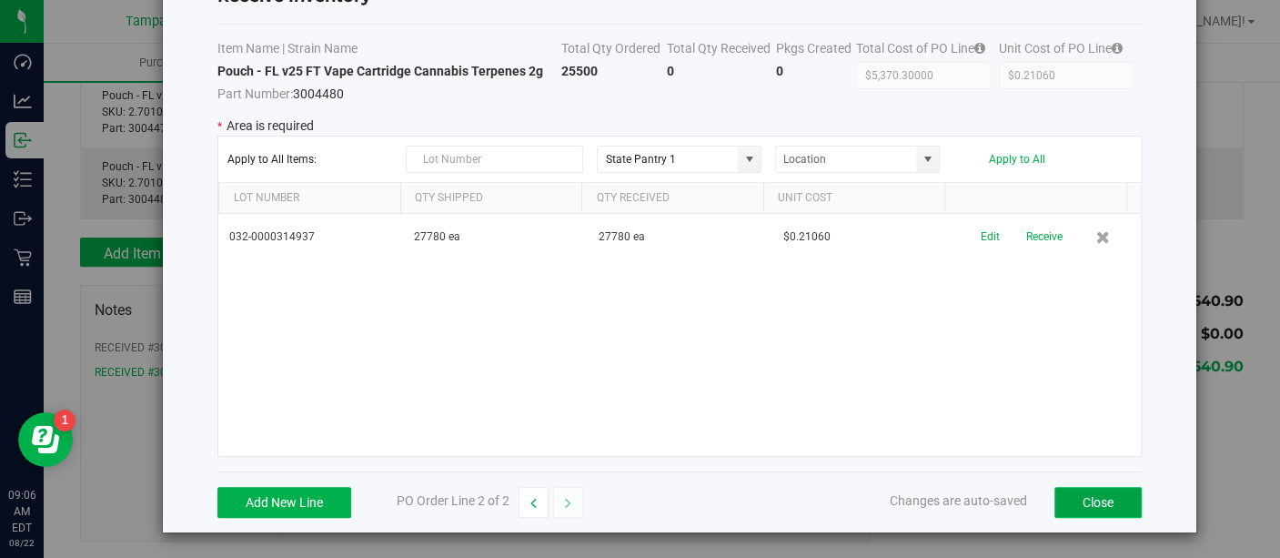
click at [1068, 505] on button "Close" at bounding box center [1098, 502] width 87 height 31
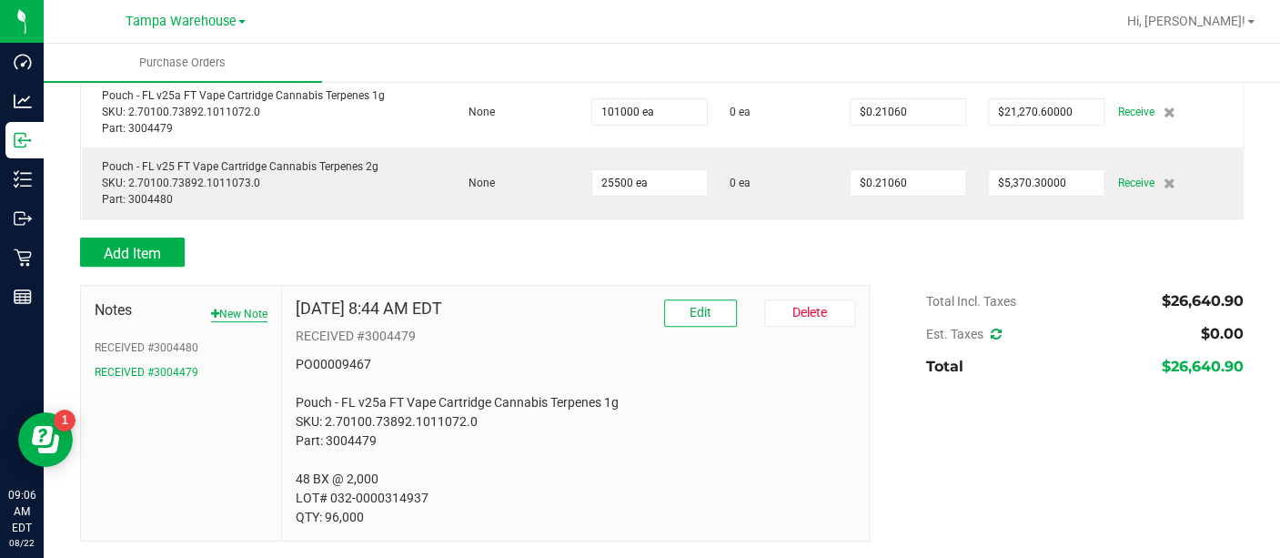
click at [234, 318] on button "New Note" at bounding box center [239, 314] width 56 height 16
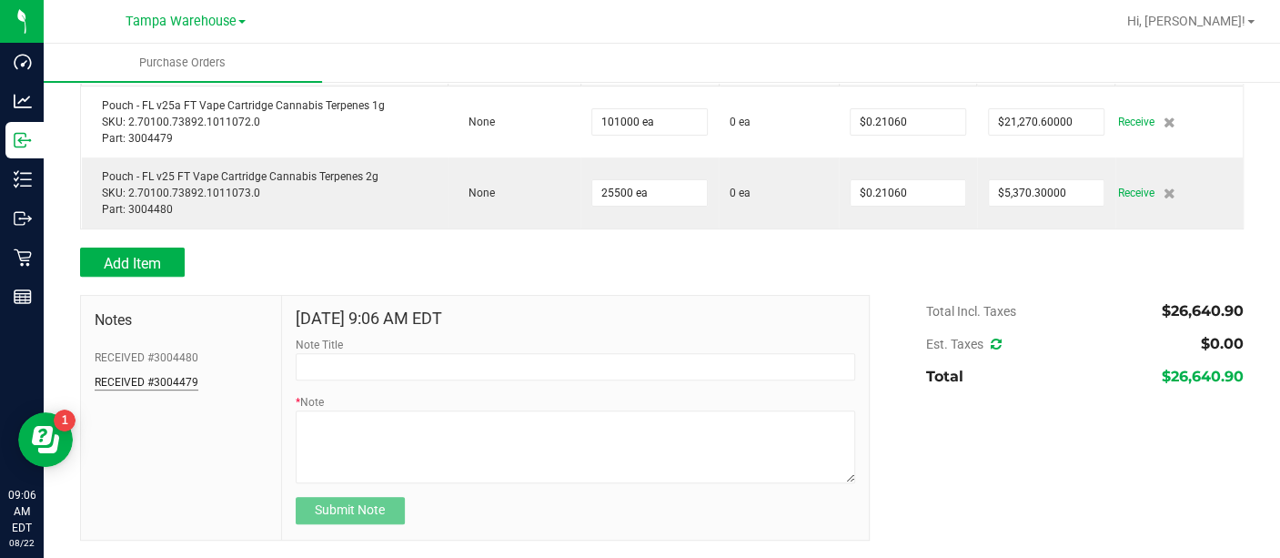
click at [181, 380] on button "RECEIVED #3004479" at bounding box center [147, 382] width 104 height 16
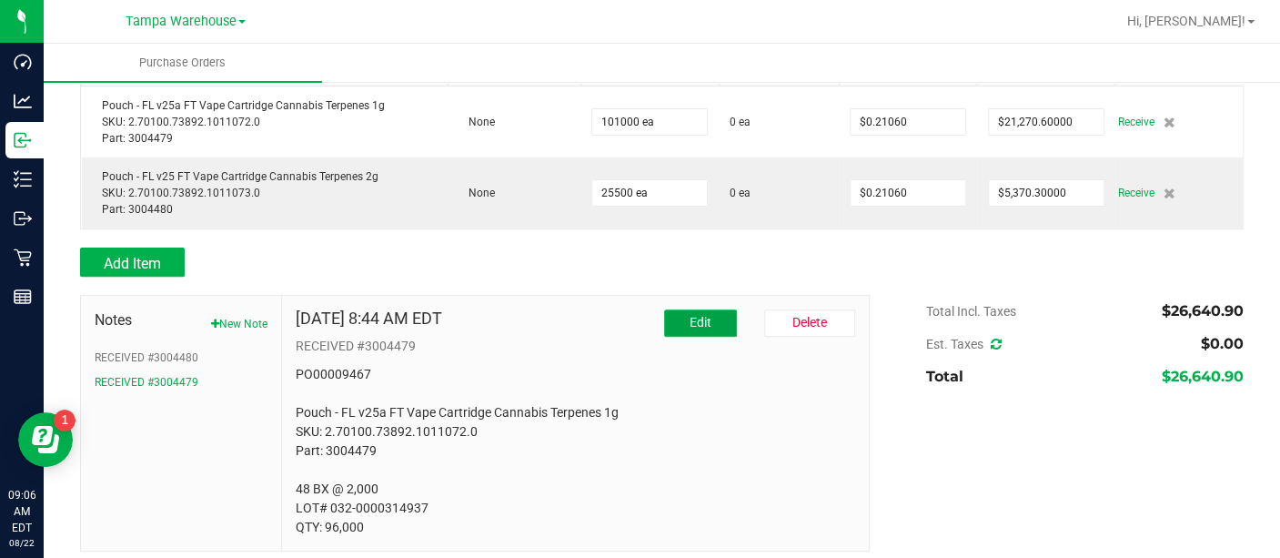
click at [672, 318] on button "Edit" at bounding box center [700, 322] width 73 height 27
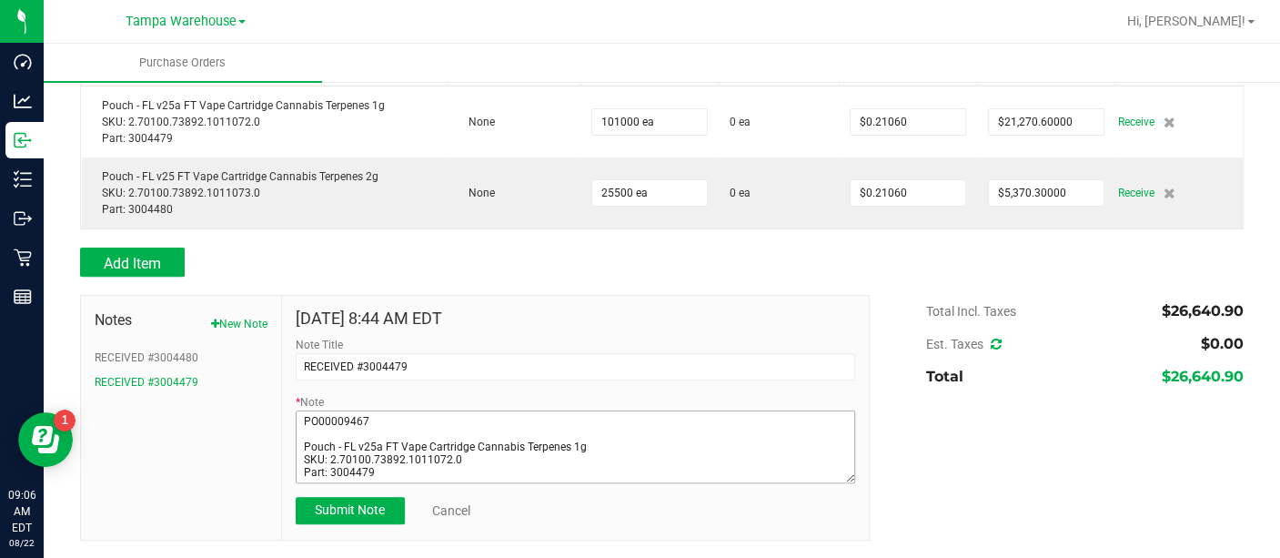
scroll to position [51, 0]
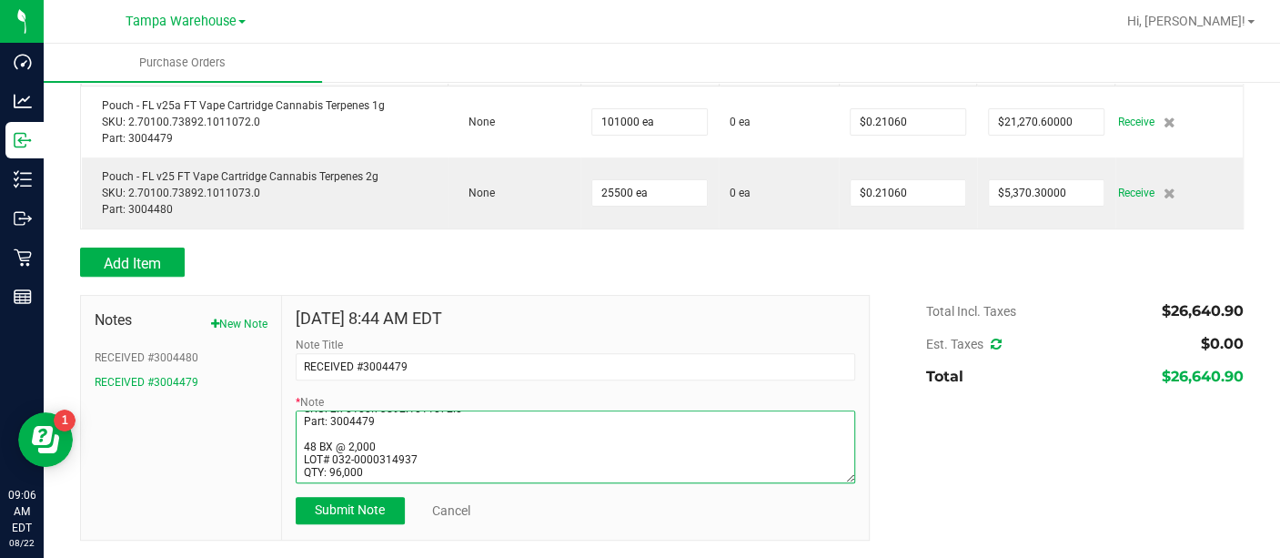
click at [316, 443] on textarea "* Note" at bounding box center [576, 446] width 560 height 73
click at [372, 443] on textarea "* Note" at bounding box center [576, 446] width 560 height 73
click at [371, 474] on textarea "* Note" at bounding box center [576, 446] width 560 height 73
type textarea "PO00009467 Pouch - FL v25a FT Vape Cartridge Cannabis Terpenes 1g SKU: 2.70100.…"
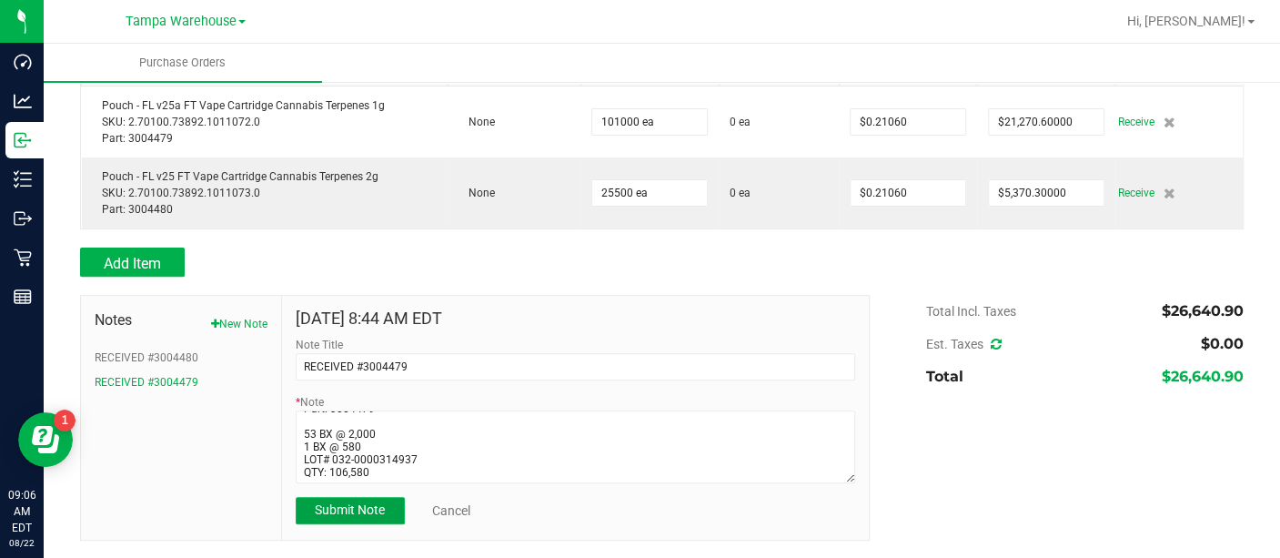
click at [348, 516] on button "Submit Note" at bounding box center [350, 510] width 109 height 27
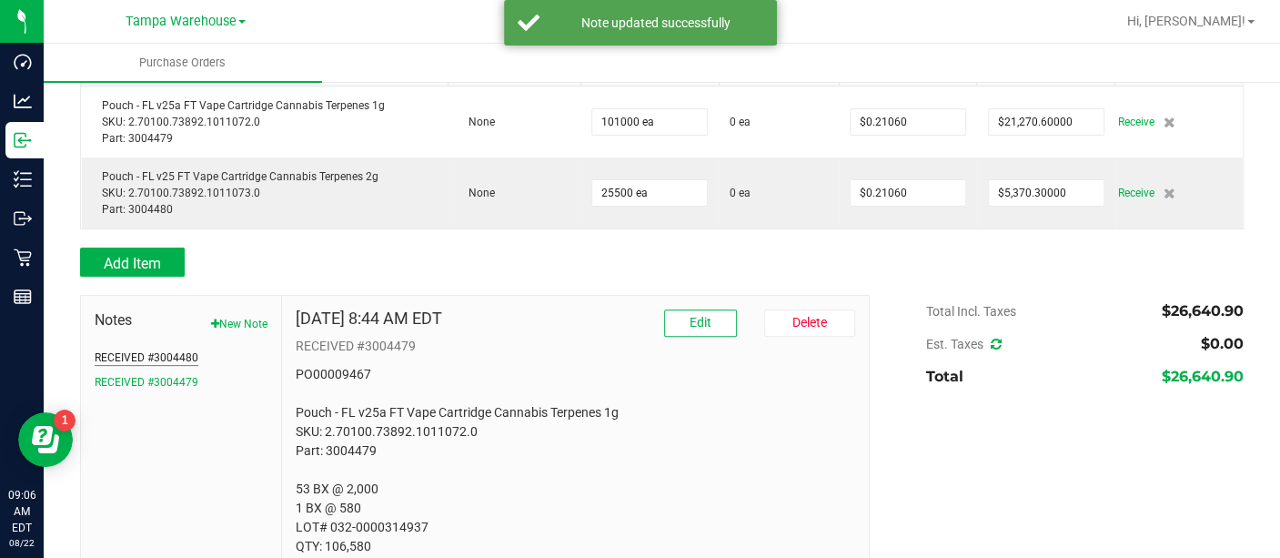
click at [177, 352] on button "RECEIVED #3004480" at bounding box center [147, 357] width 104 height 16
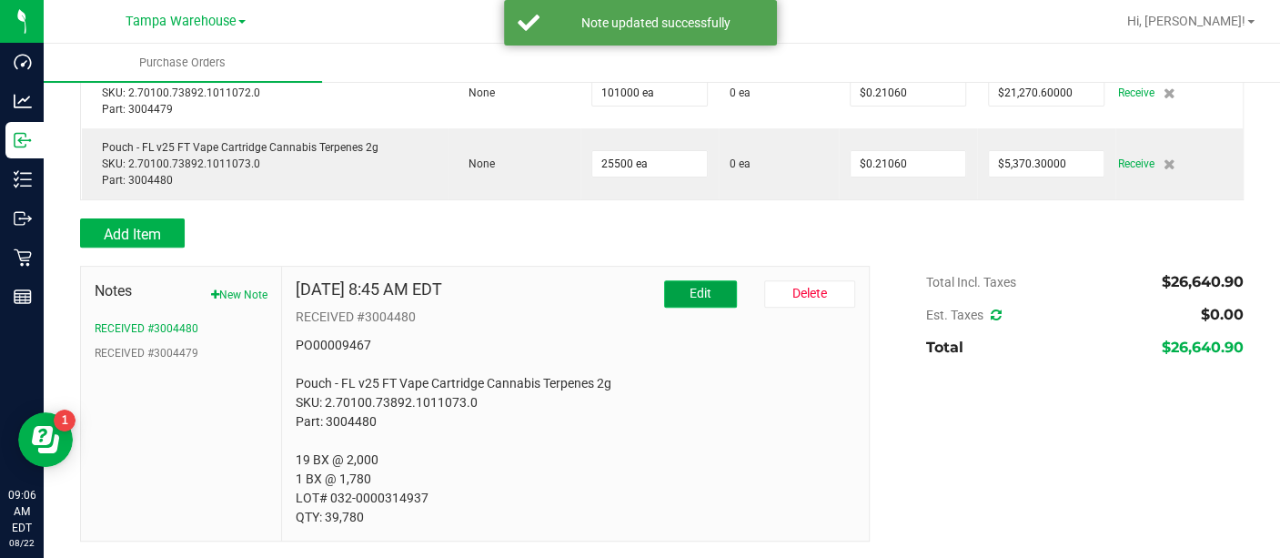
click at [705, 295] on button "Edit" at bounding box center [700, 293] width 73 height 27
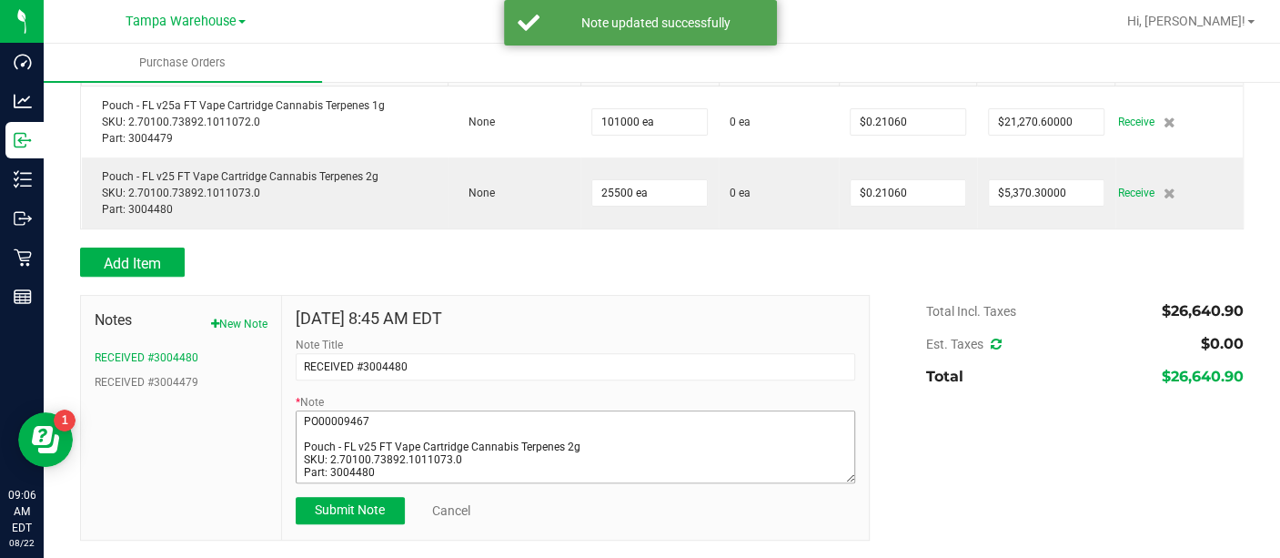
scroll to position [54, 0]
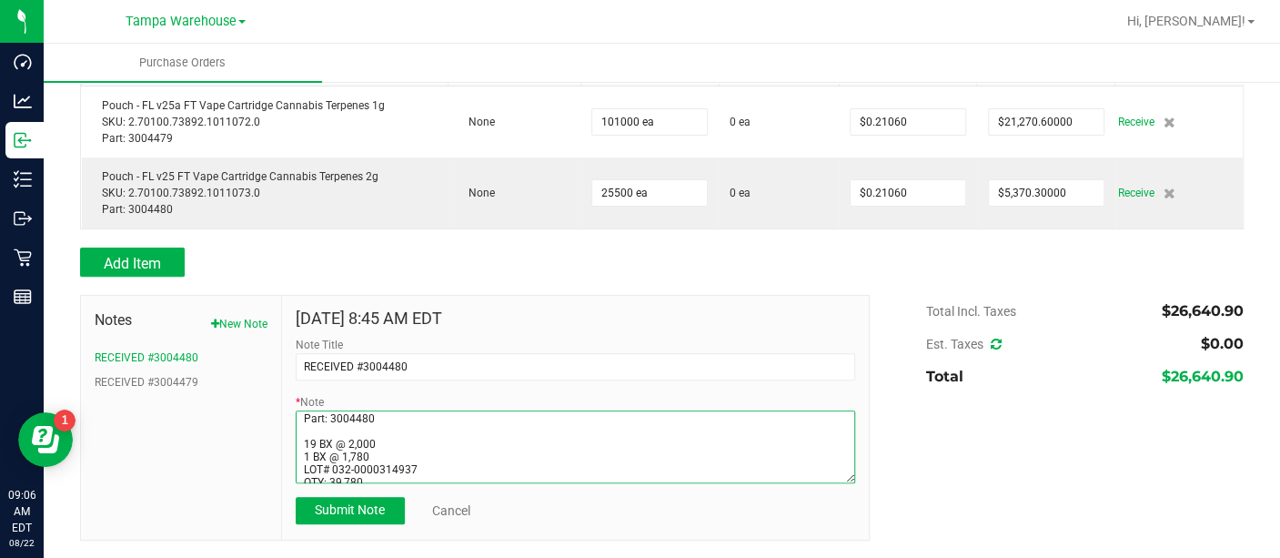
click at [312, 445] on textarea "* Note" at bounding box center [576, 446] width 560 height 73
click at [383, 476] on textarea "* Note" at bounding box center [576, 446] width 560 height 73
type textarea "PO00009467 Pouch - FL v25 FT Vape Cartridge Cannabis Terpenes 2g SKU: 2.70100.7…"
click at [371, 502] on span "Submit Note" at bounding box center [350, 509] width 70 height 15
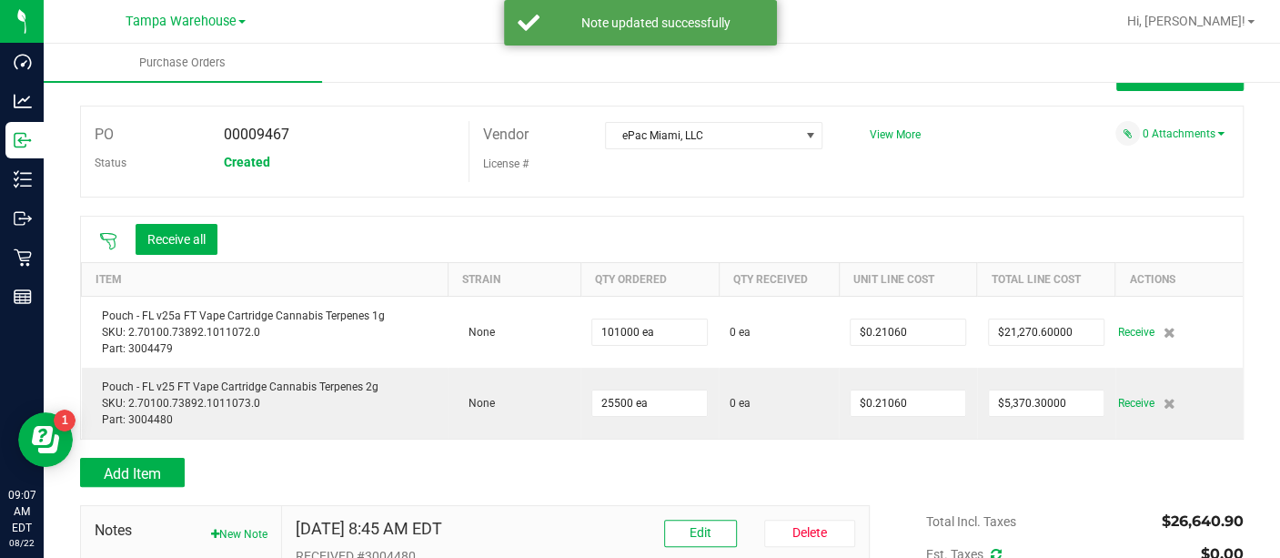
scroll to position [40, 0]
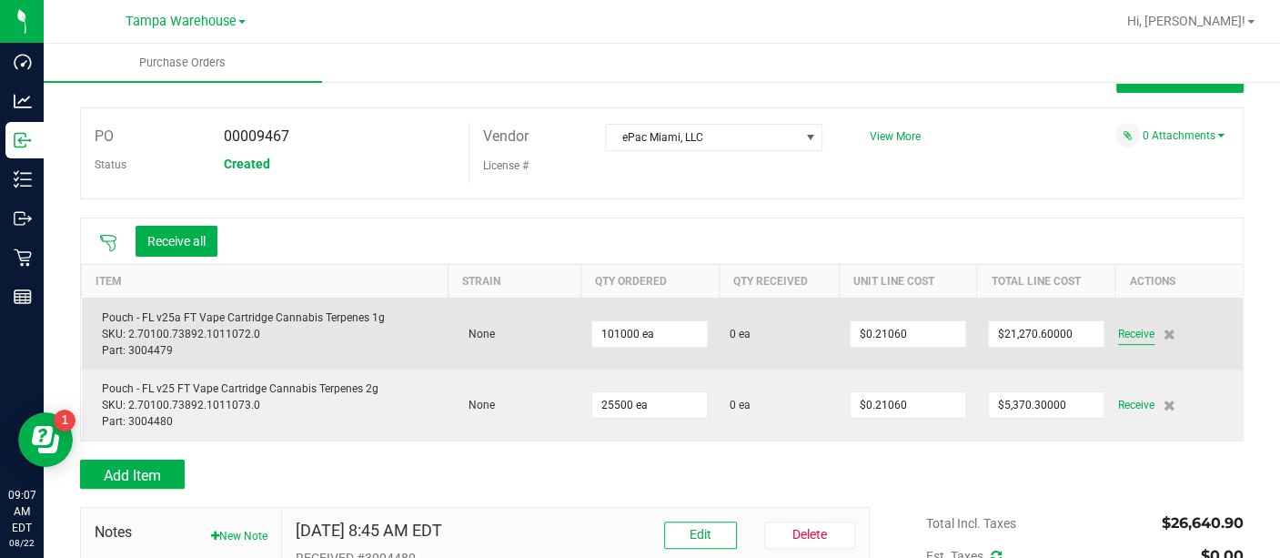
click at [1118, 338] on span "Receive" at bounding box center [1136, 334] width 36 height 22
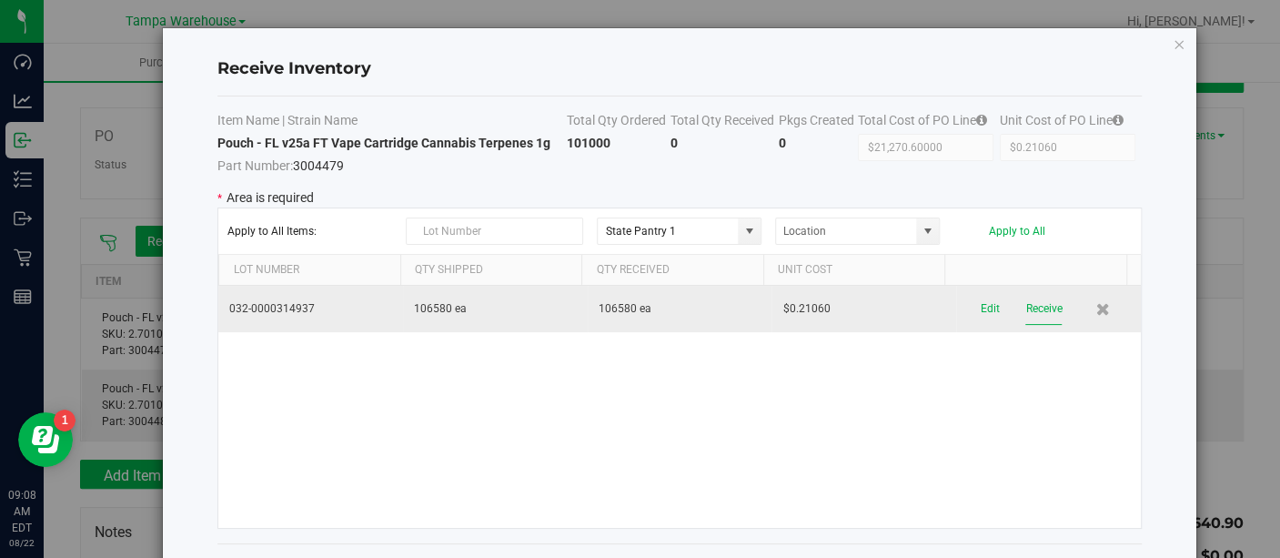
click at [1025, 308] on button "Receive" at bounding box center [1043, 309] width 36 height 32
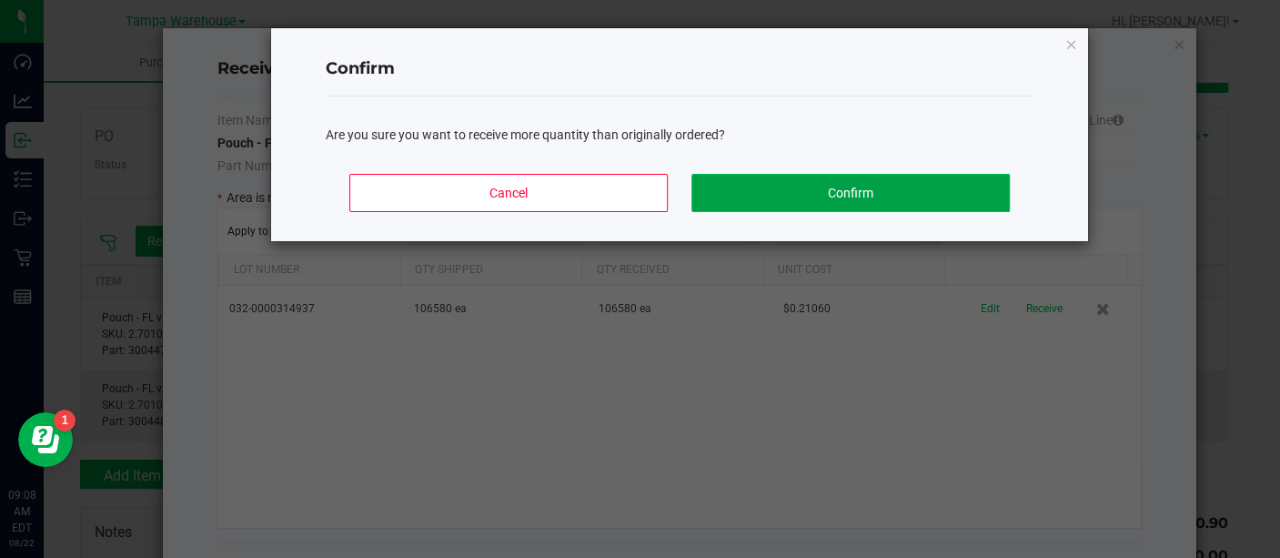
click at [885, 188] on button "Confirm" at bounding box center [851, 193] width 318 height 38
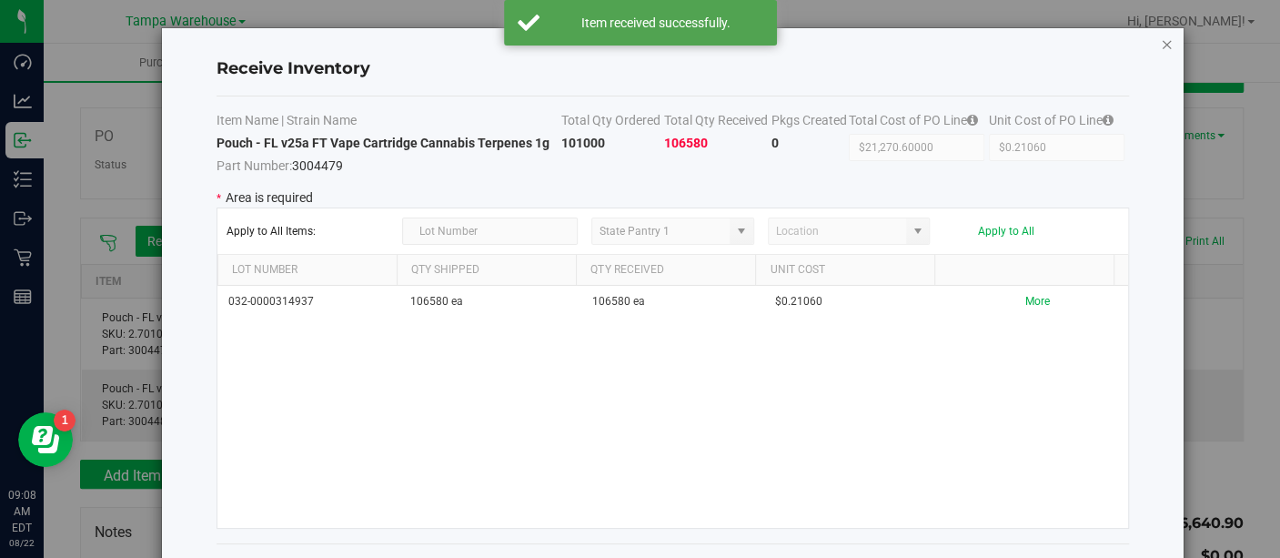
click at [1168, 50] on icon "Close modal" at bounding box center [1167, 44] width 13 height 22
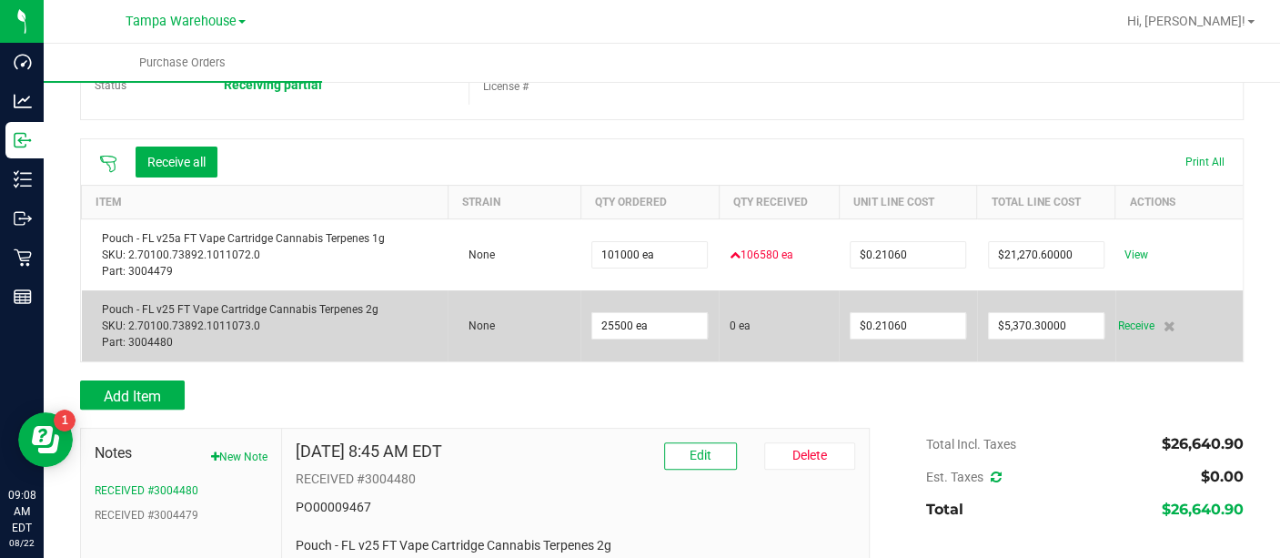
scroll to position [123, 0]
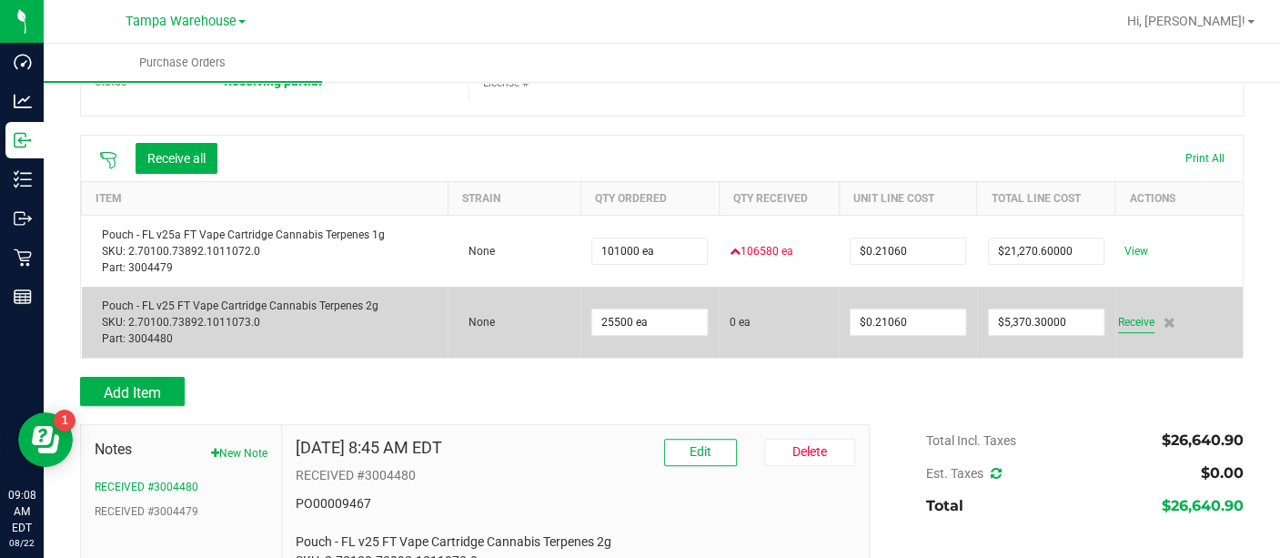
click at [1129, 316] on span "Receive" at bounding box center [1136, 322] width 36 height 22
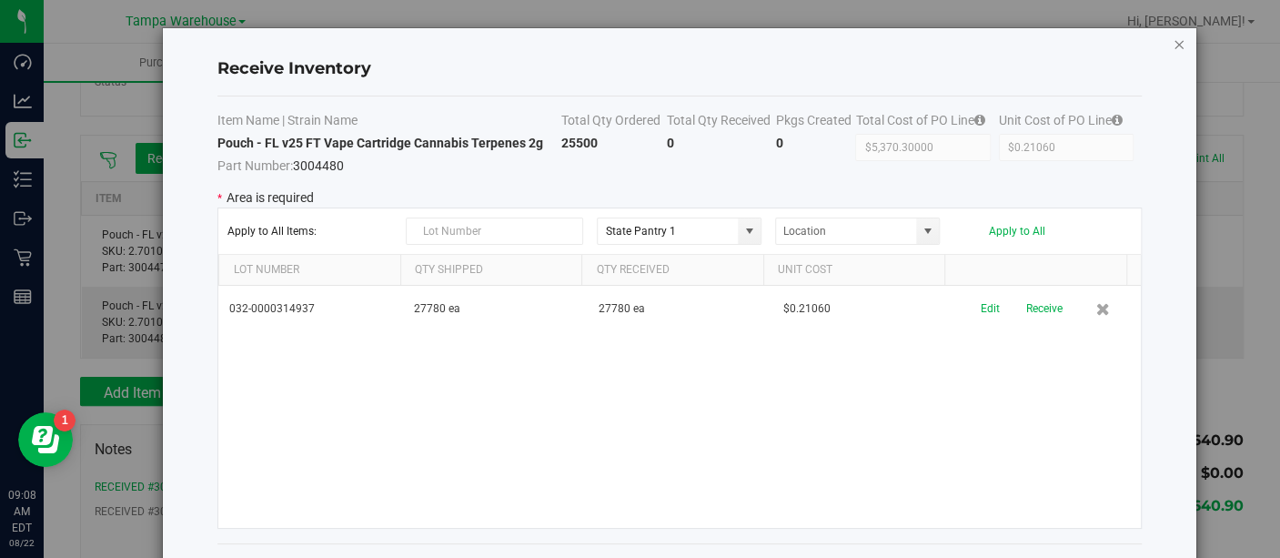
click at [1173, 42] on icon "Close modal" at bounding box center [1179, 44] width 13 height 22
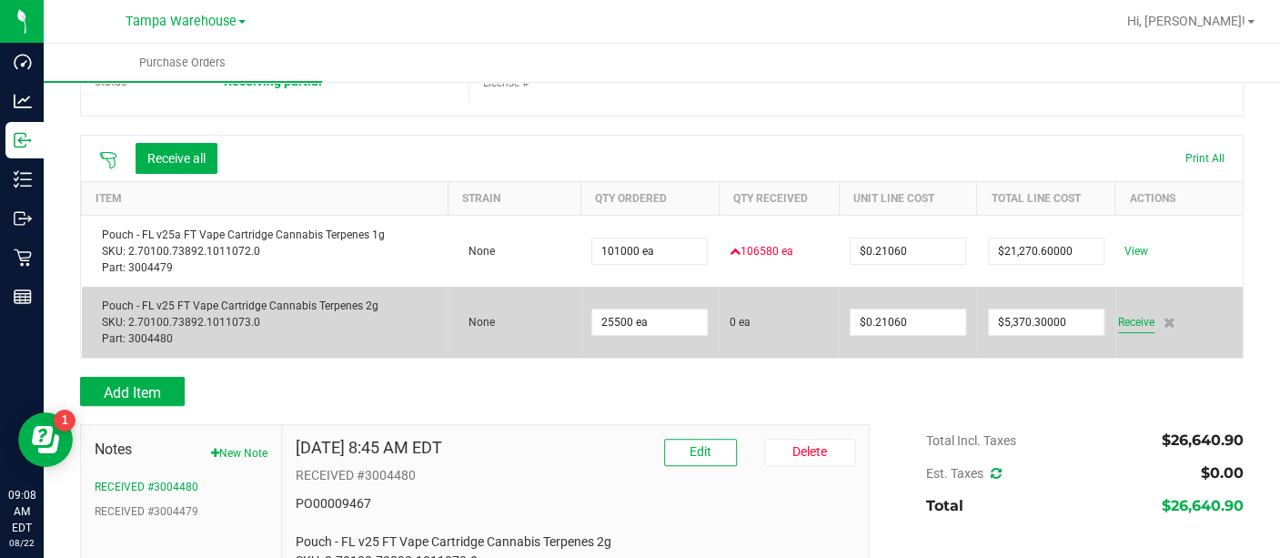
click at [1118, 322] on span "Receive" at bounding box center [1136, 322] width 36 height 22
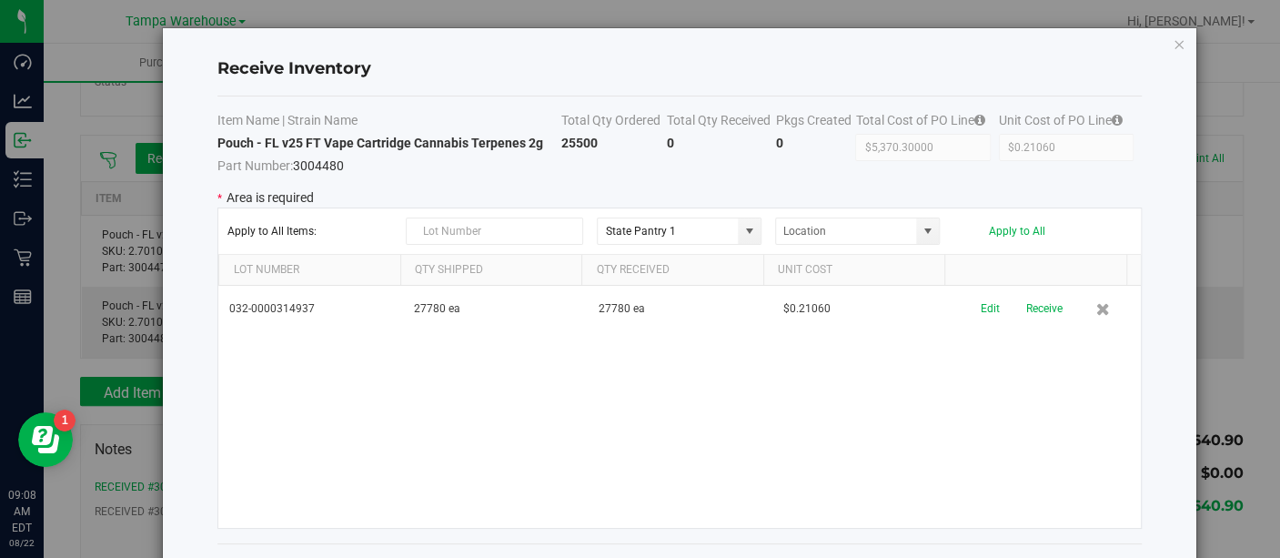
scroll to position [72, 0]
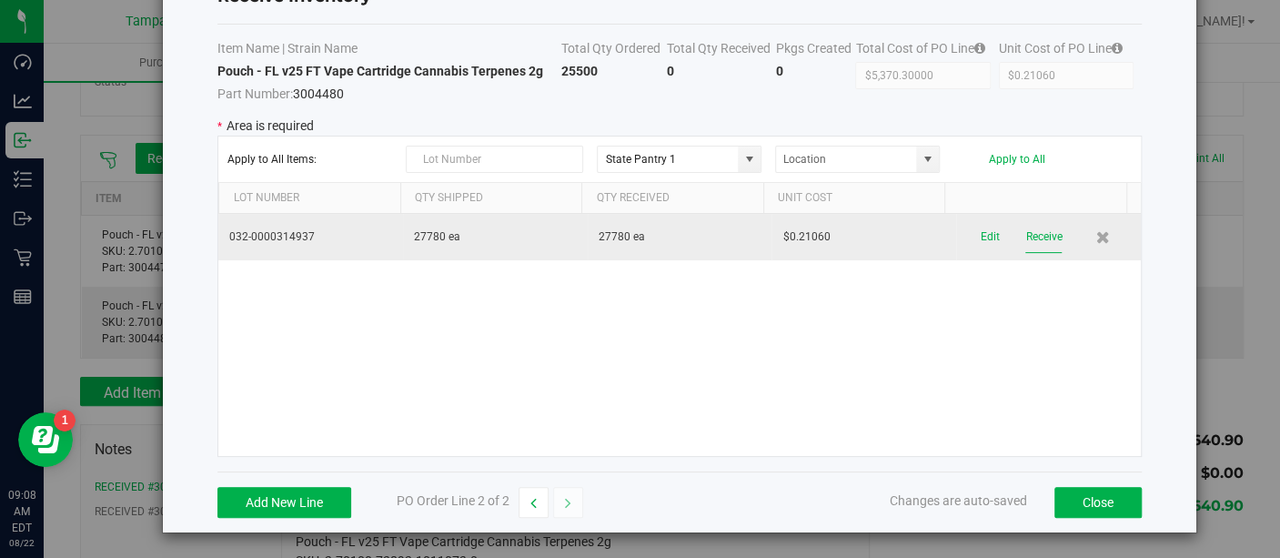
click at [1025, 235] on button "Receive" at bounding box center [1043, 237] width 36 height 32
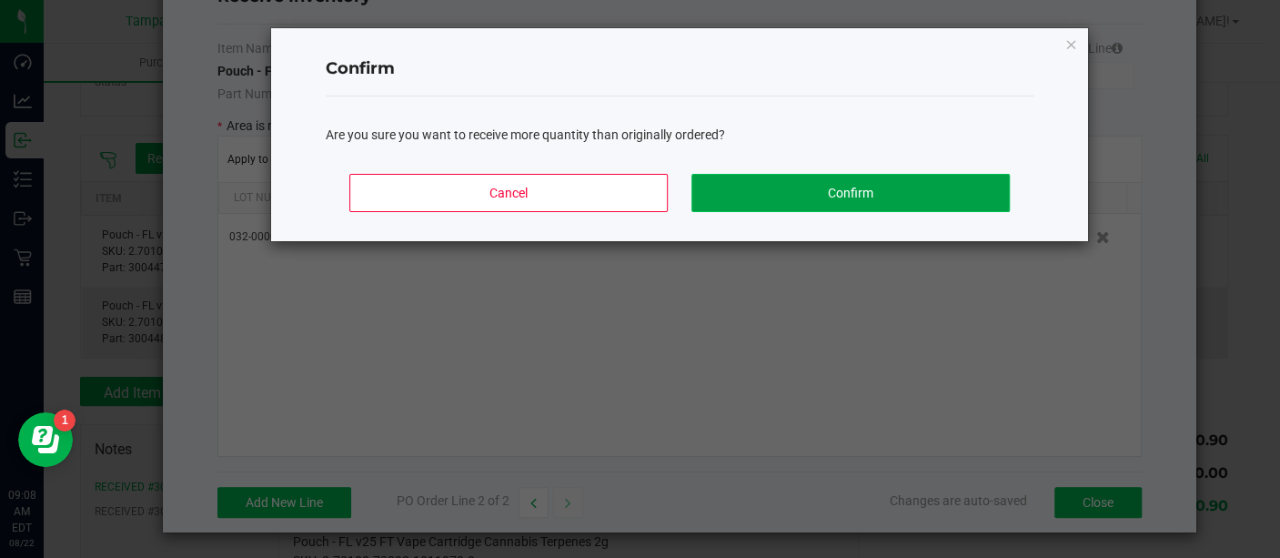
click at [963, 178] on button "Confirm" at bounding box center [851, 193] width 318 height 38
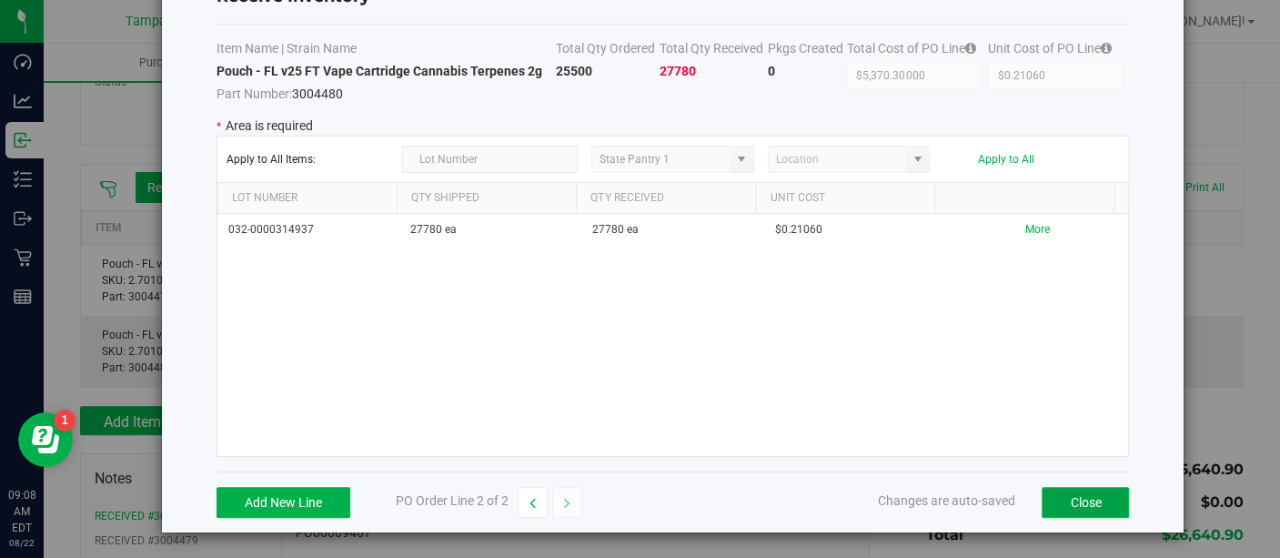
click at [1070, 500] on button "Close" at bounding box center [1085, 502] width 87 height 31
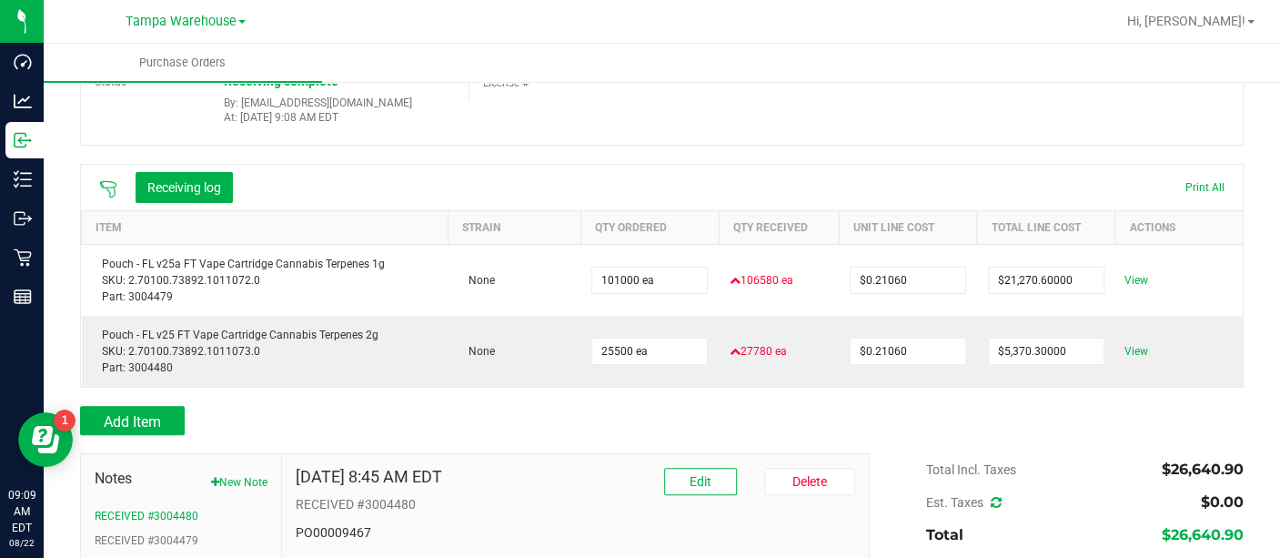
click at [1049, 450] on div at bounding box center [662, 444] width 1164 height 18
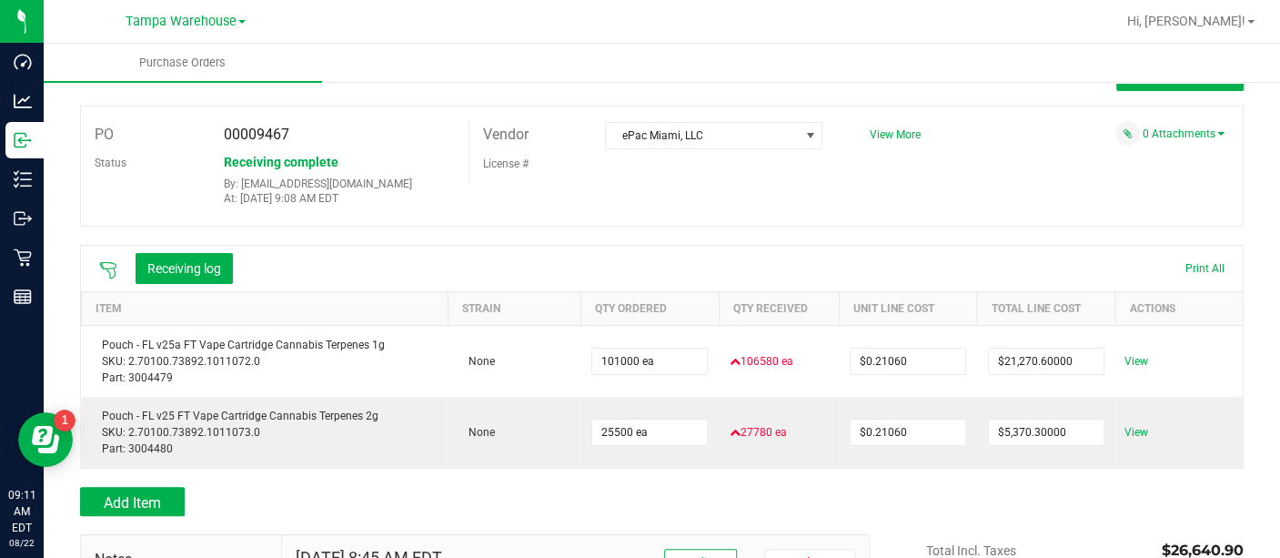
scroll to position [0, 0]
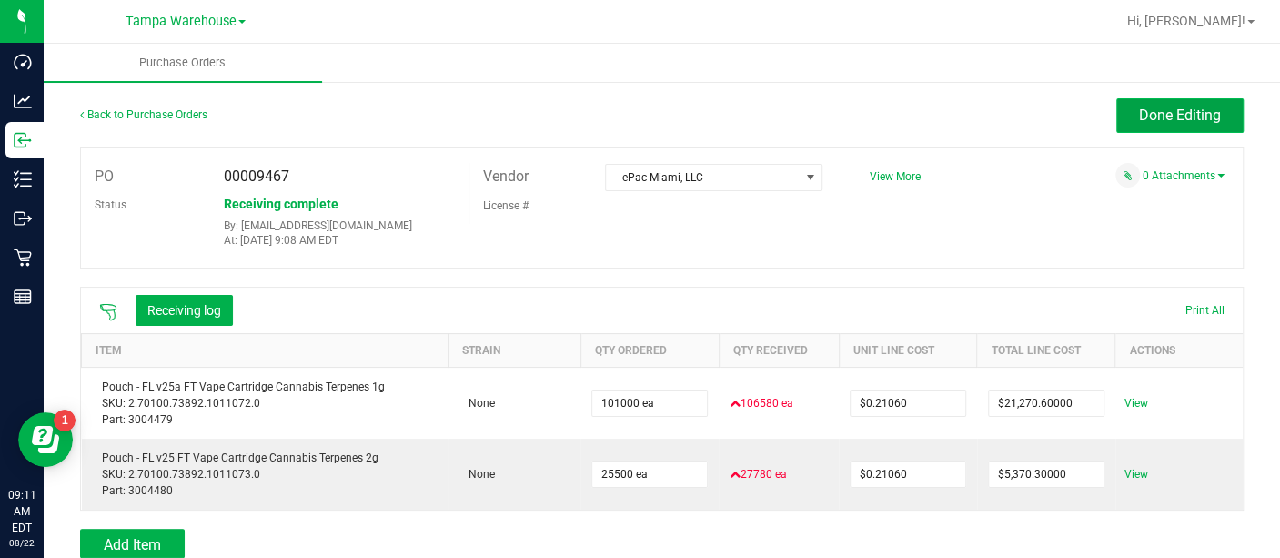
click at [1166, 116] on span "Done Editing" at bounding box center [1180, 114] width 82 height 17
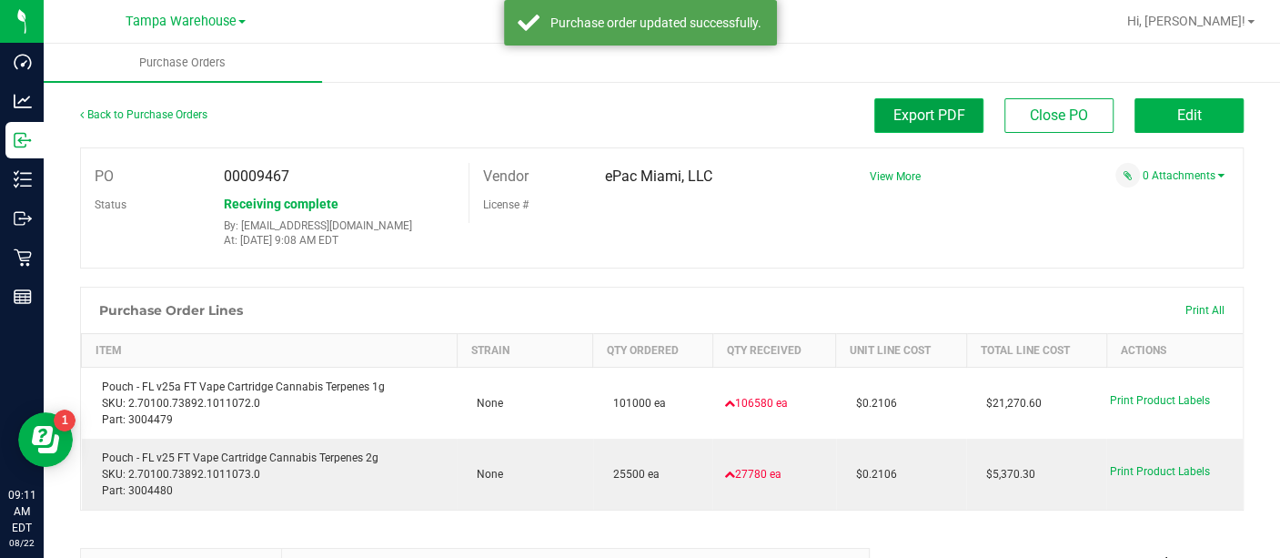
click at [907, 109] on span "Export PDF" at bounding box center [930, 114] width 72 height 17
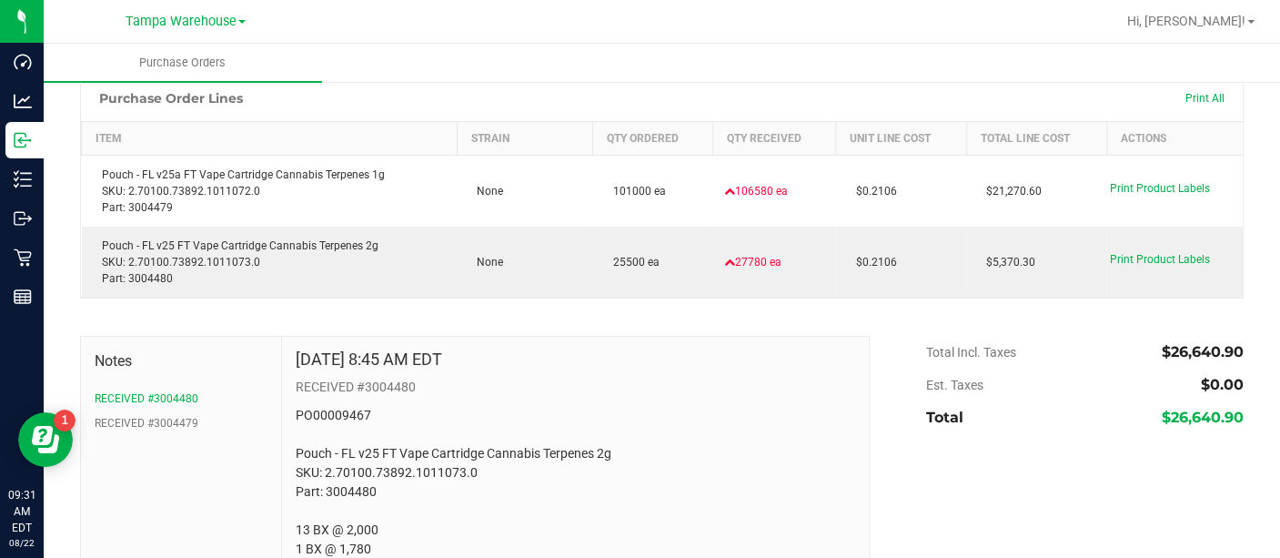
scroll to position [283, 0]
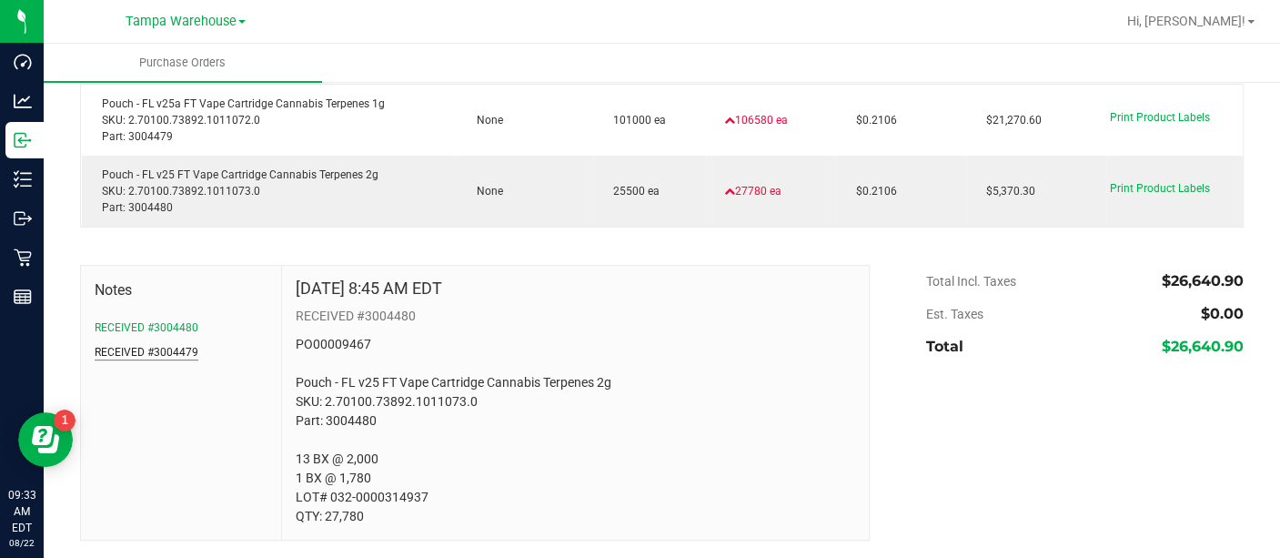
click at [162, 349] on button "RECEIVED #3004479" at bounding box center [147, 352] width 104 height 16
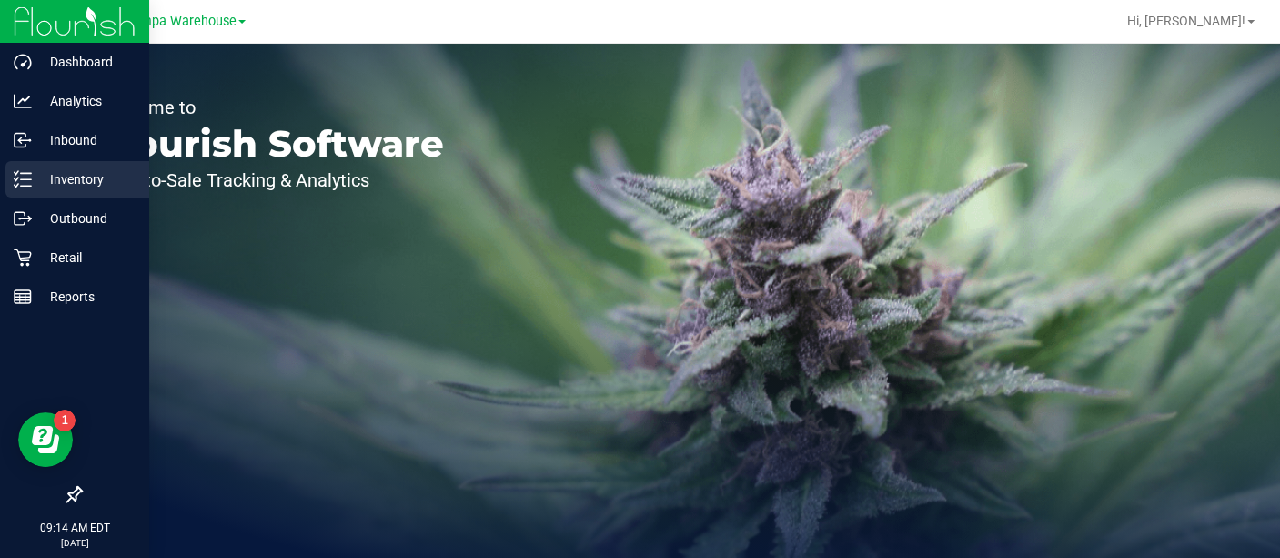
click at [18, 178] on icon at bounding box center [23, 179] width 18 height 18
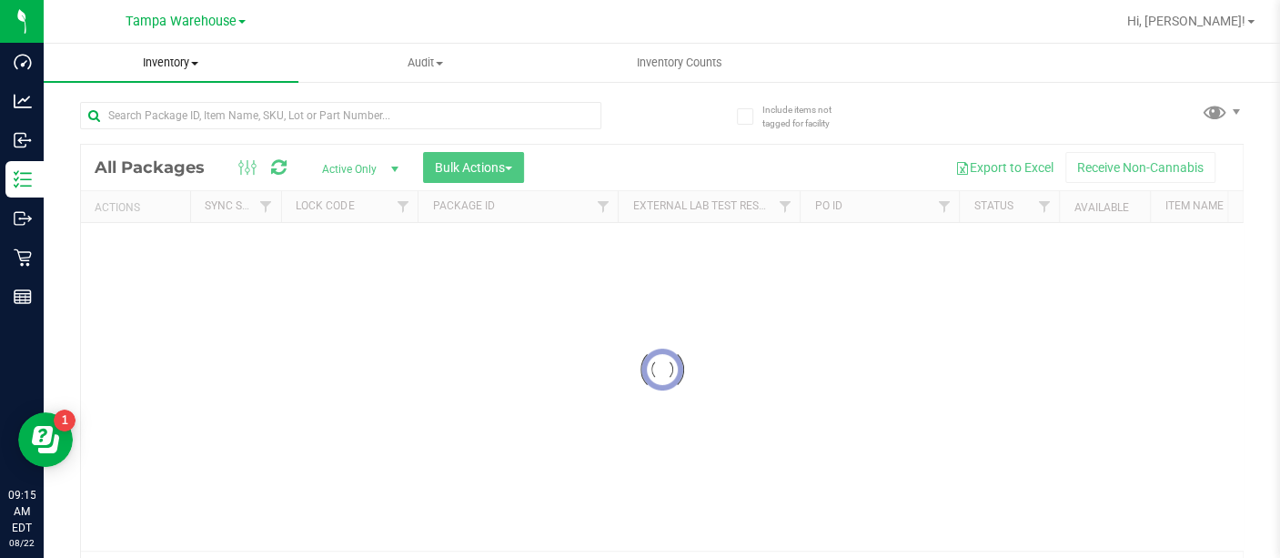
click at [196, 65] on span at bounding box center [194, 64] width 7 height 4
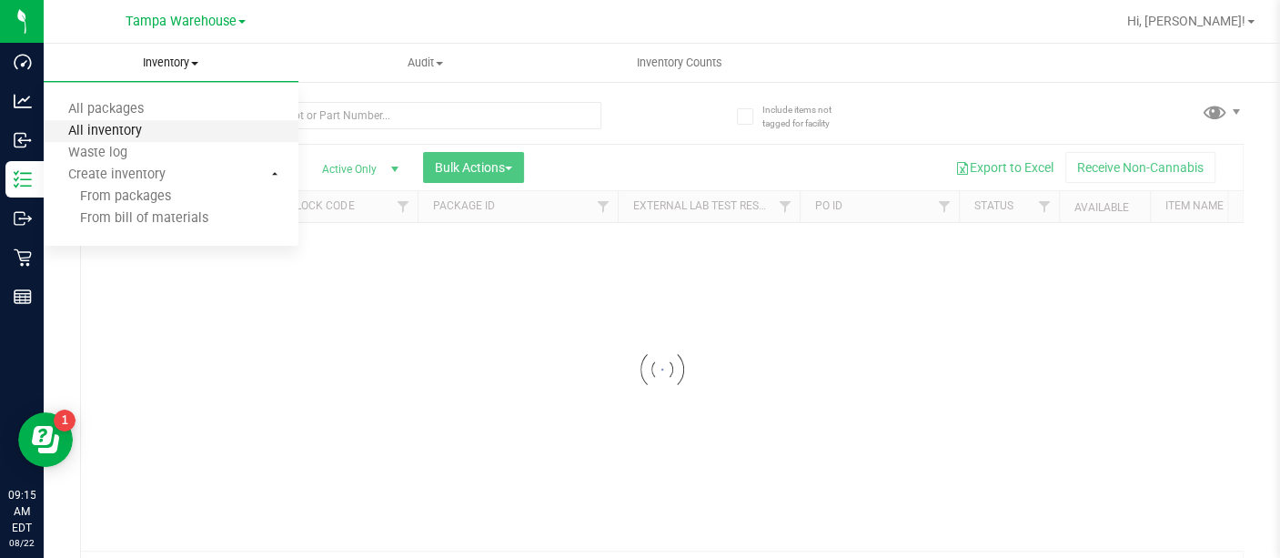
click at [154, 133] on span "All inventory" at bounding box center [105, 131] width 123 height 15
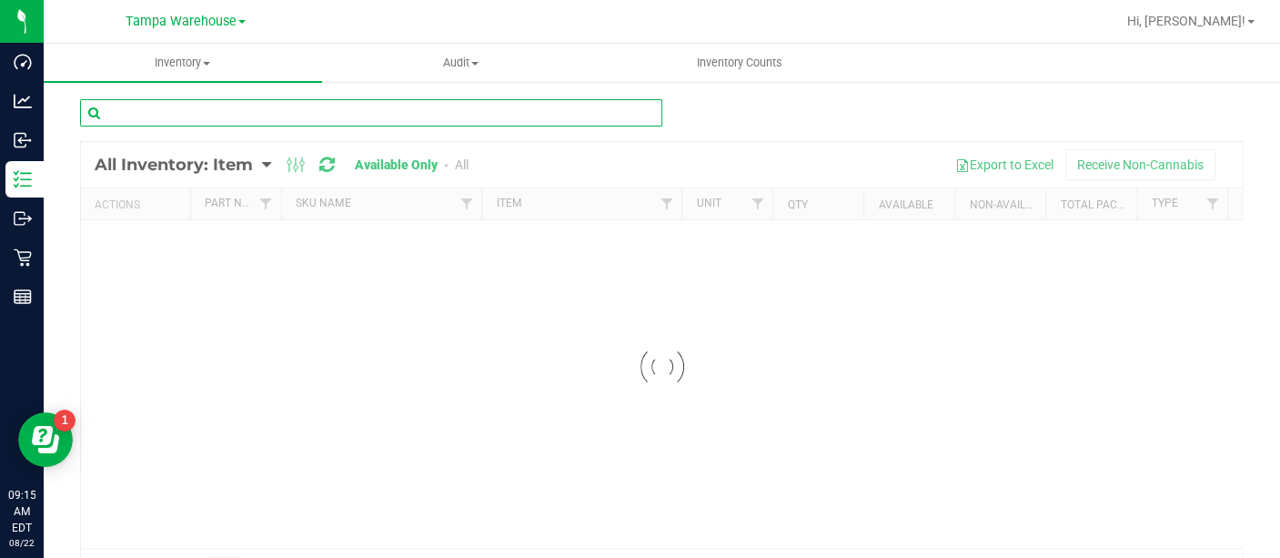
click at [292, 114] on input "text" at bounding box center [371, 112] width 582 height 27
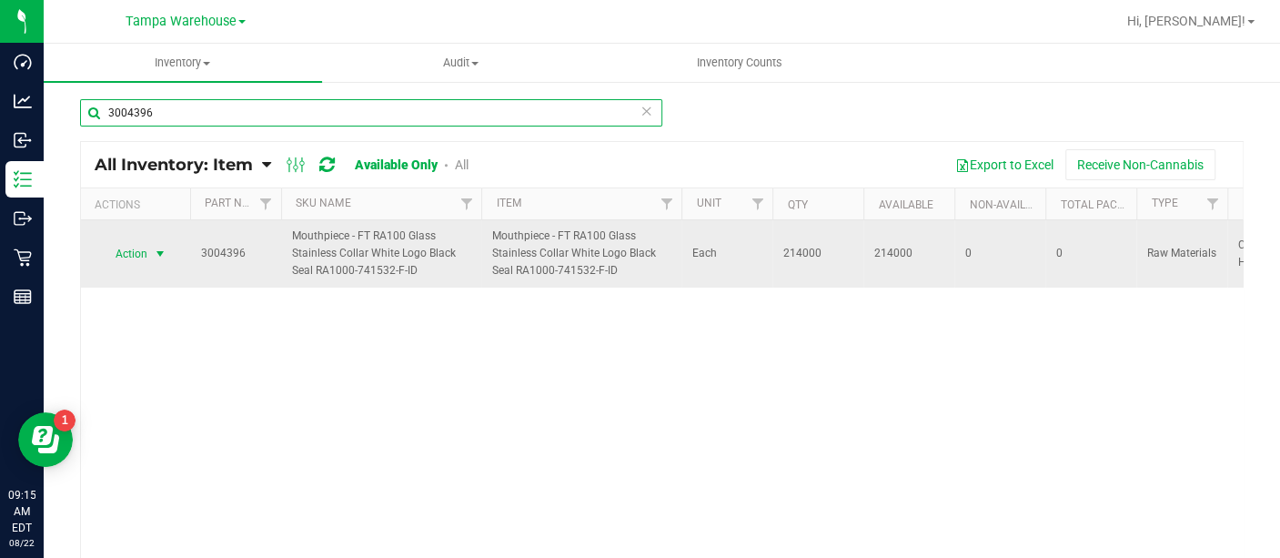
type input "3004396"
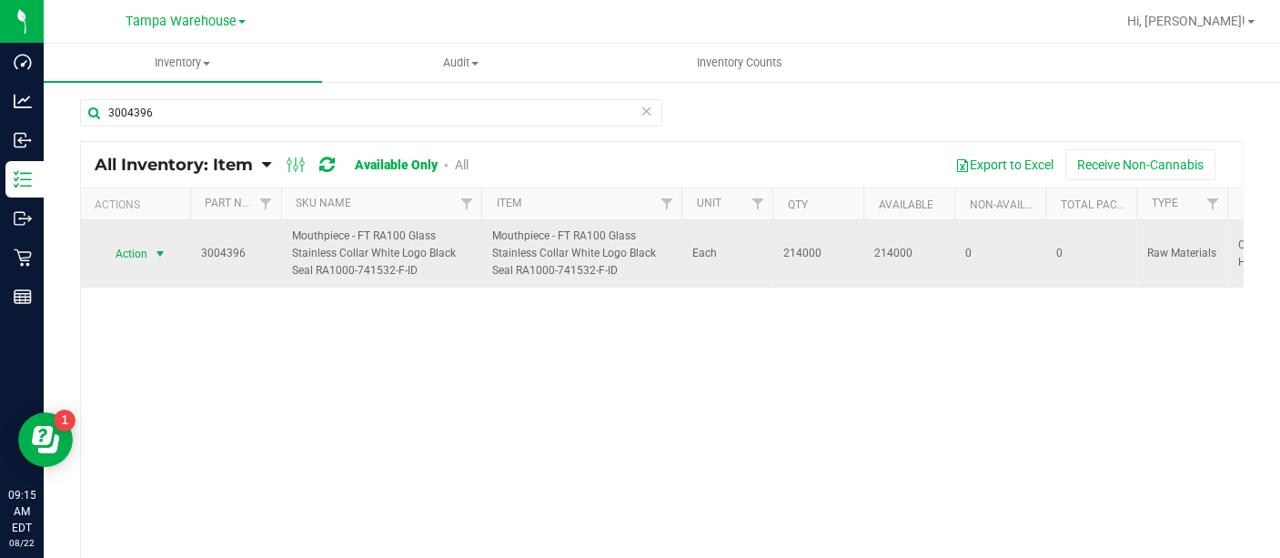
click at [128, 250] on span "Action" at bounding box center [123, 253] width 49 height 25
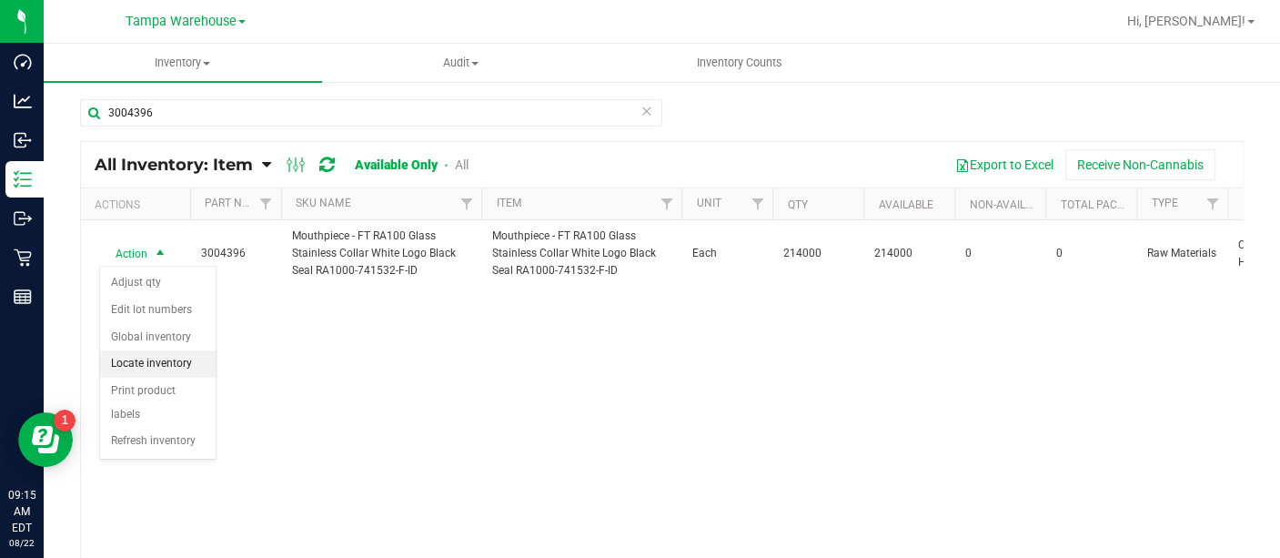
click at [138, 362] on li "Locate inventory" at bounding box center [158, 363] width 116 height 27
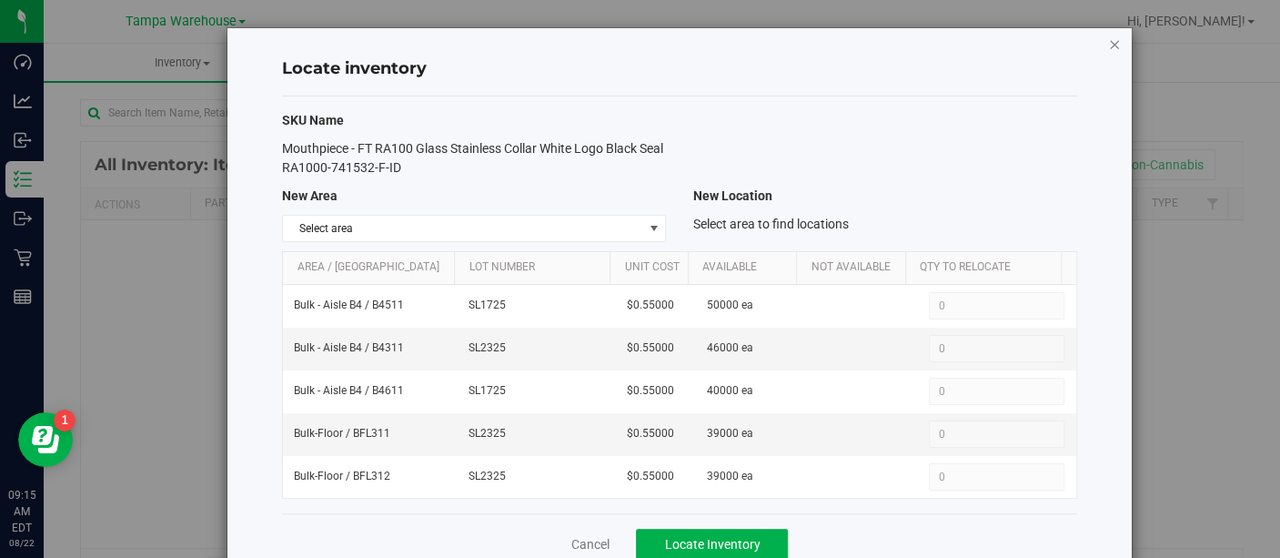
click at [1108, 42] on icon "button" at bounding box center [1114, 44] width 13 height 22
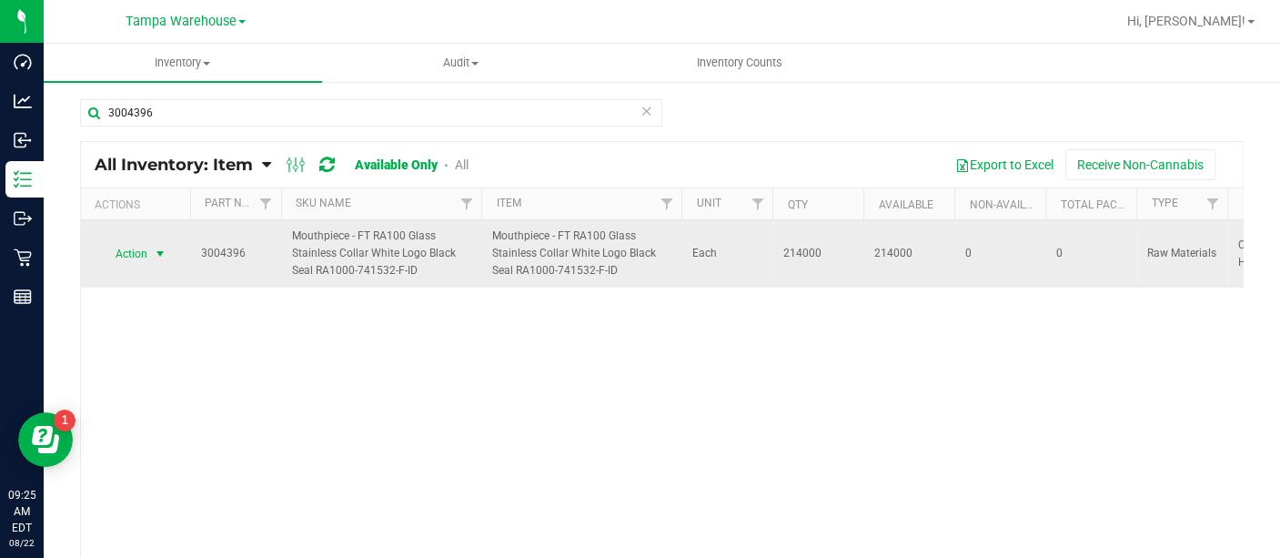
click at [118, 249] on span "Action" at bounding box center [123, 253] width 49 height 25
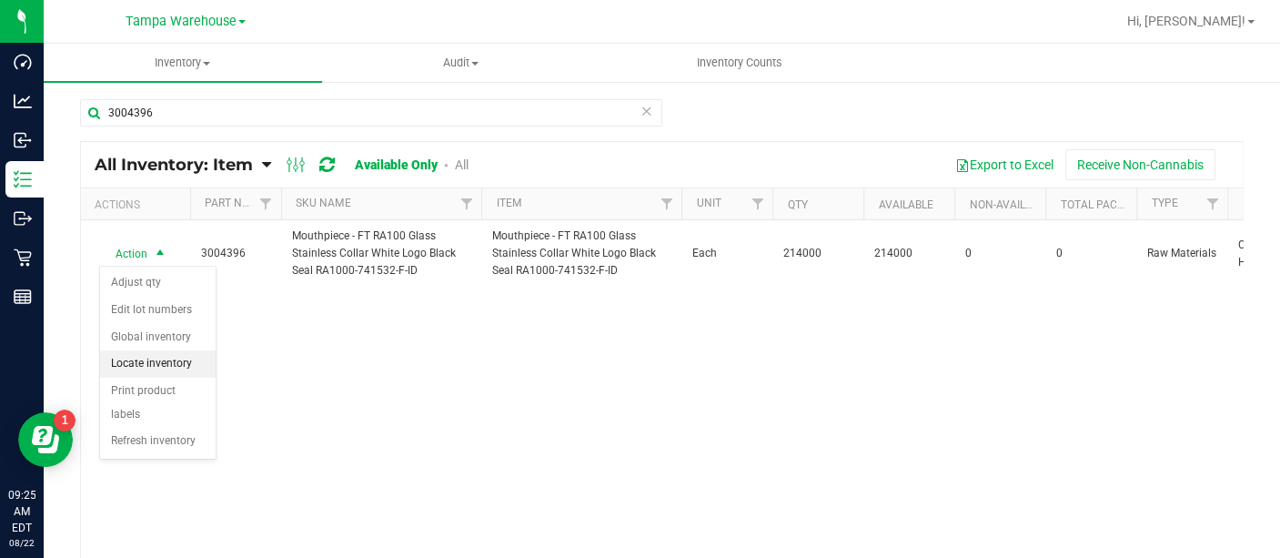
click at [148, 364] on li "Locate inventory" at bounding box center [158, 363] width 116 height 27
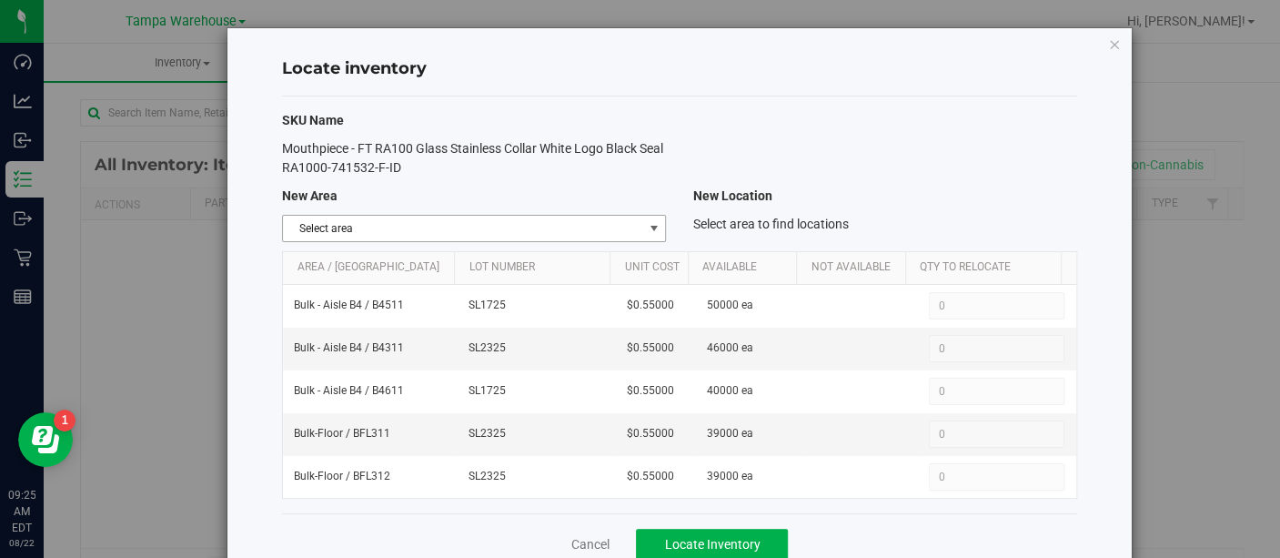
click at [453, 227] on span "Select area" at bounding box center [462, 228] width 359 height 25
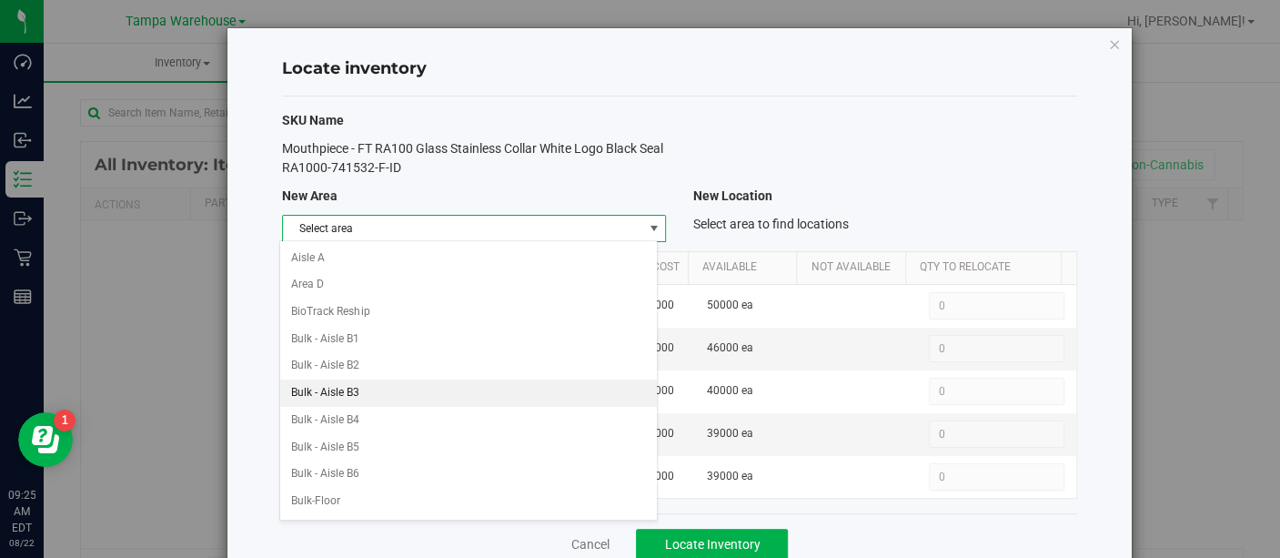
click at [355, 379] on li "Bulk - Aisle B3" at bounding box center [468, 392] width 377 height 27
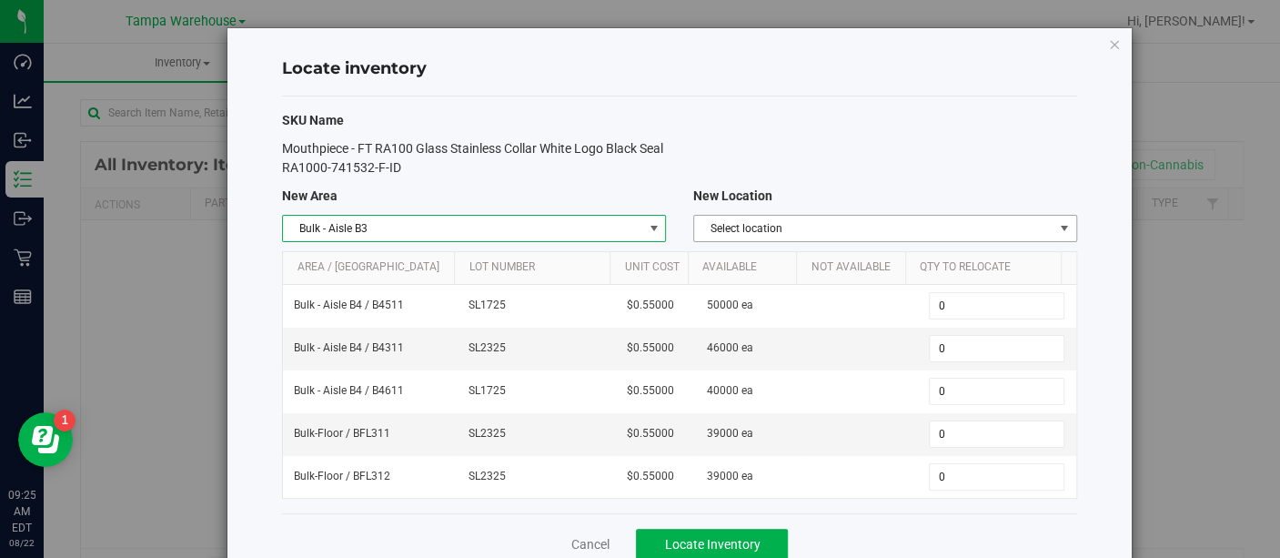
click at [736, 232] on span "Select location" at bounding box center [873, 228] width 359 height 25
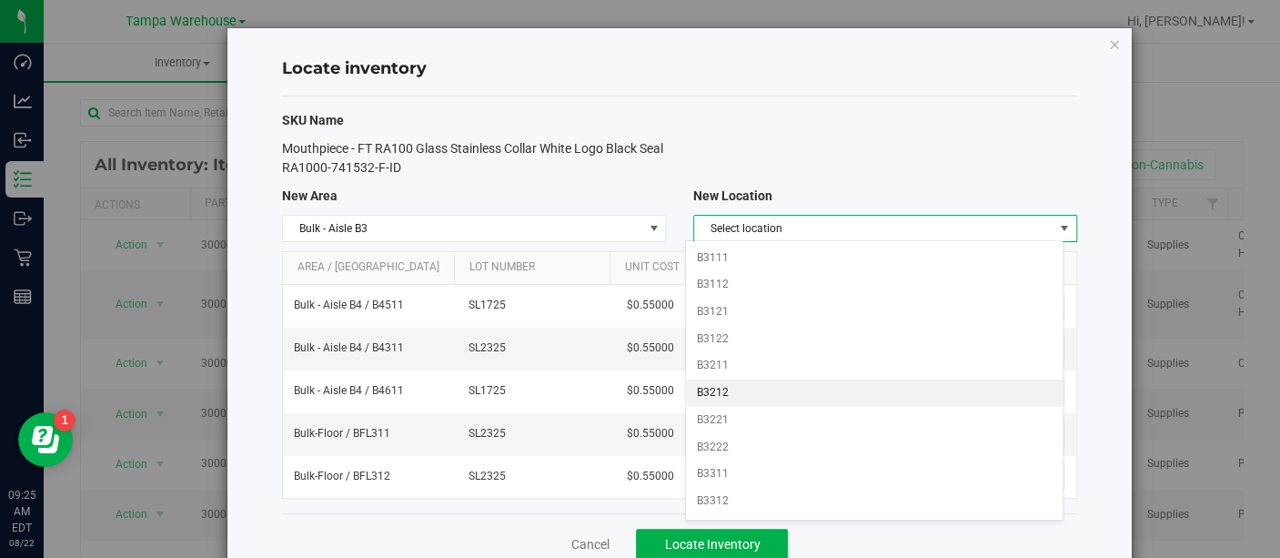
click at [740, 386] on li "B3212" at bounding box center [874, 392] width 377 height 27
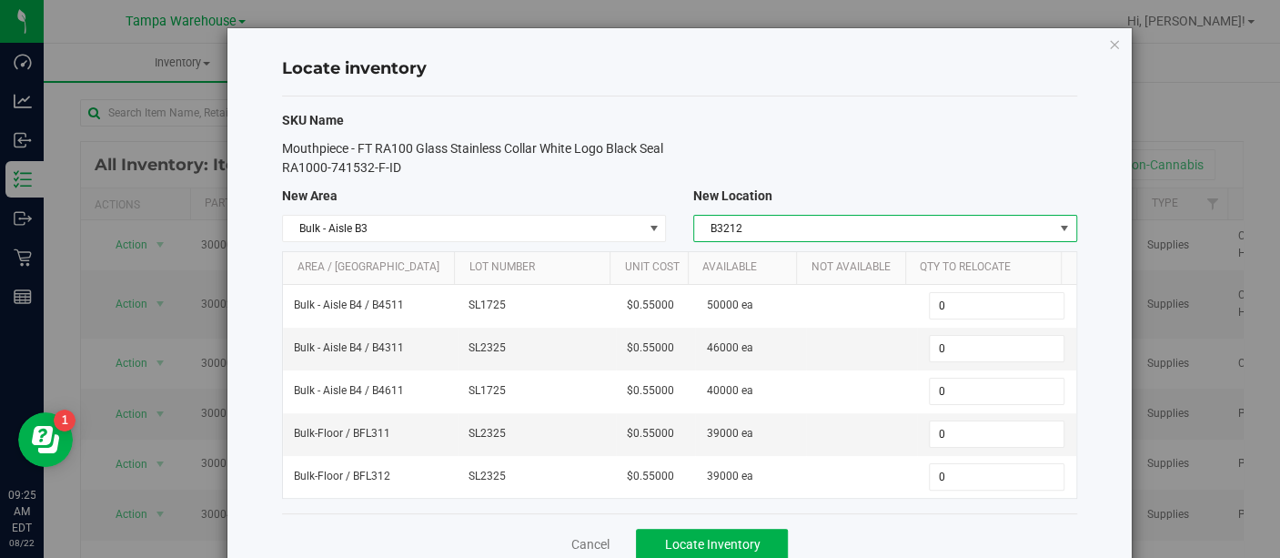
click at [747, 232] on span "B3212" at bounding box center [873, 228] width 359 height 25
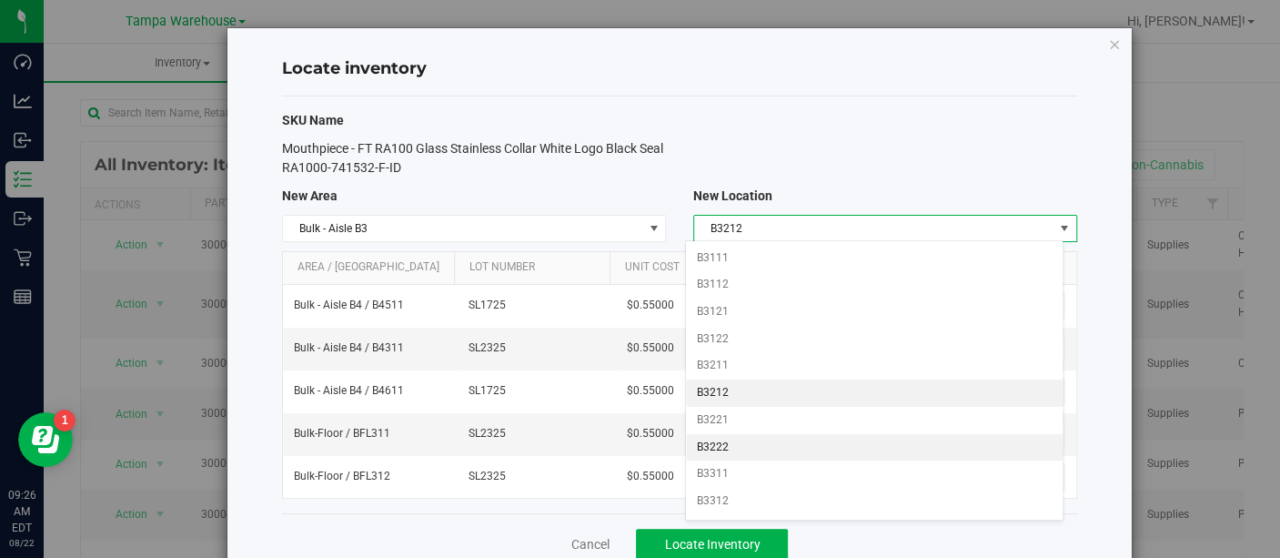
click at [739, 442] on li "B3222" at bounding box center [874, 447] width 377 height 27
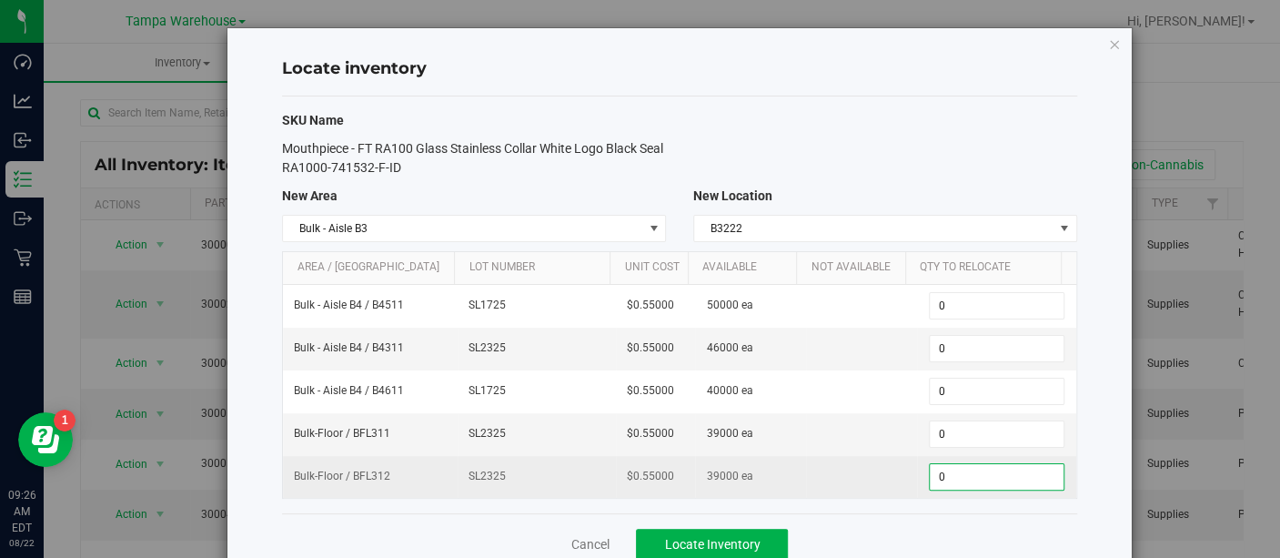
click at [929, 479] on span "0 0" at bounding box center [997, 476] width 136 height 27
click at [930, 479] on input "0" at bounding box center [997, 476] width 134 height 25
type input "39000"
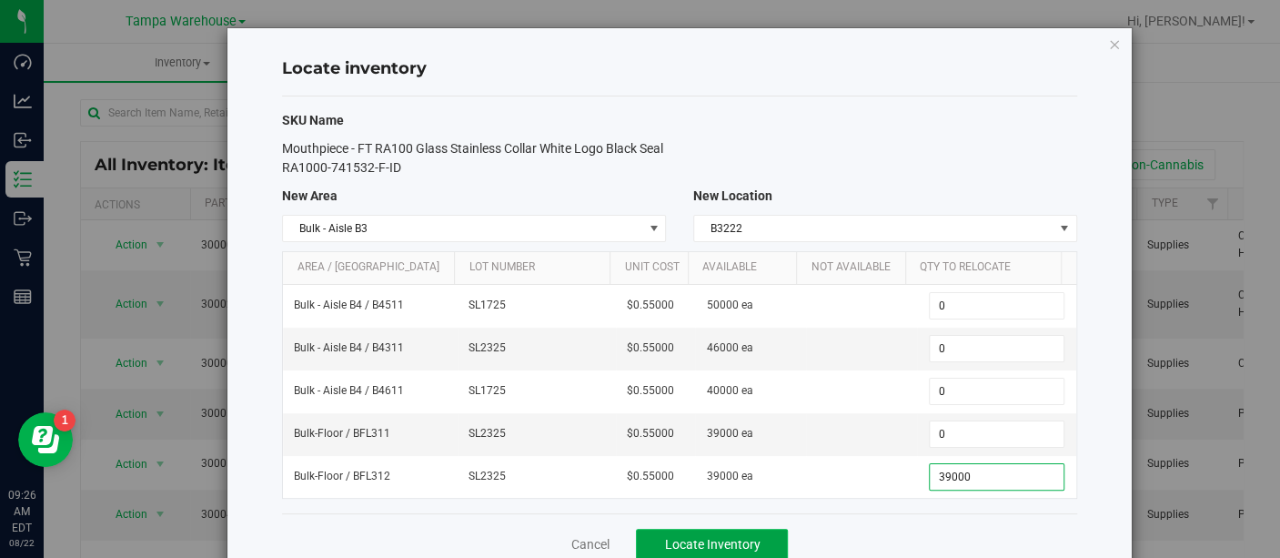
type input "39,000"
click at [735, 542] on span "Locate Inventory" at bounding box center [712, 544] width 96 height 15
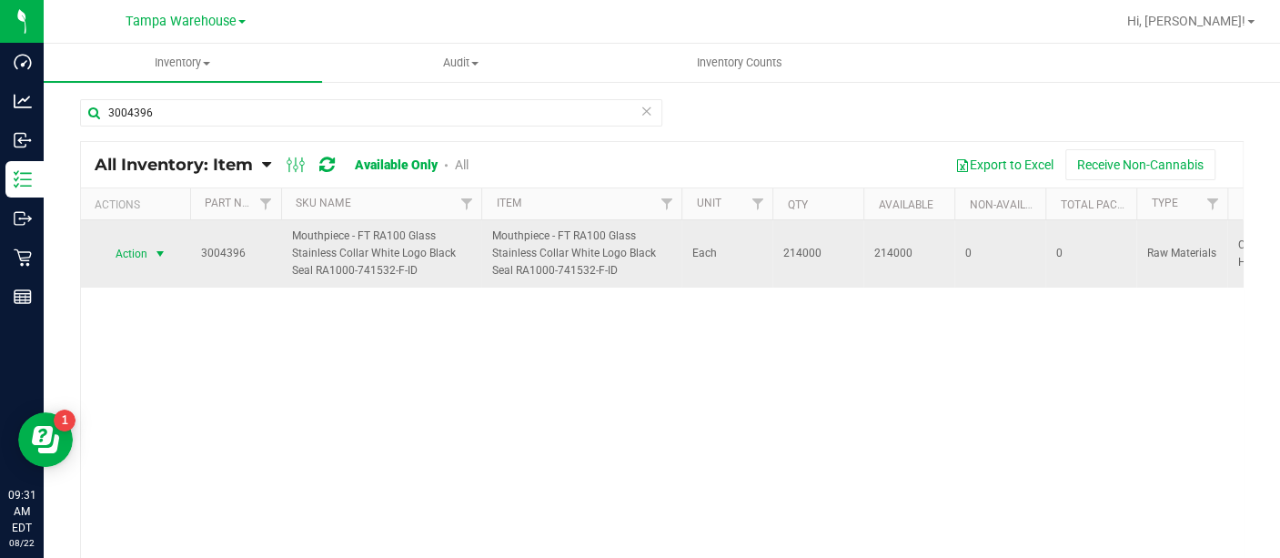
click at [126, 251] on span "Action" at bounding box center [123, 253] width 49 height 25
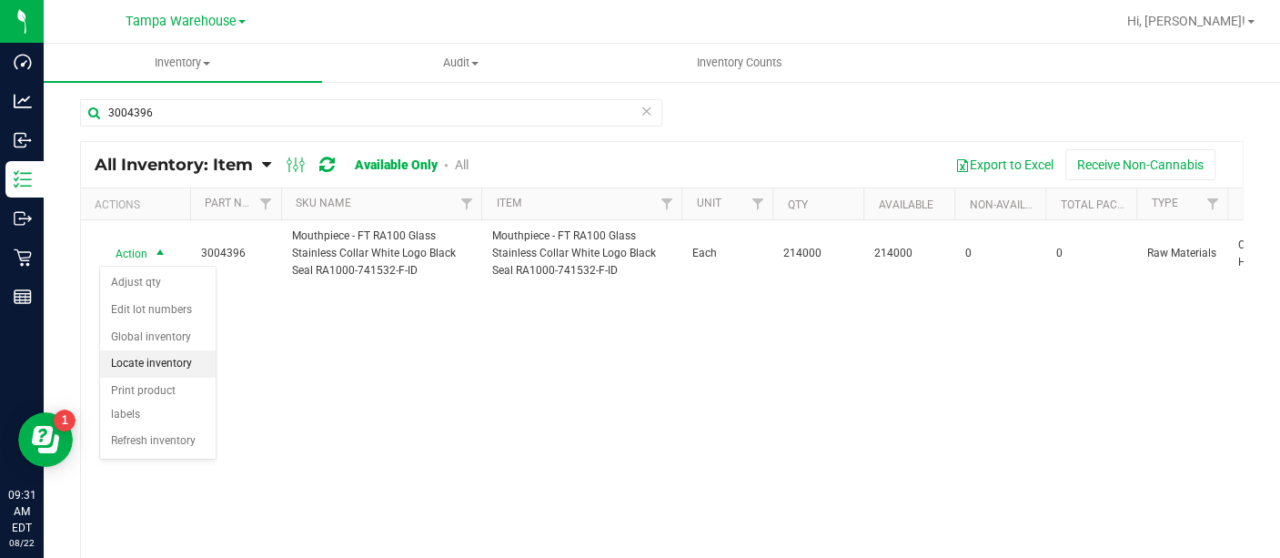
click at [158, 355] on li "Locate inventory" at bounding box center [158, 363] width 116 height 27
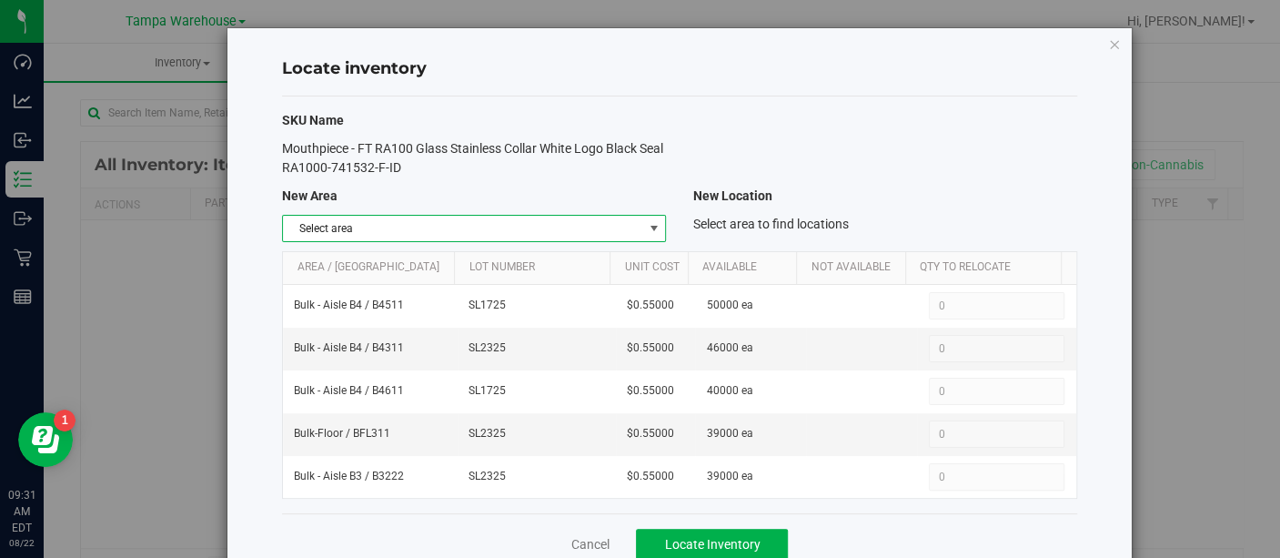
click at [538, 232] on span "Select area" at bounding box center [462, 228] width 359 height 25
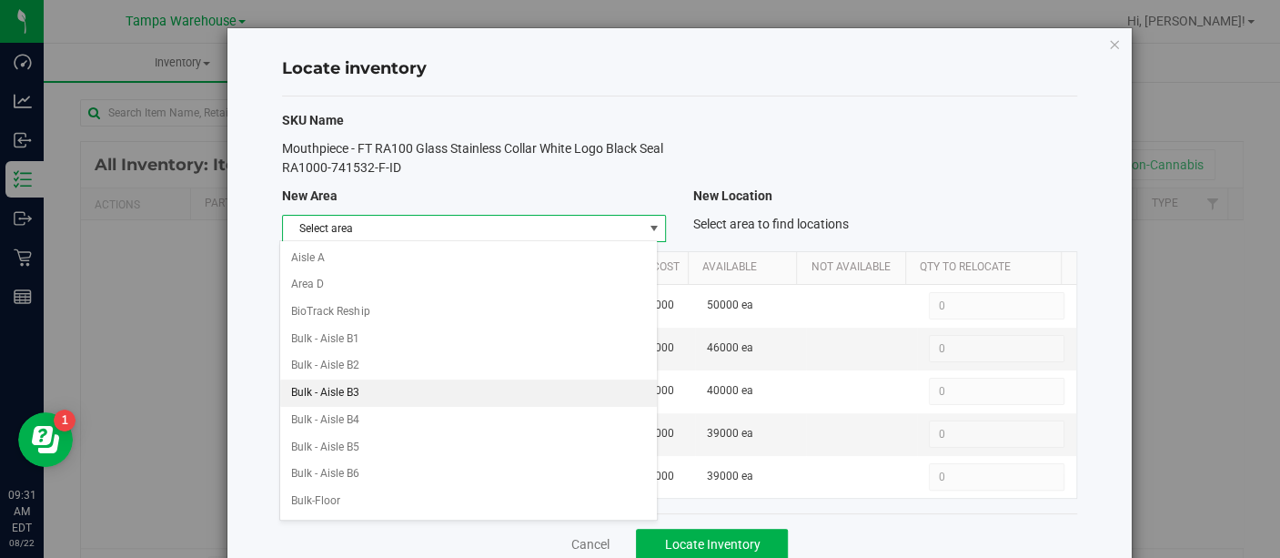
click at [388, 384] on li "Bulk - Aisle B3" at bounding box center [468, 392] width 377 height 27
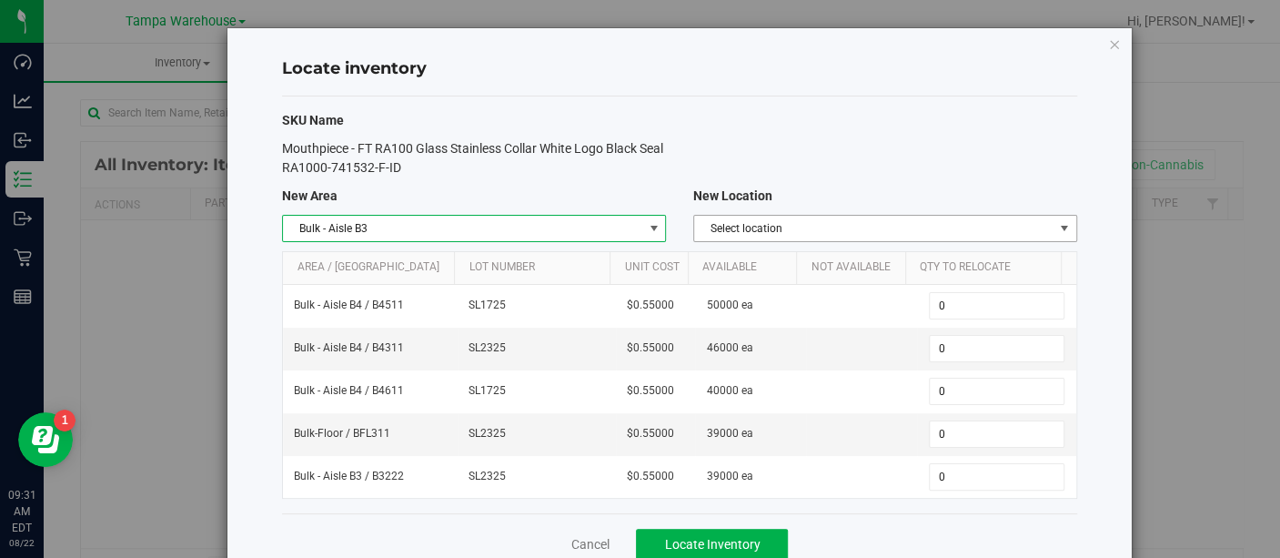
click at [813, 225] on span "Select location" at bounding box center [873, 228] width 359 height 25
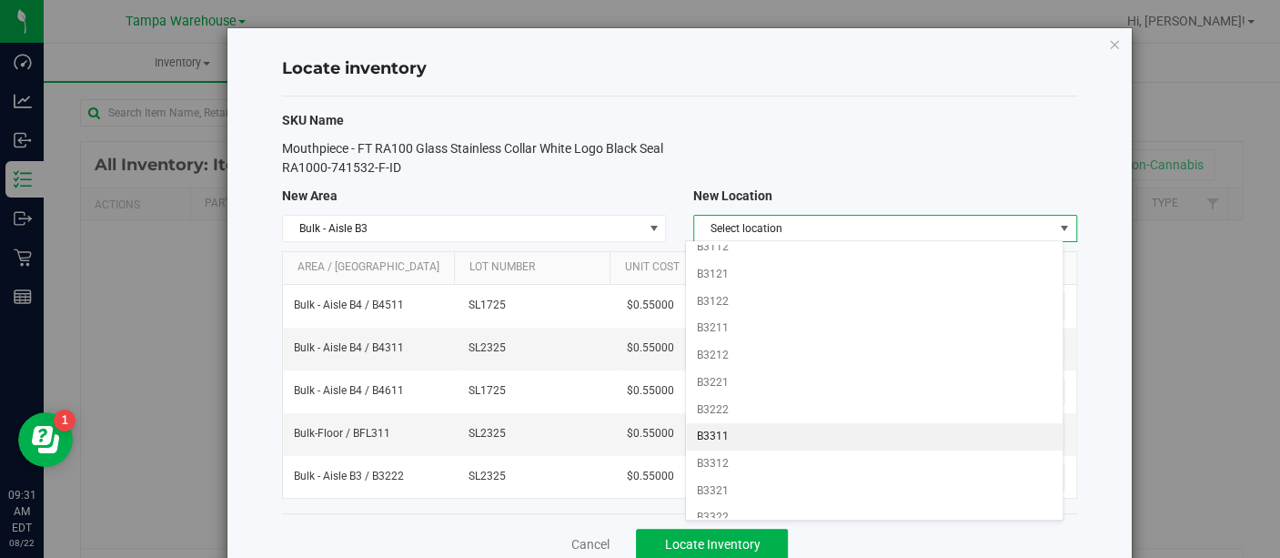
scroll to position [39, 0]
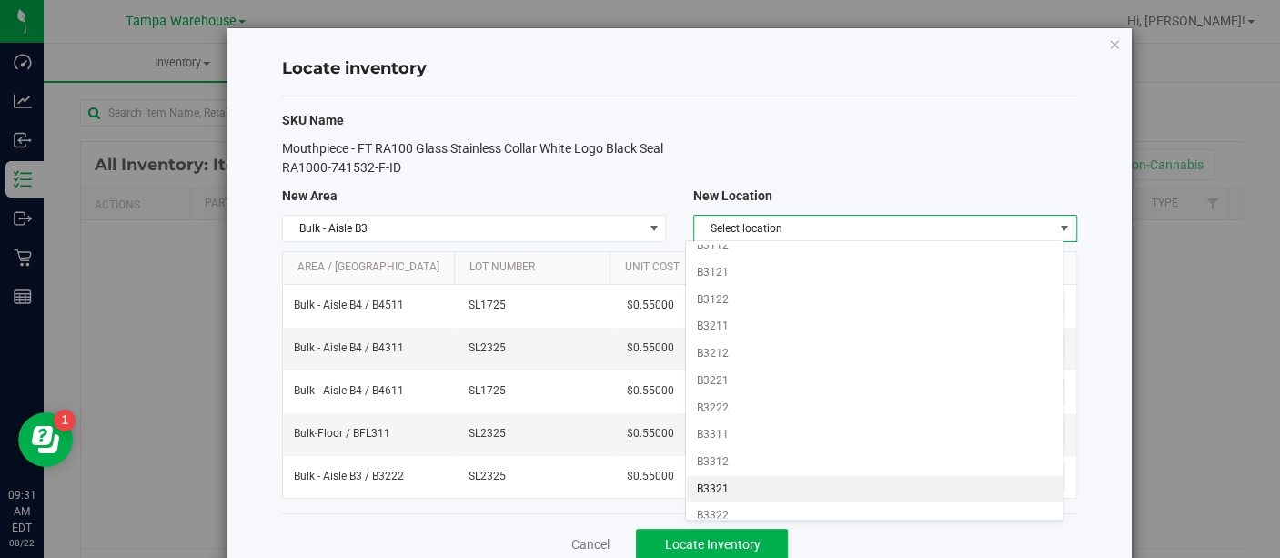
click at [716, 476] on li "B3321" at bounding box center [874, 489] width 377 height 27
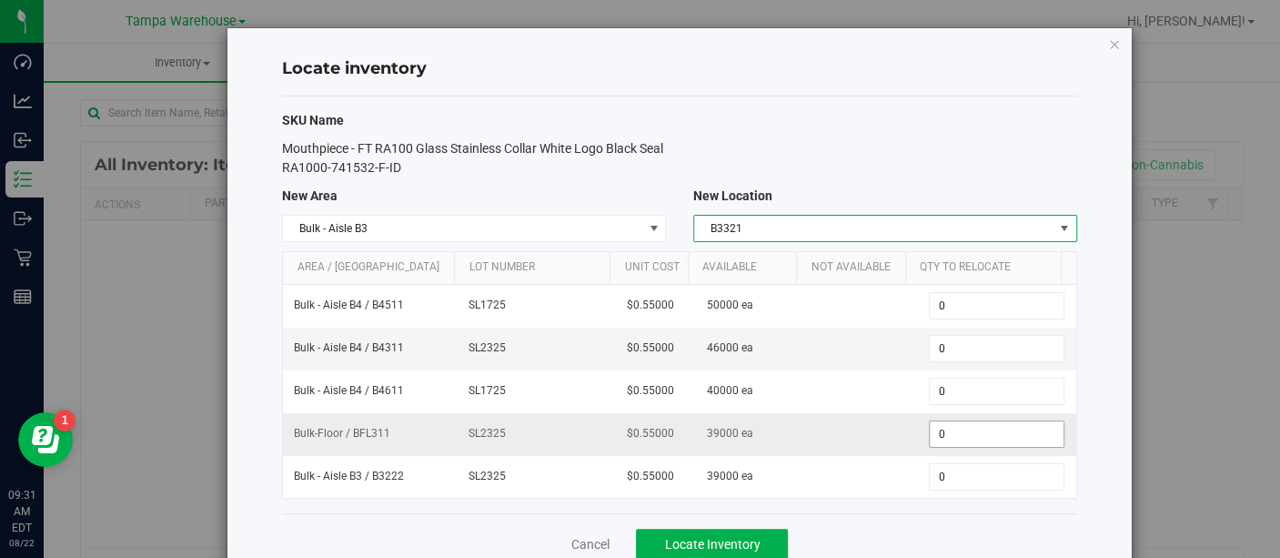
click at [941, 422] on span "0 0" at bounding box center [997, 433] width 136 height 27
click at [941, 422] on input "0" at bounding box center [997, 433] width 134 height 25
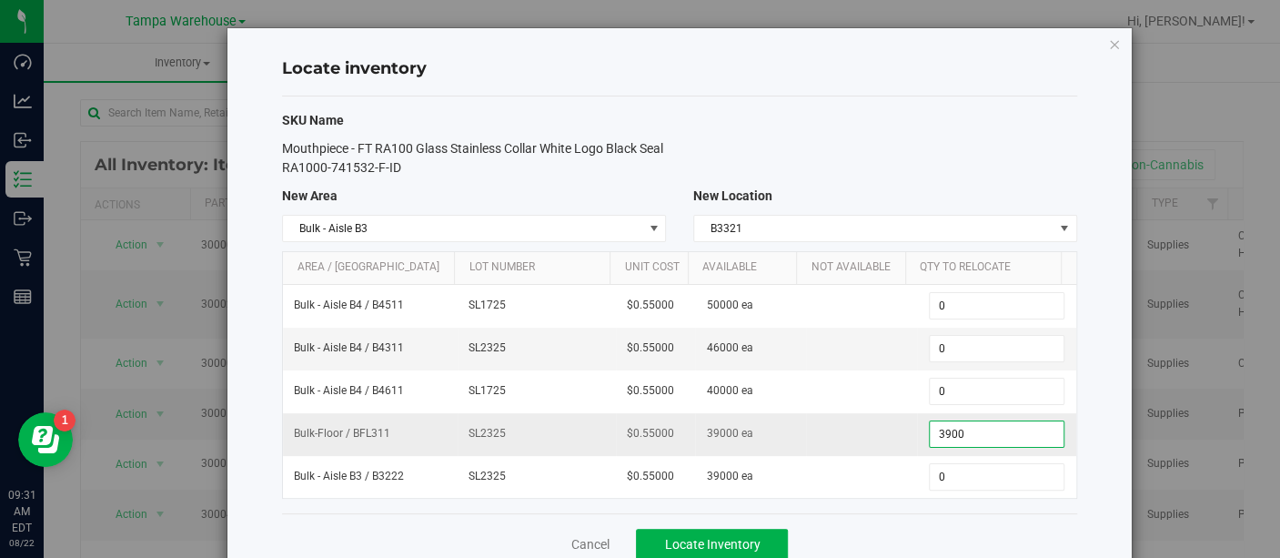
type input "39000"
type input "39,000"
click at [712, 529] on button "Locate Inventory" at bounding box center [712, 544] width 152 height 31
